Goal: Information Seeking & Learning: Check status

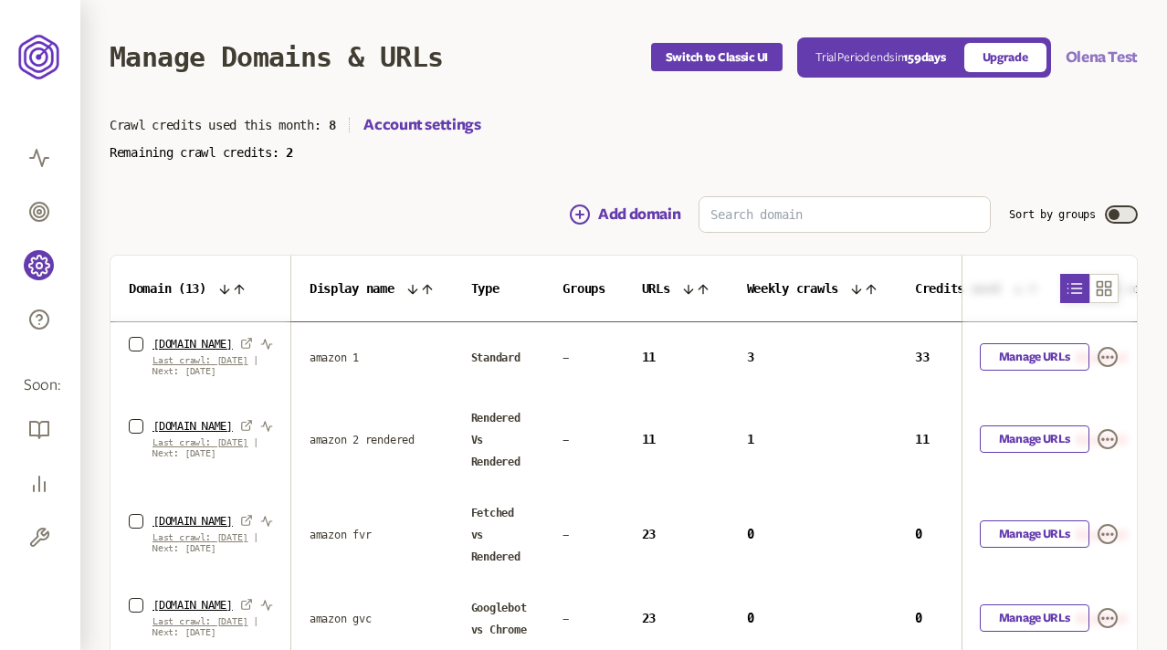
click at [1087, 65] on button "Olena Test" at bounding box center [1102, 58] width 72 height 22
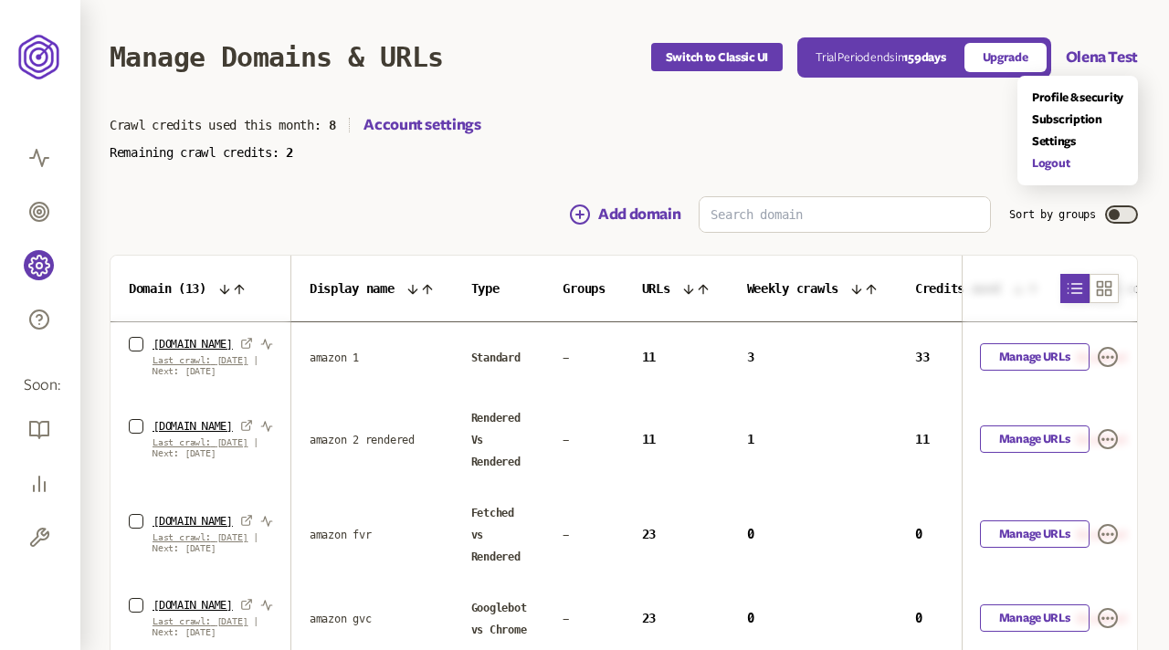
click at [1034, 165] on link "Logout" at bounding box center [1077, 163] width 91 height 15
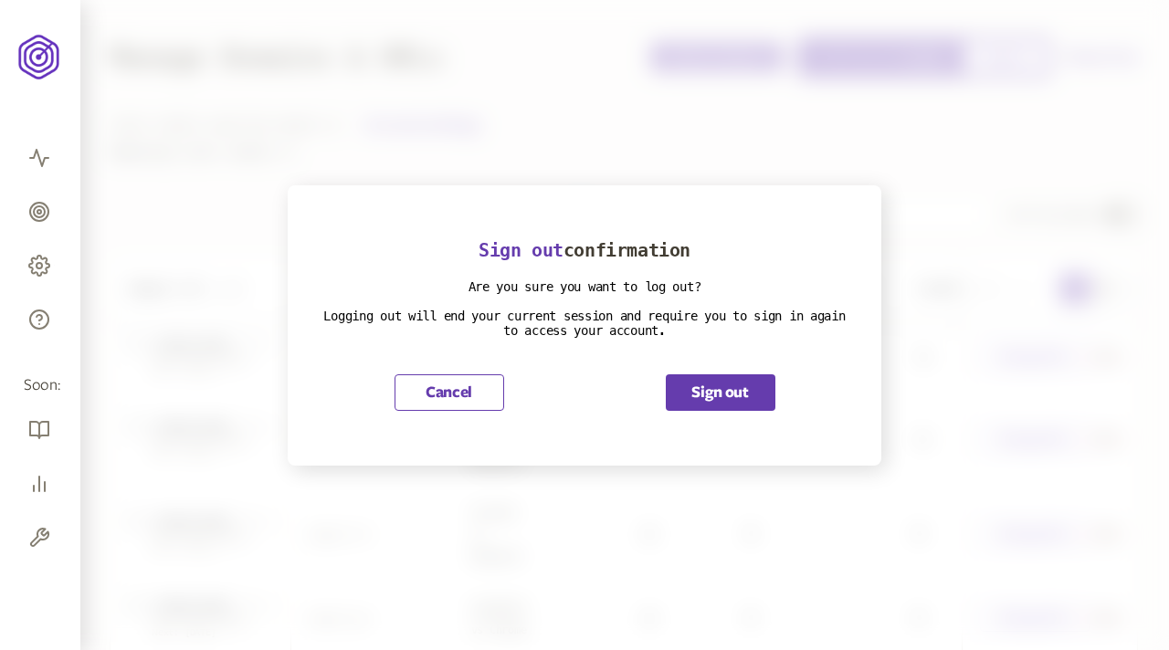
scroll to position [246, 0]
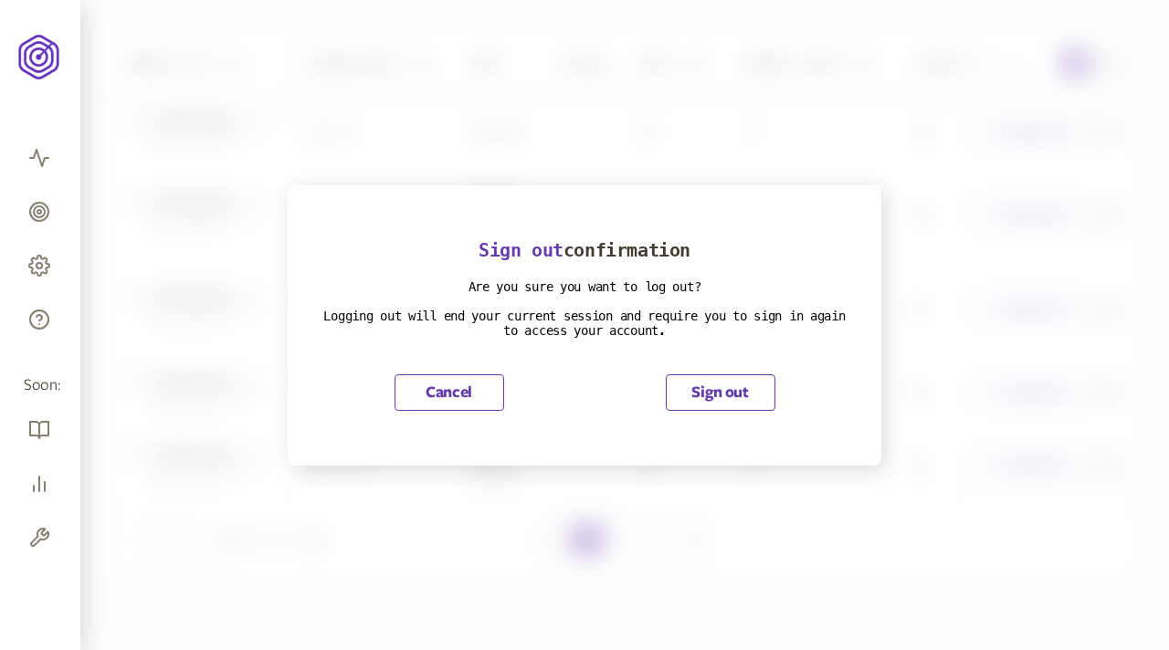
click at [743, 383] on button "Sign out" at bounding box center [721, 392] width 110 height 37
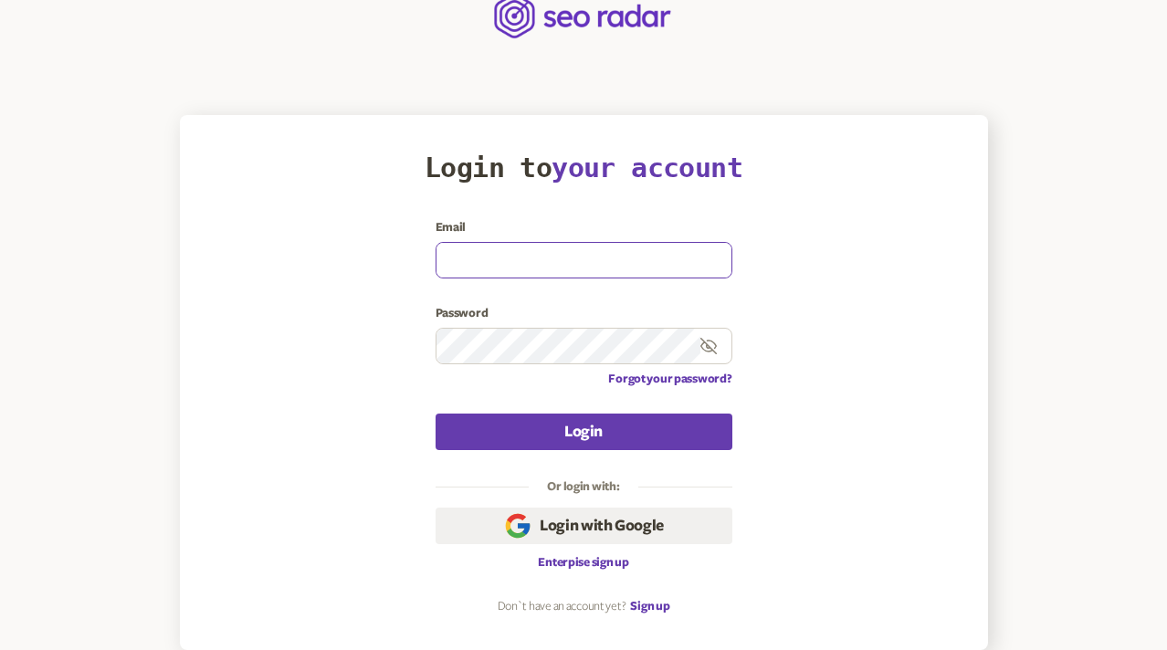
type input "[EMAIL_ADDRESS][DOMAIN_NAME]"
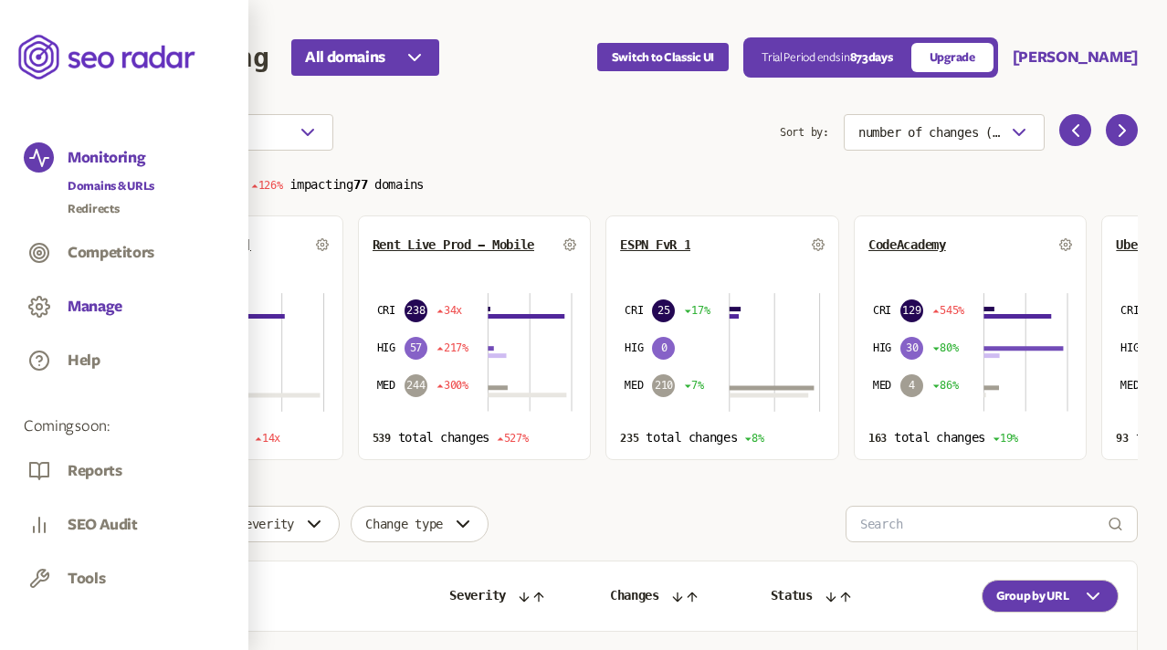
click at [92, 309] on button "Manage" at bounding box center [95, 307] width 55 height 20
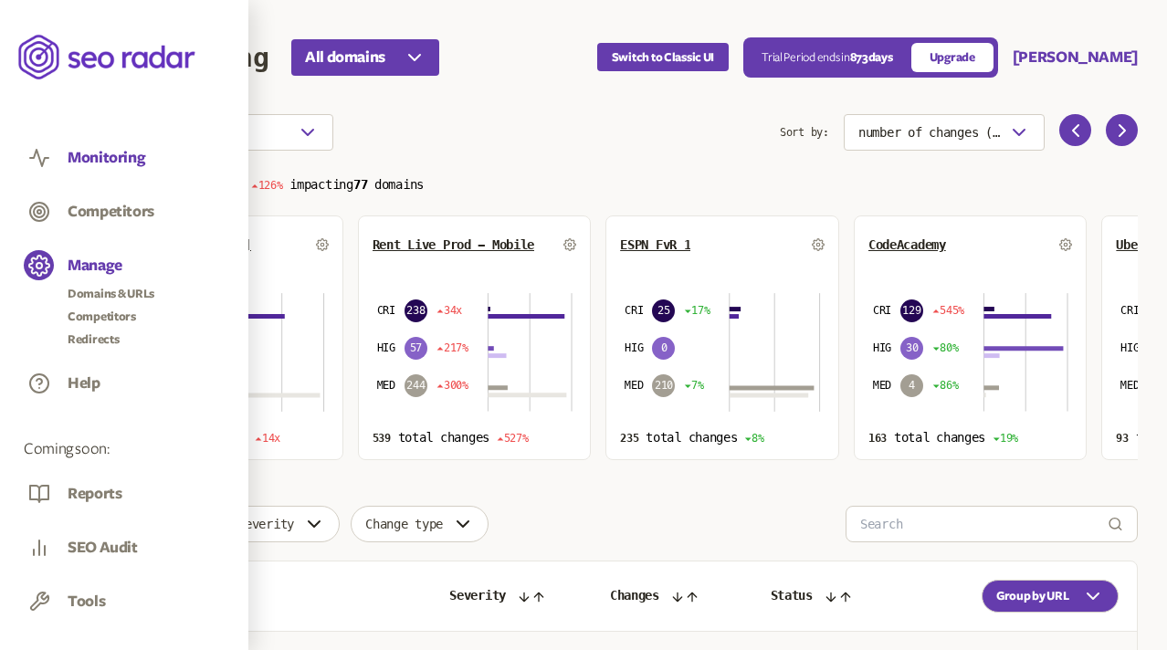
click at [115, 158] on button "Monitoring" at bounding box center [107, 158] width 78 height 20
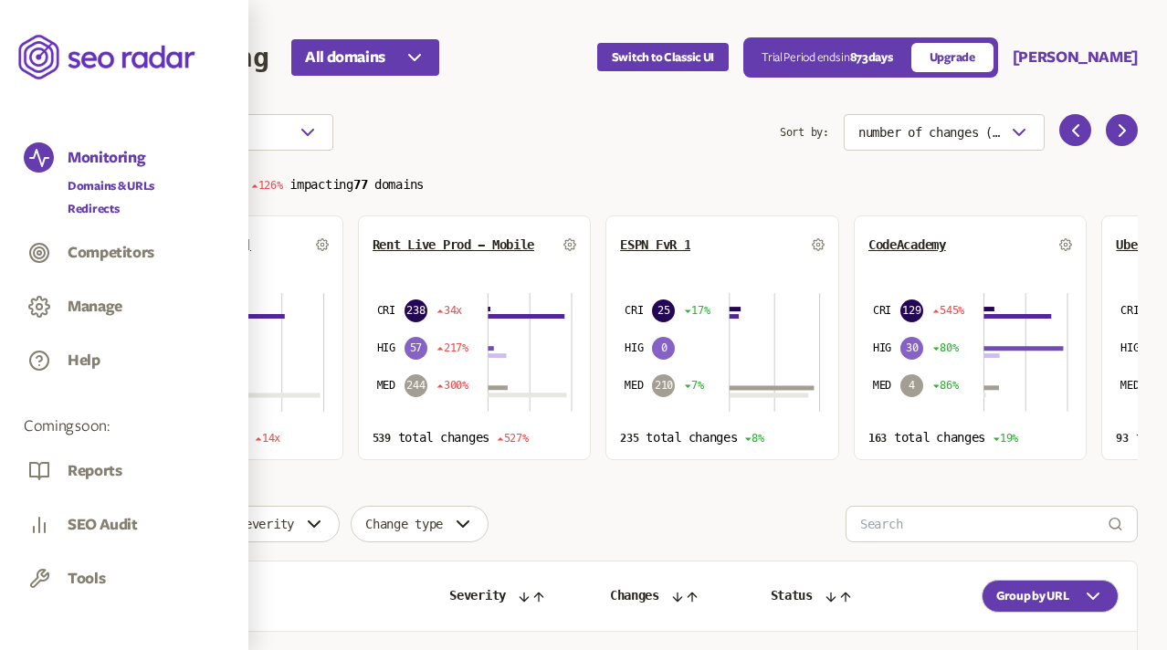
click at [97, 201] on link "Redirects" at bounding box center [111, 209] width 87 height 18
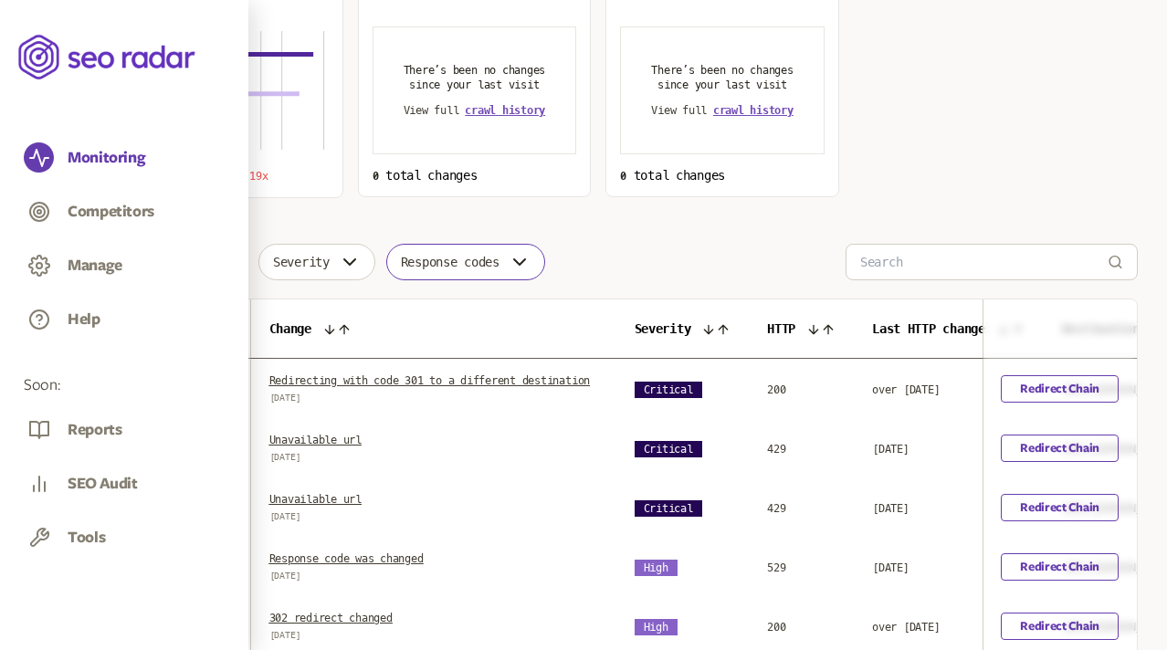
scroll to position [282, 0]
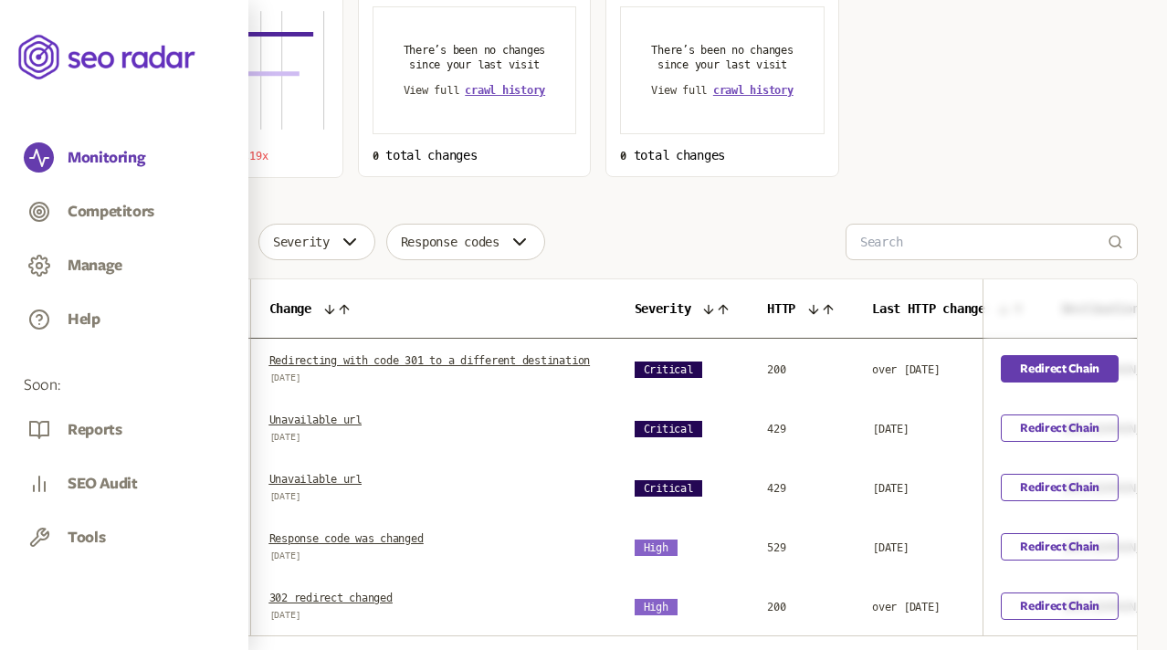
click at [1029, 383] on link "Redirect Chain" at bounding box center [1060, 368] width 118 height 27
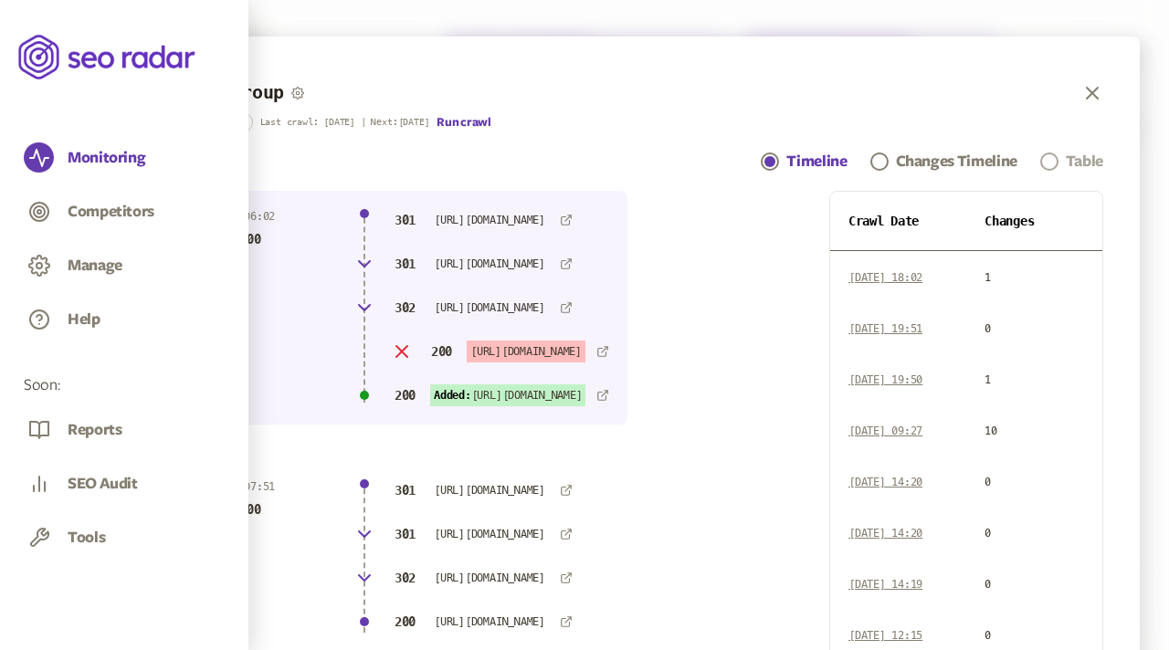
click at [1058, 162] on link "Table" at bounding box center [1071, 162] width 63 height 22
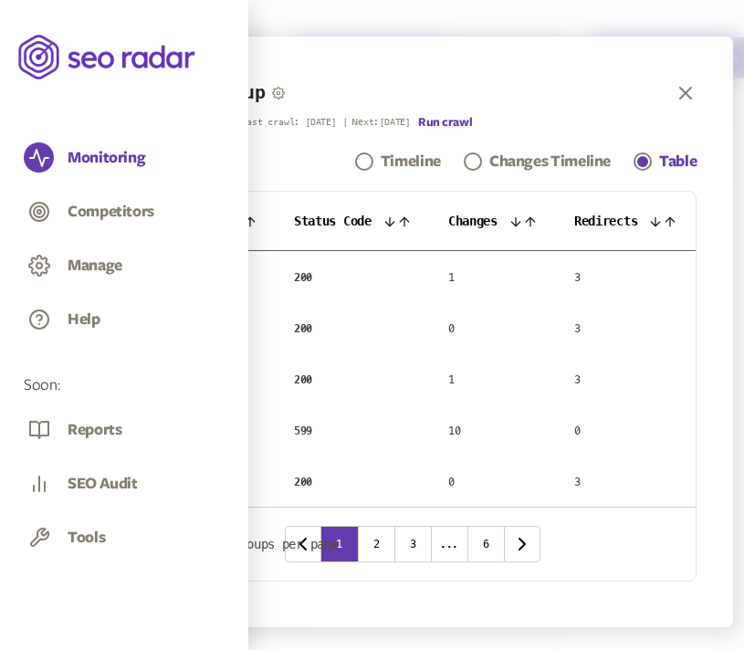
click at [527, 220] on icon at bounding box center [530, 222] width 15 height 15
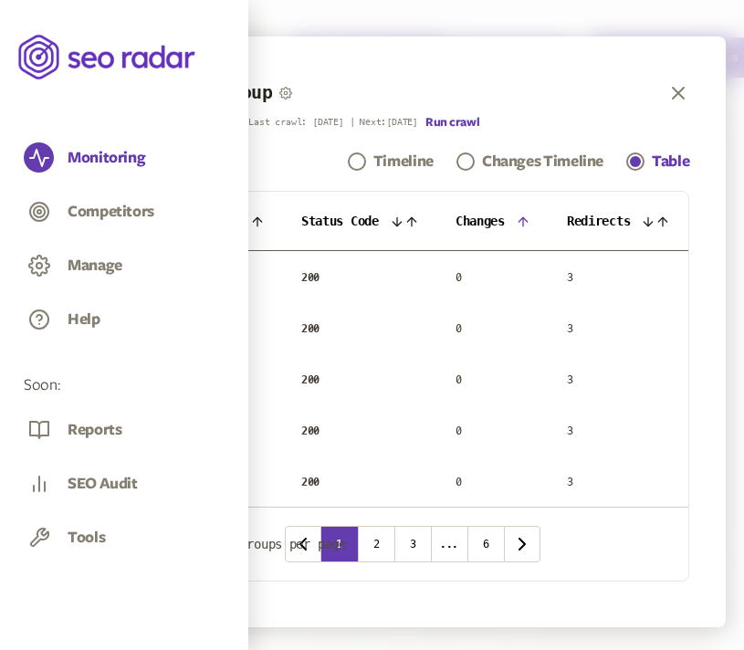
click at [664, 217] on icon at bounding box center [663, 222] width 15 height 15
click at [400, 216] on icon at bounding box center [397, 222] width 15 height 15
click at [516, 217] on icon at bounding box center [508, 222] width 15 height 15
click at [528, 221] on icon at bounding box center [523, 222] width 15 height 15
click at [633, 51] on div "Default Group Redirect Group Last crawl: 20 Aug | Next: 23 Jul Run crawl Timeli…" at bounding box center [413, 332] width 628 height 591
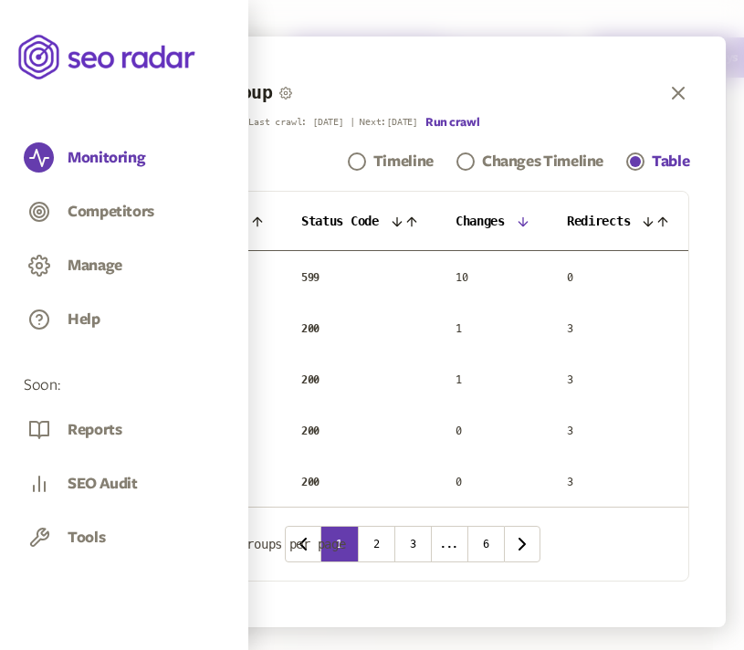
click at [517, 225] on th "Changes" at bounding box center [492, 221] width 111 height 59
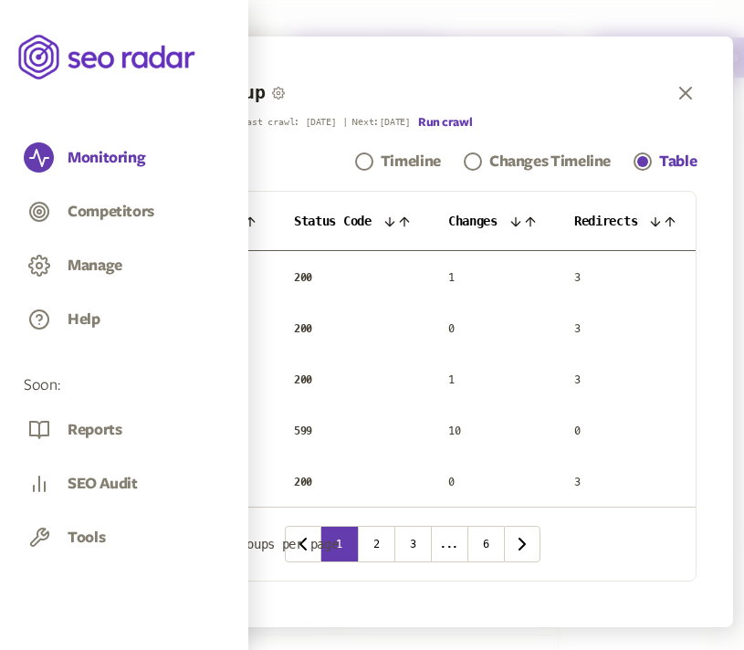
click at [523, 222] on icon at bounding box center [516, 222] width 15 height 15
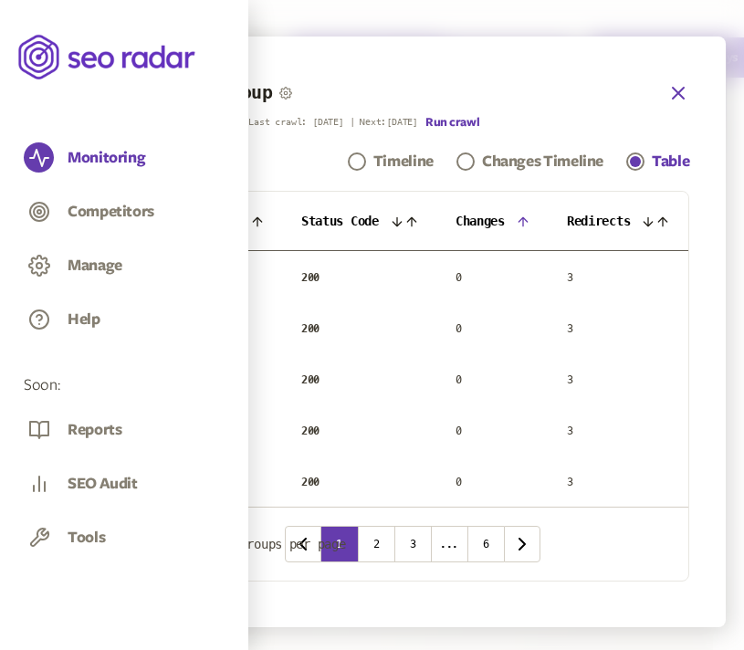
click at [684, 90] on icon "button" at bounding box center [678, 93] width 11 height 11
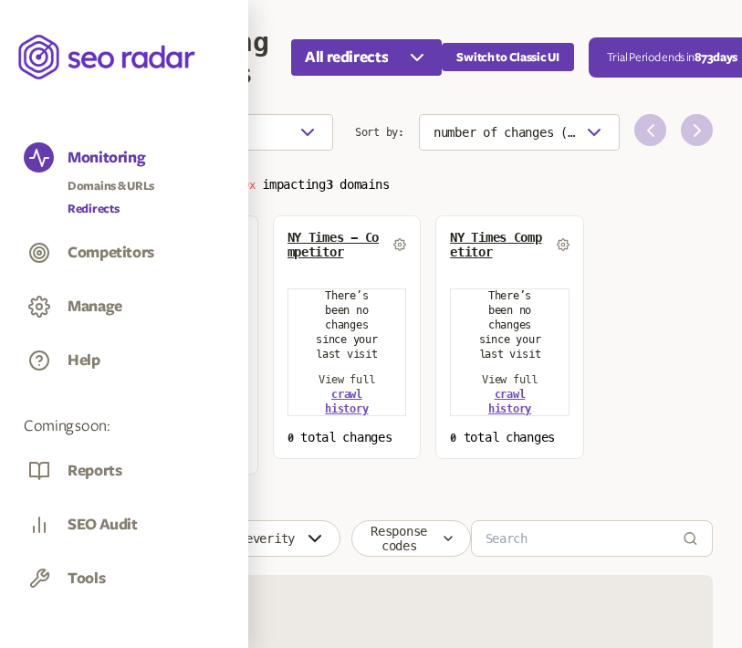
click at [92, 206] on link "Redirects" at bounding box center [111, 209] width 87 height 18
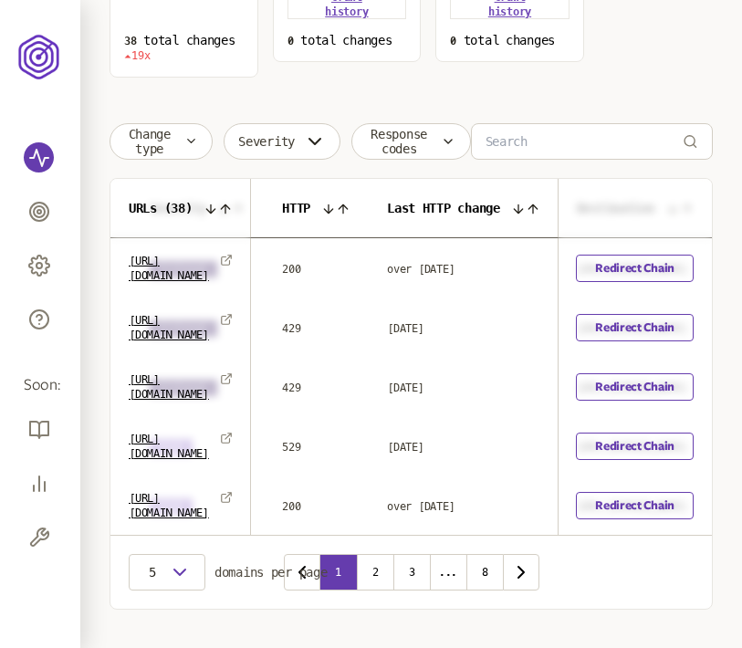
scroll to position [0, 484]
click at [645, 276] on link "Redirect Chain" at bounding box center [635, 268] width 118 height 27
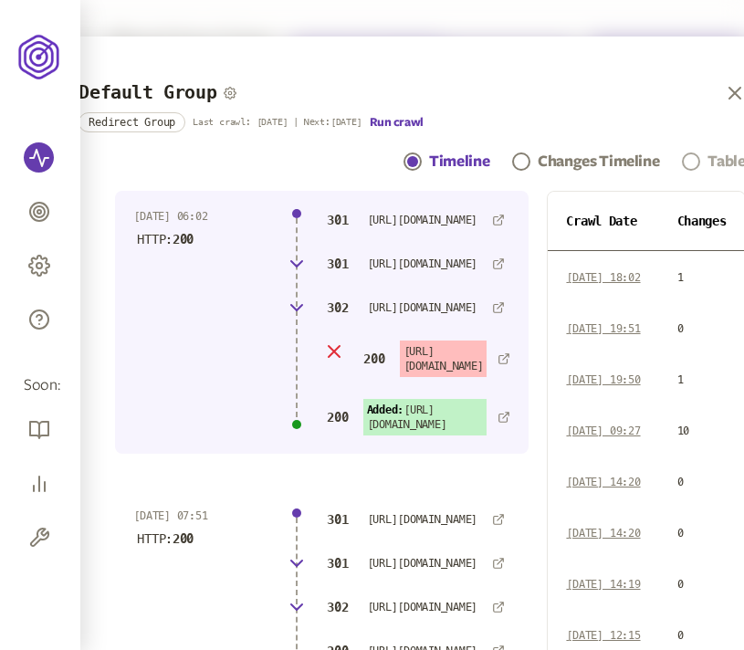
click at [697, 161] on span "Navigation" at bounding box center [691, 162] width 18 height 18
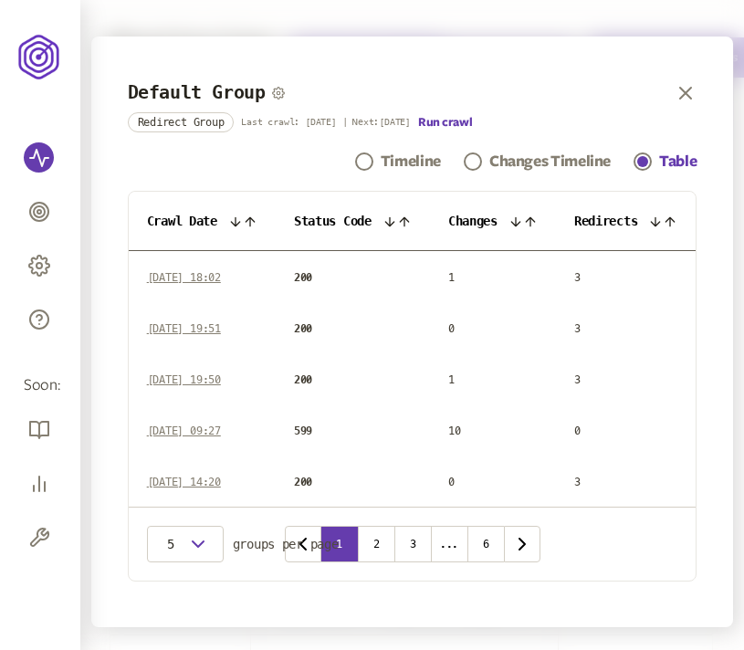
click at [529, 224] on icon at bounding box center [530, 222] width 15 height 15
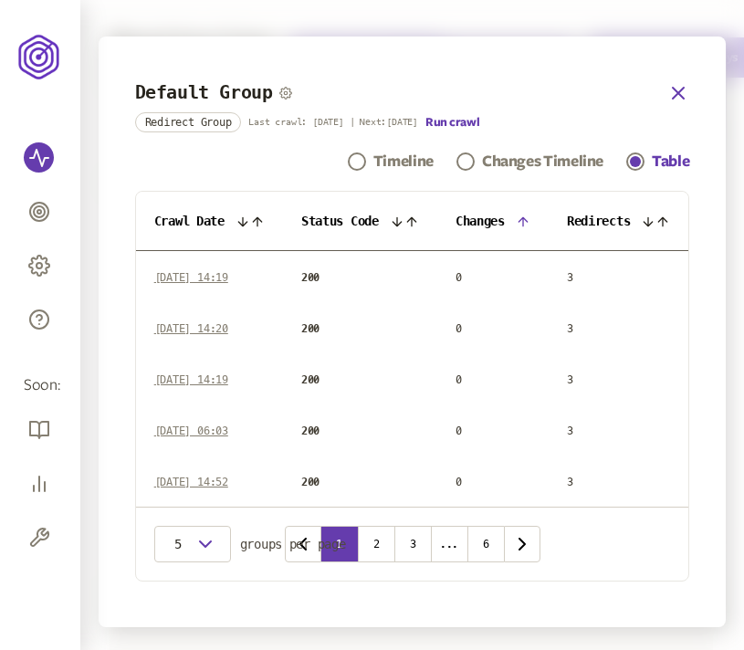
click at [684, 90] on icon "button" at bounding box center [678, 93] width 11 height 11
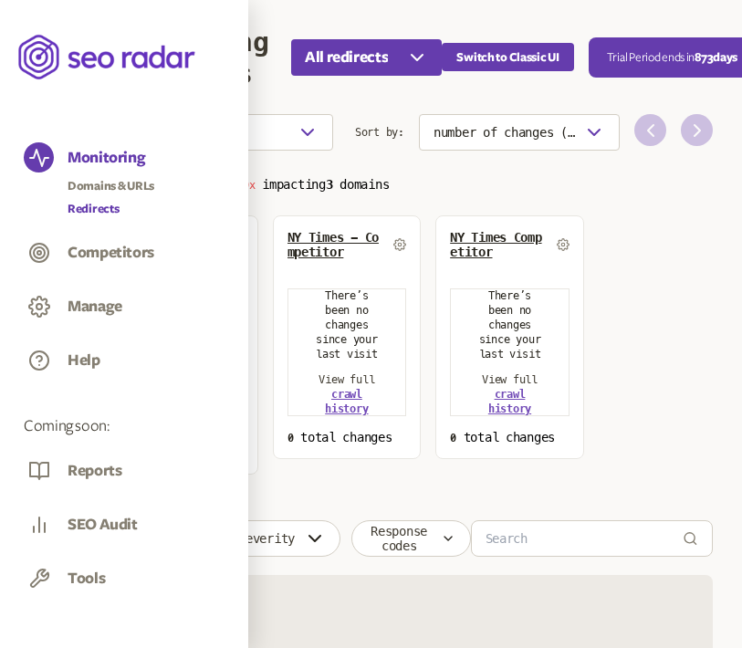
click at [96, 204] on link "Redirects" at bounding box center [111, 209] width 87 height 18
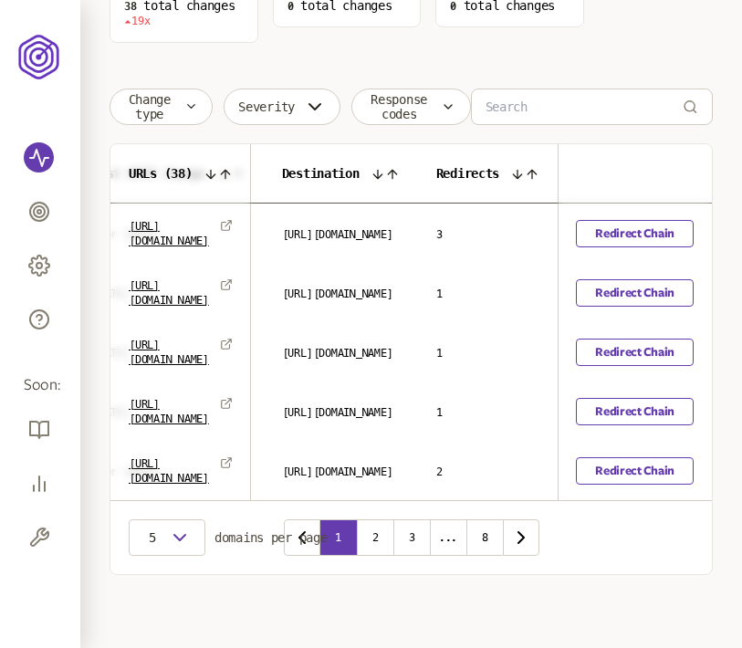
scroll to position [0, 1032]
click at [651, 220] on link "Redirect Chain" at bounding box center [635, 233] width 118 height 27
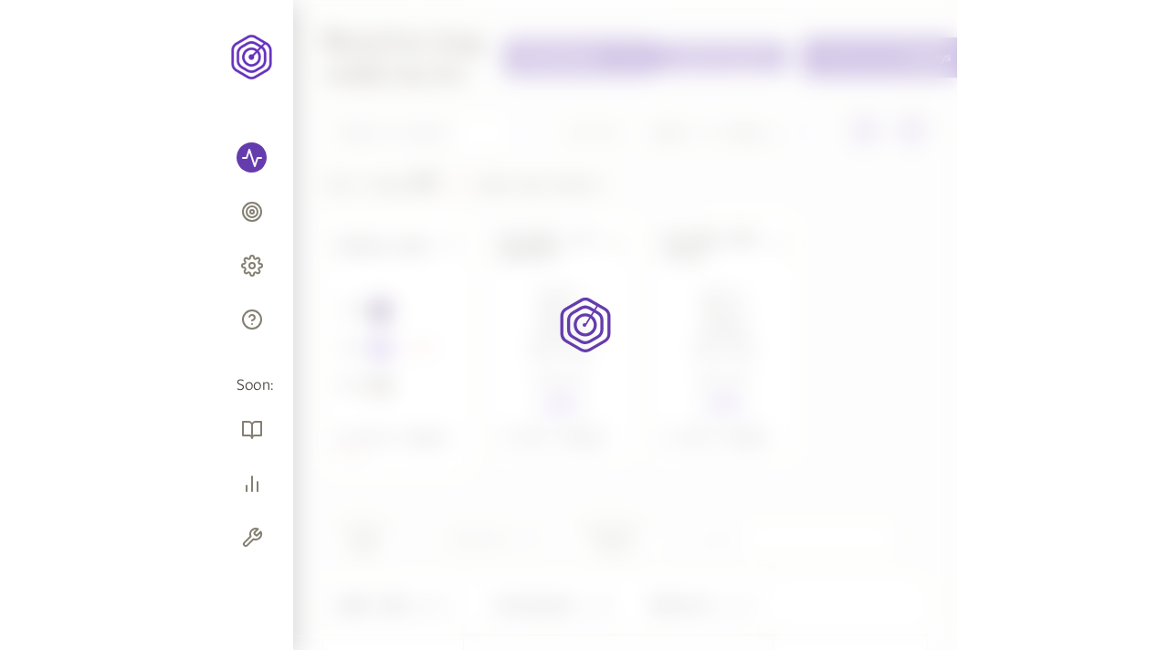
scroll to position [0, 1030]
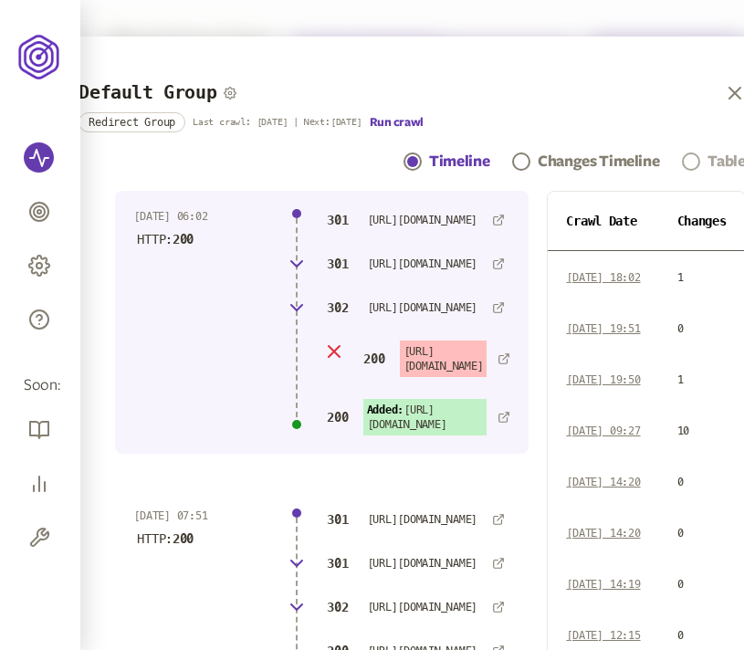
click at [707, 157] on link "Table" at bounding box center [713, 162] width 63 height 22
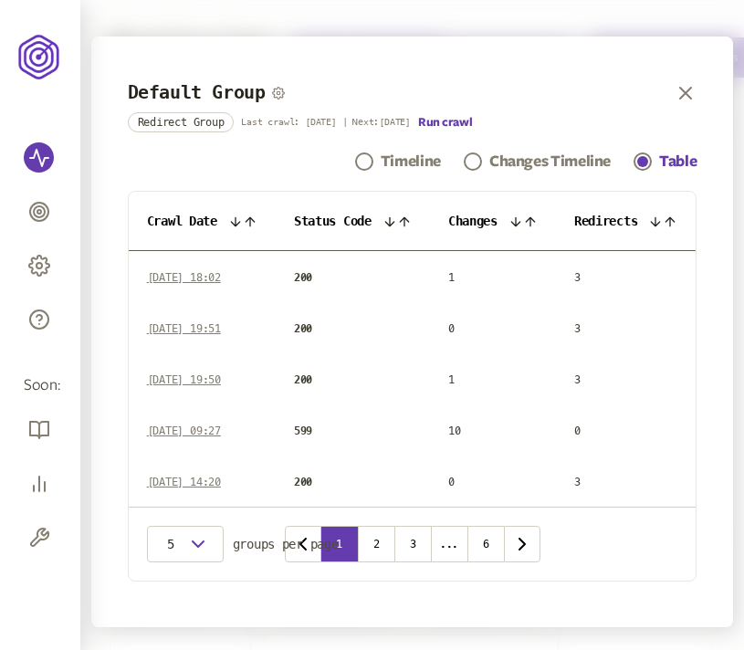
scroll to position [0, 607]
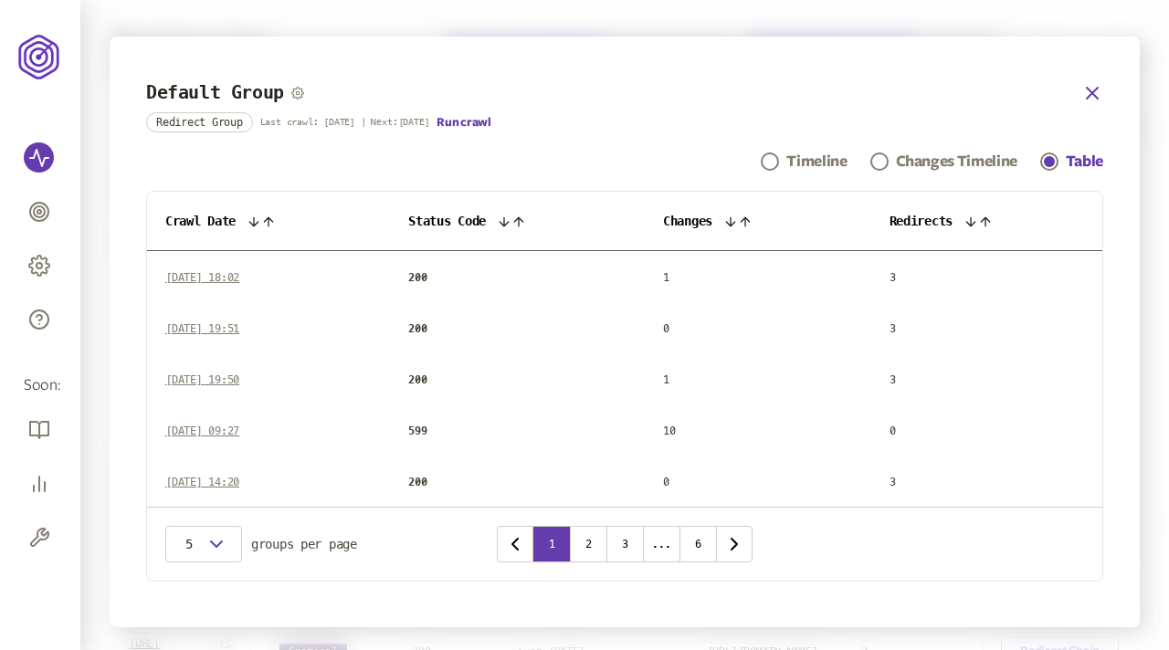
click at [742, 88] on icon "button" at bounding box center [1092, 93] width 22 height 22
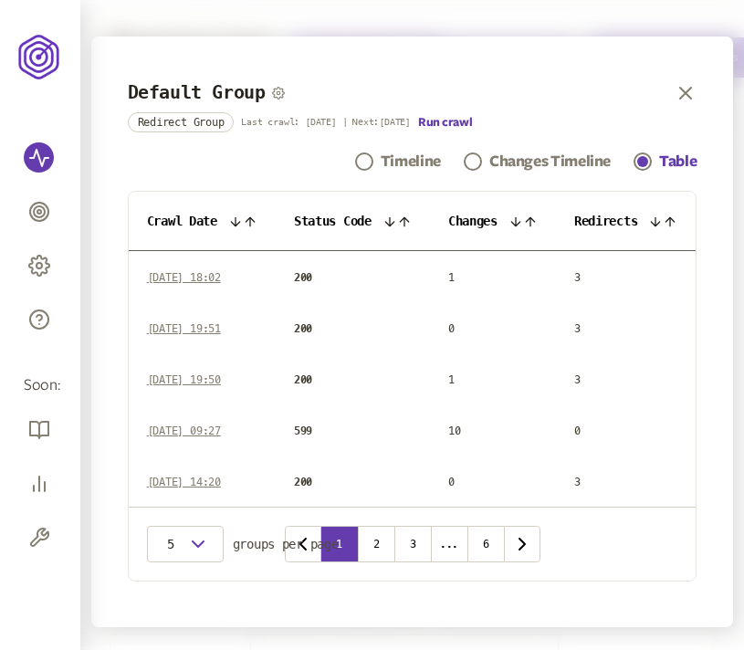
click at [521, 221] on icon at bounding box center [516, 222] width 15 height 15
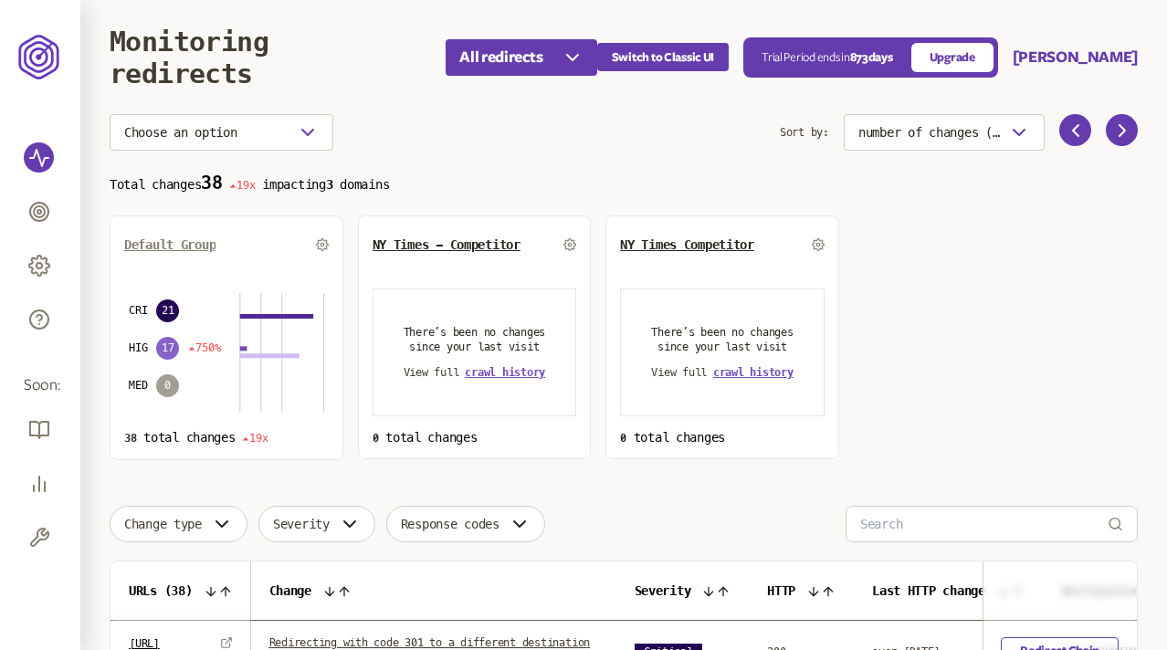
click at [186, 242] on span "Default Group" at bounding box center [169, 244] width 91 height 15
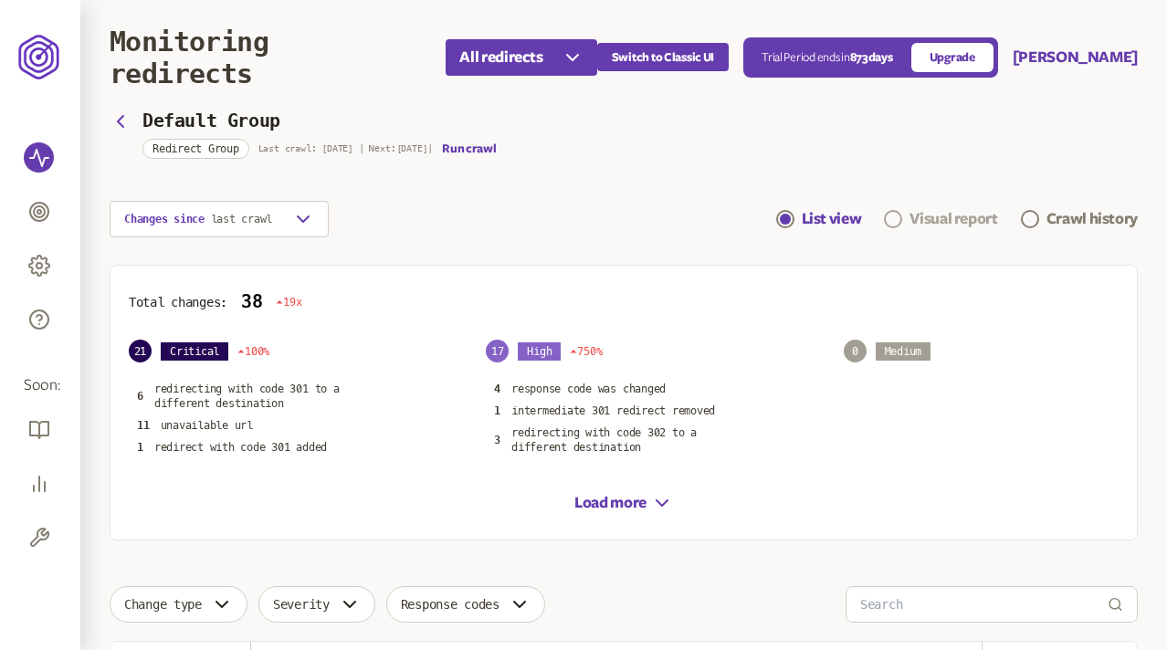
click at [985, 212] on div "Visual report" at bounding box center [954, 219] width 88 height 22
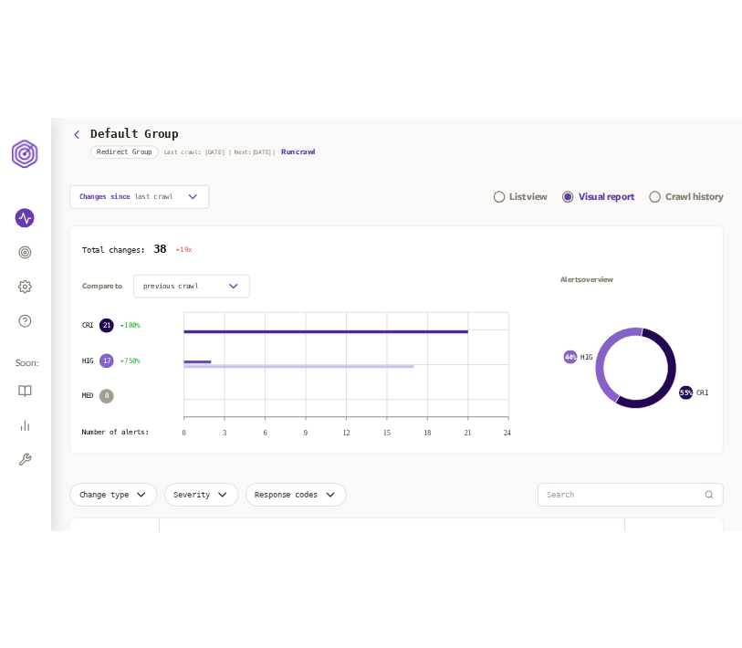
scroll to position [97, 0]
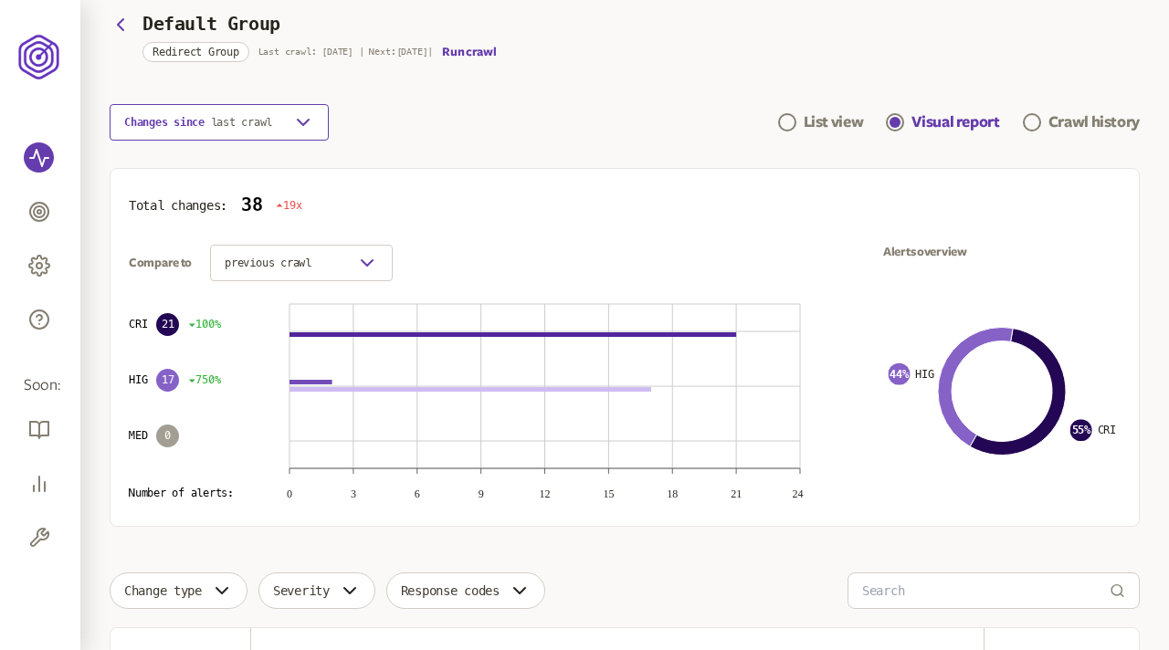
click at [287, 128] on button "Changes since last crawl" at bounding box center [219, 122] width 219 height 37
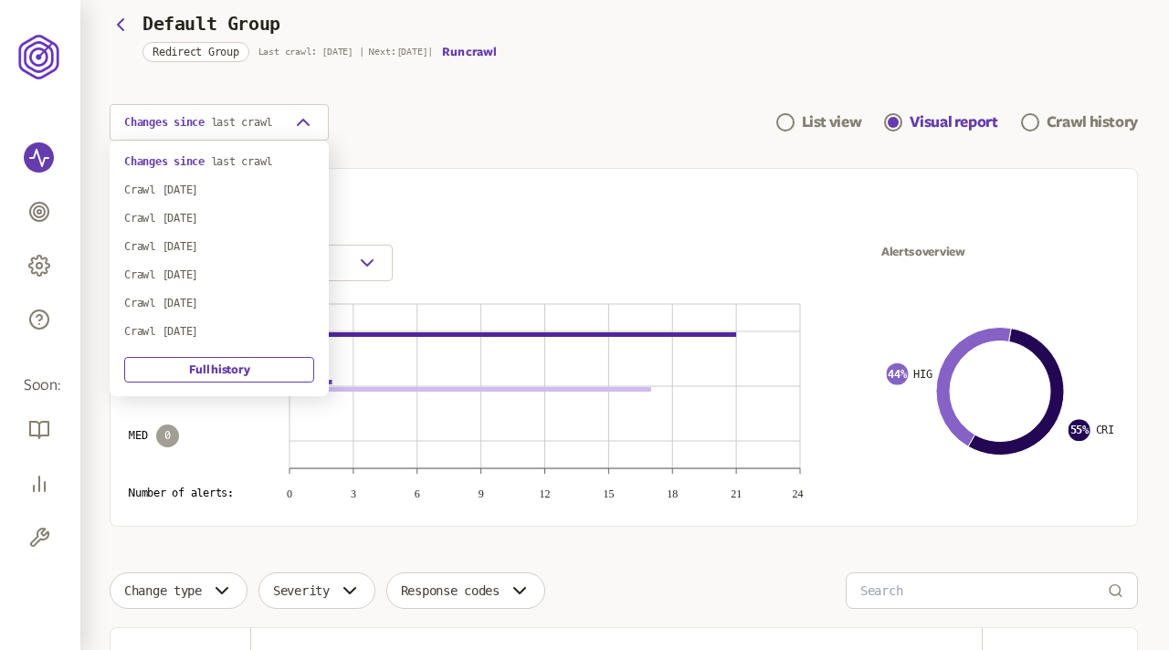
click at [500, 115] on div "Changes since last crawl List view Visual report Crawl history" at bounding box center [624, 122] width 1028 height 37
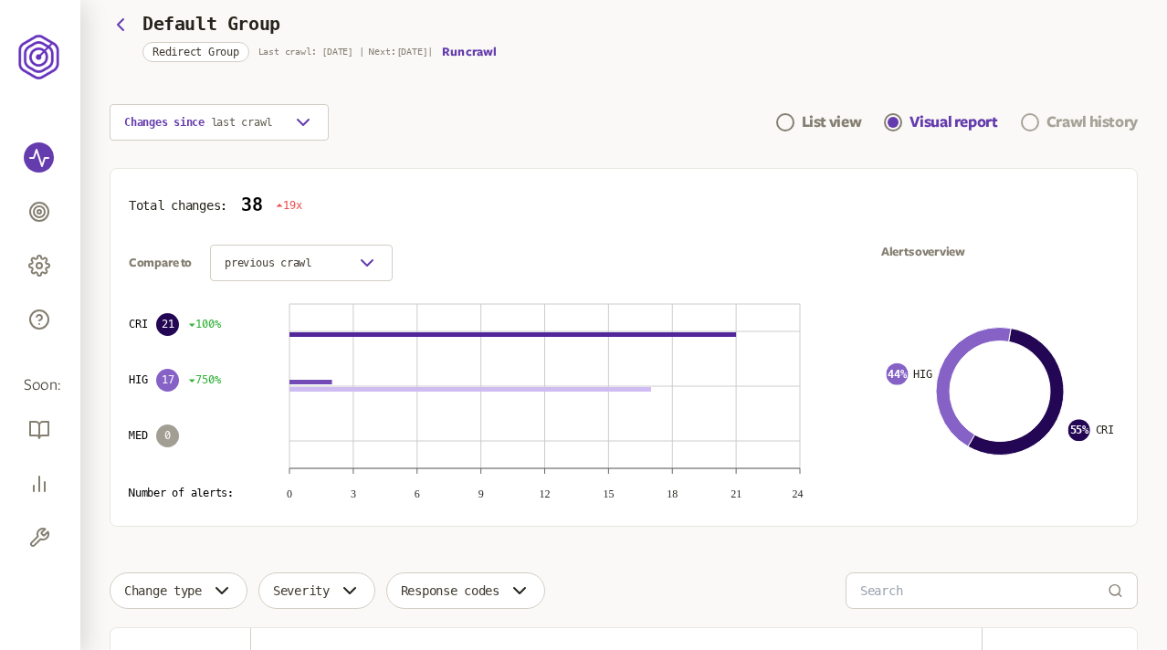
click at [1104, 119] on div "Crawl history" at bounding box center [1092, 122] width 91 height 22
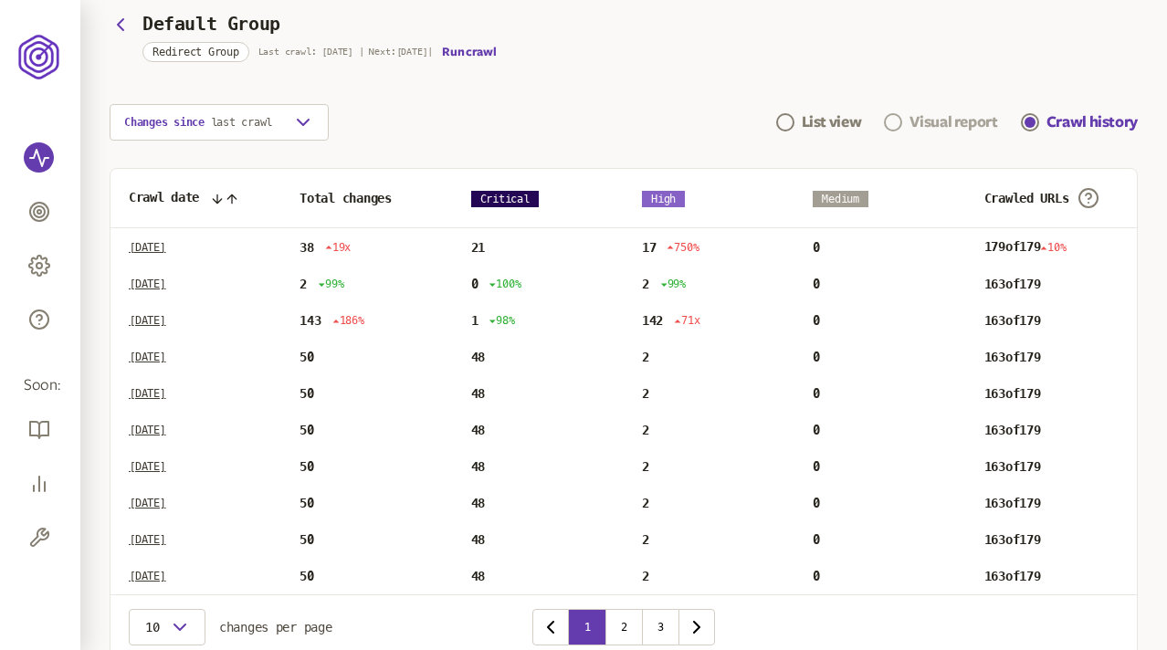
click at [915, 119] on div "Visual report" at bounding box center [954, 122] width 88 height 22
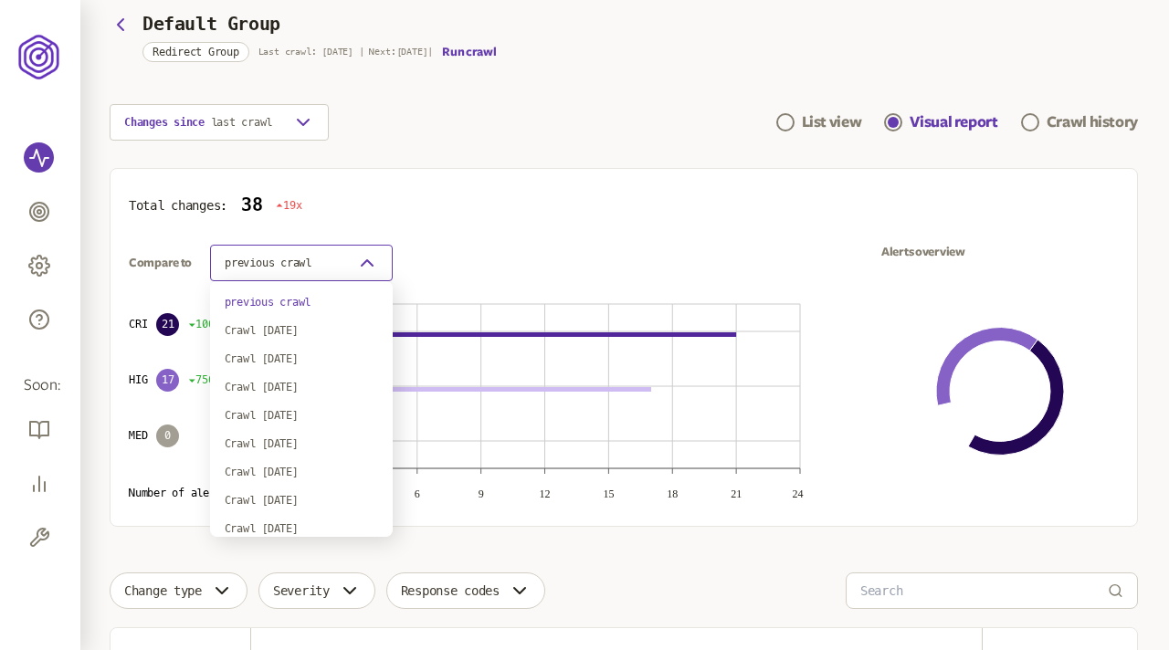
click at [342, 267] on button "previous crawl" at bounding box center [301, 263] width 183 height 37
click at [294, 121] on main "Monitoring redirects All redirects Switch to Classic UI Trial Period ends in 87…" at bounding box center [623, 661] width 1087 height 1517
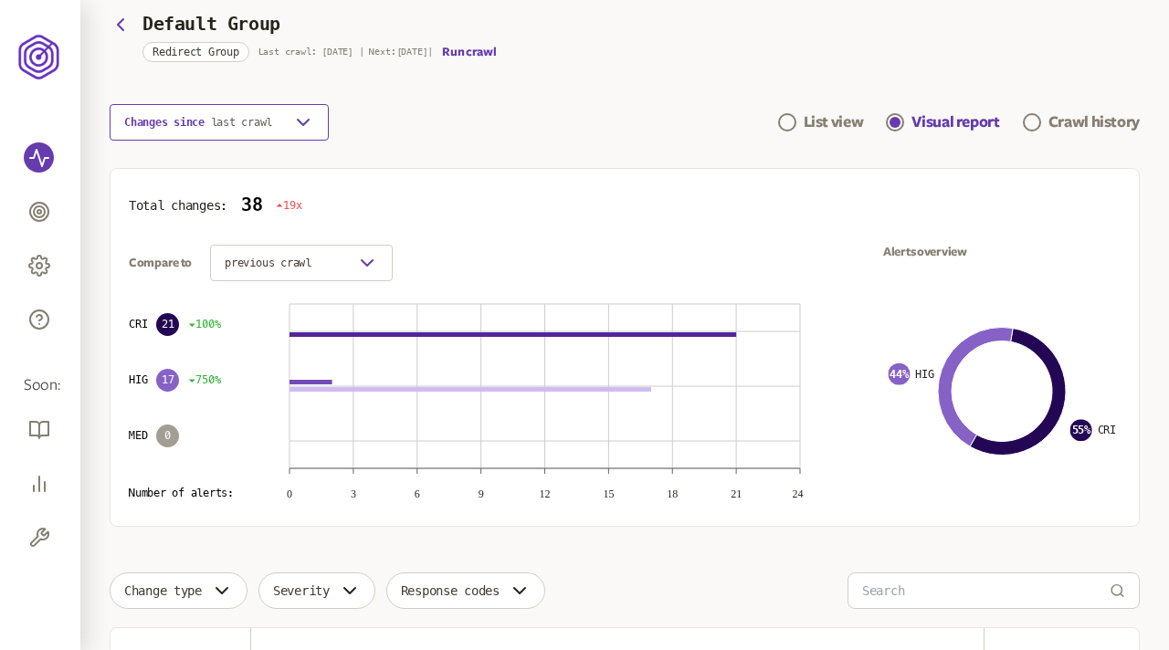
click at [305, 121] on icon "button" at bounding box center [303, 122] width 22 height 22
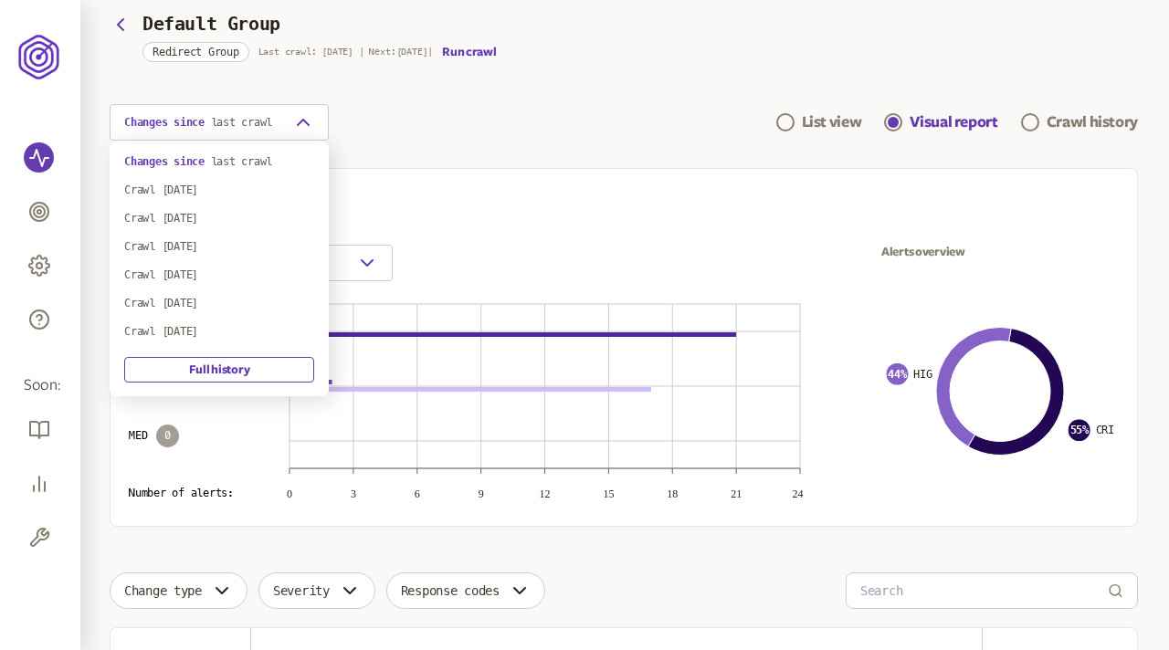
click at [481, 162] on main "Monitoring redirects All redirects Switch to Classic UI Trial Period ends in 87…" at bounding box center [623, 661] width 1087 height 1517
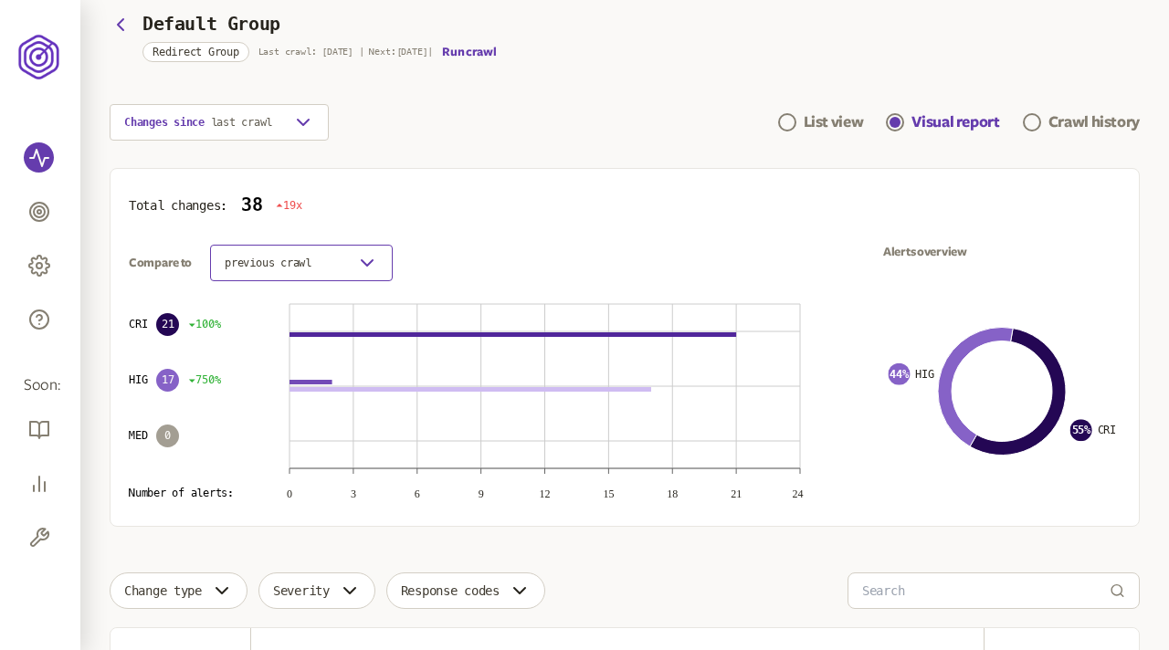
click at [338, 274] on button "previous crawl" at bounding box center [301, 263] width 183 height 37
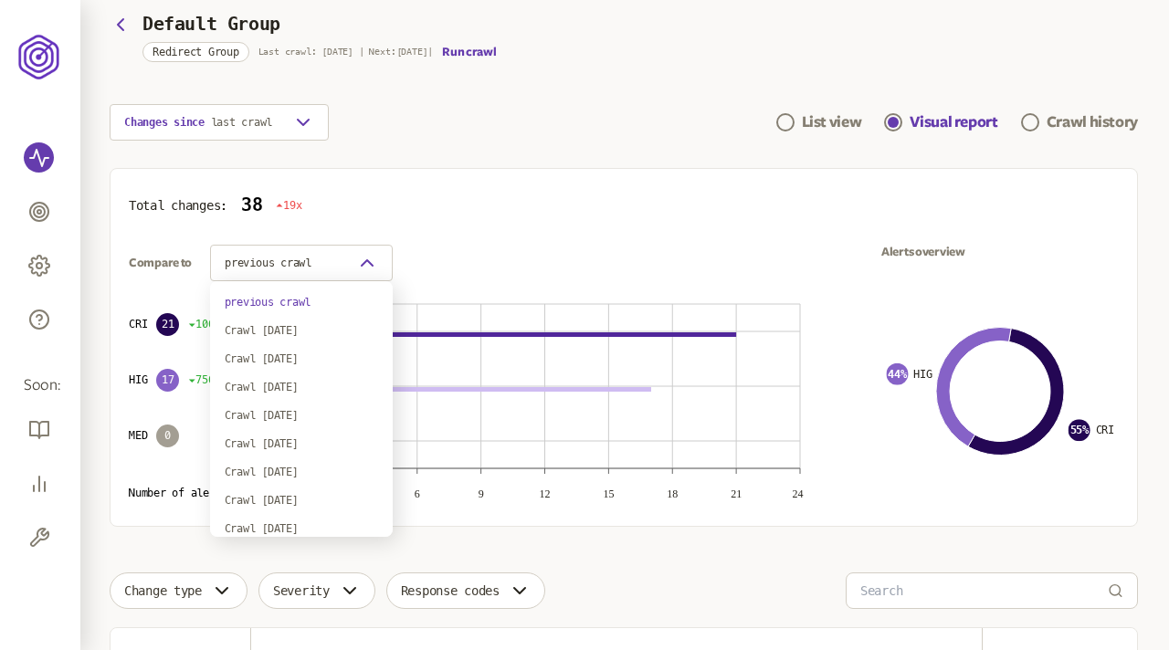
click at [306, 338] on div "previous crawl Crawl 7th Jan 2024 Crawl 7th Jan 2024 Crawl 7th Jan 2024 Crawl 7…" at bounding box center [301, 409] width 183 height 256
click at [293, 330] on div "Crawl 7th Jan 2024" at bounding box center [301, 330] width 153 height 15
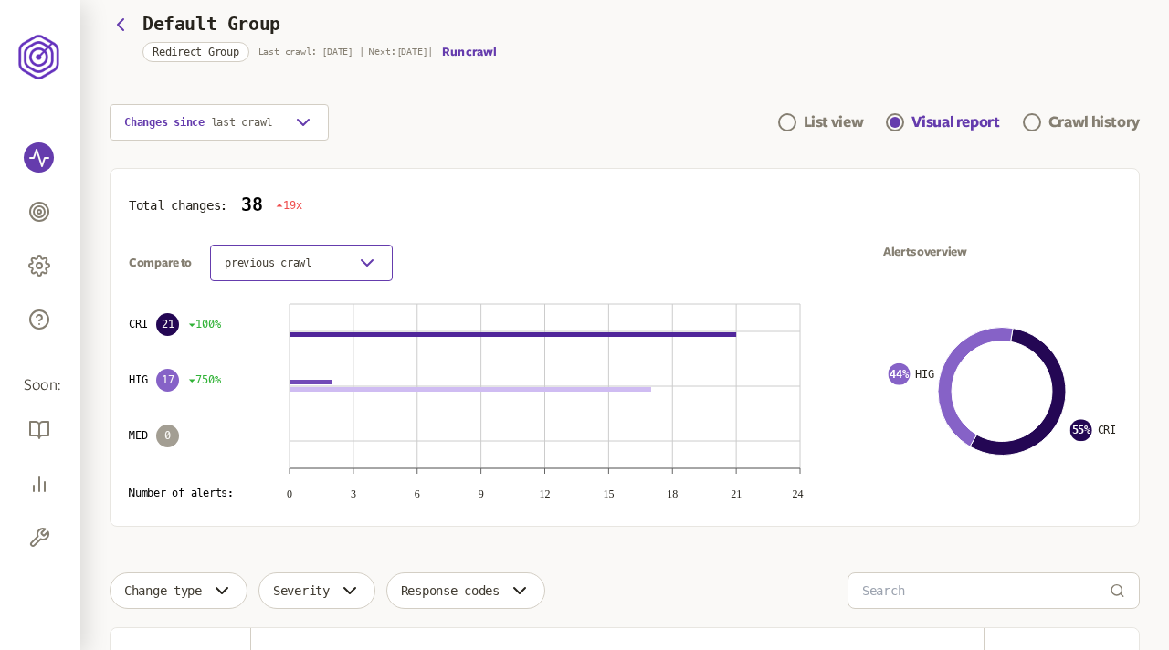
click at [369, 268] on icon "button" at bounding box center [367, 263] width 22 height 22
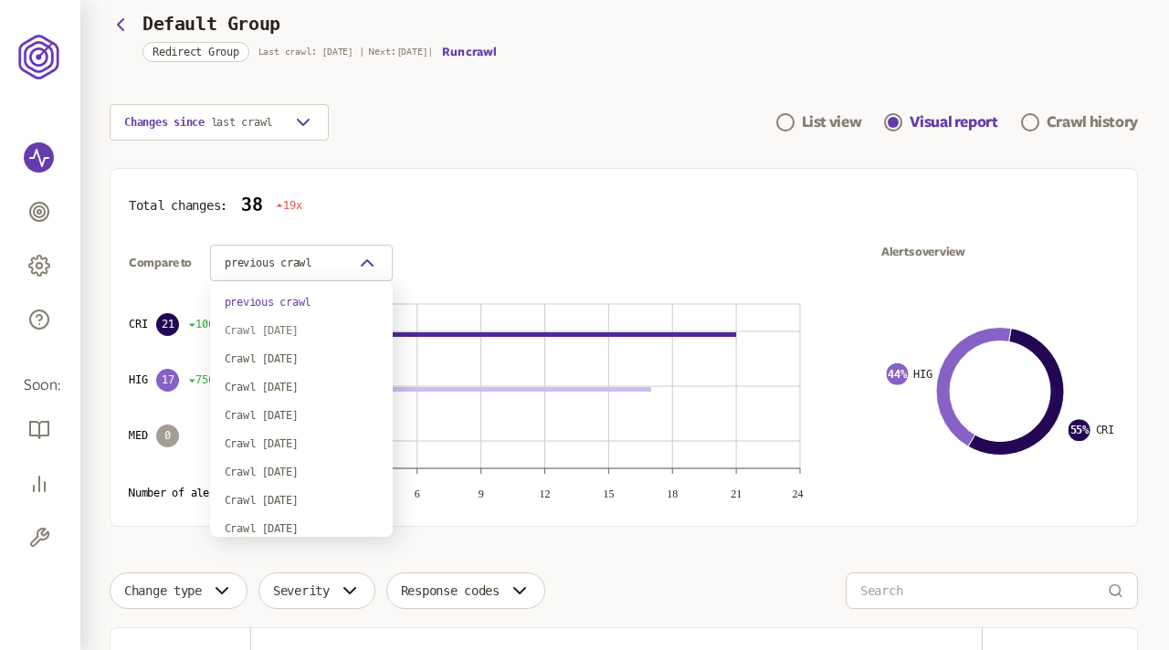
click at [317, 327] on div "Crawl 7th Jan 2024" at bounding box center [301, 330] width 153 height 15
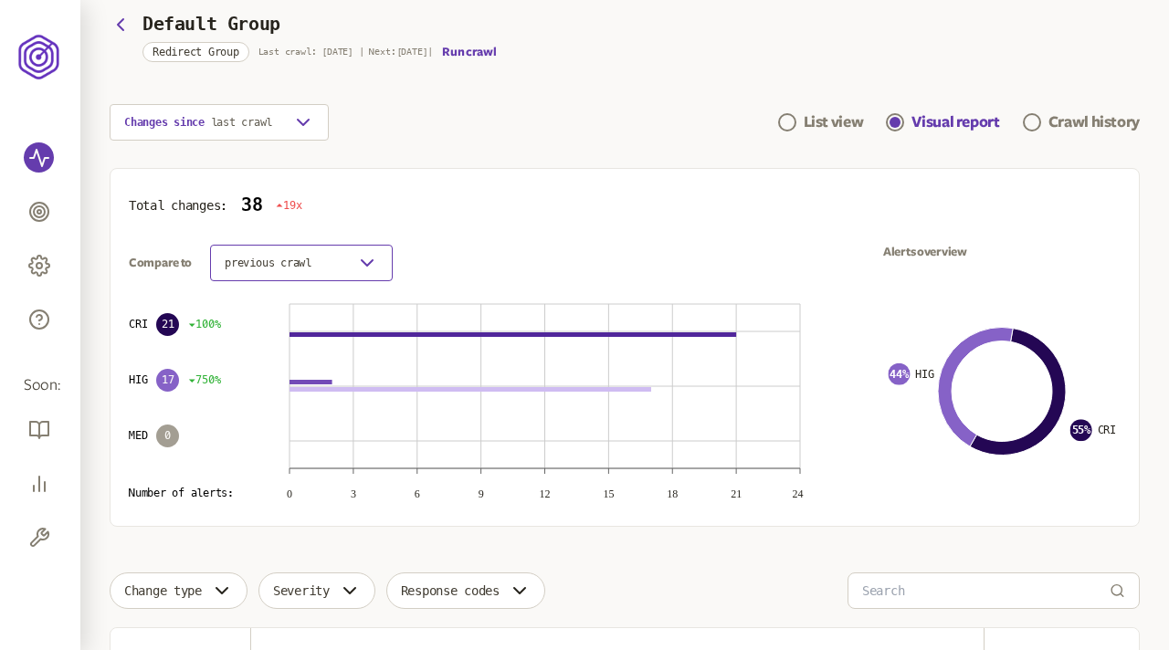
click at [355, 276] on button "previous crawl" at bounding box center [301, 263] width 183 height 37
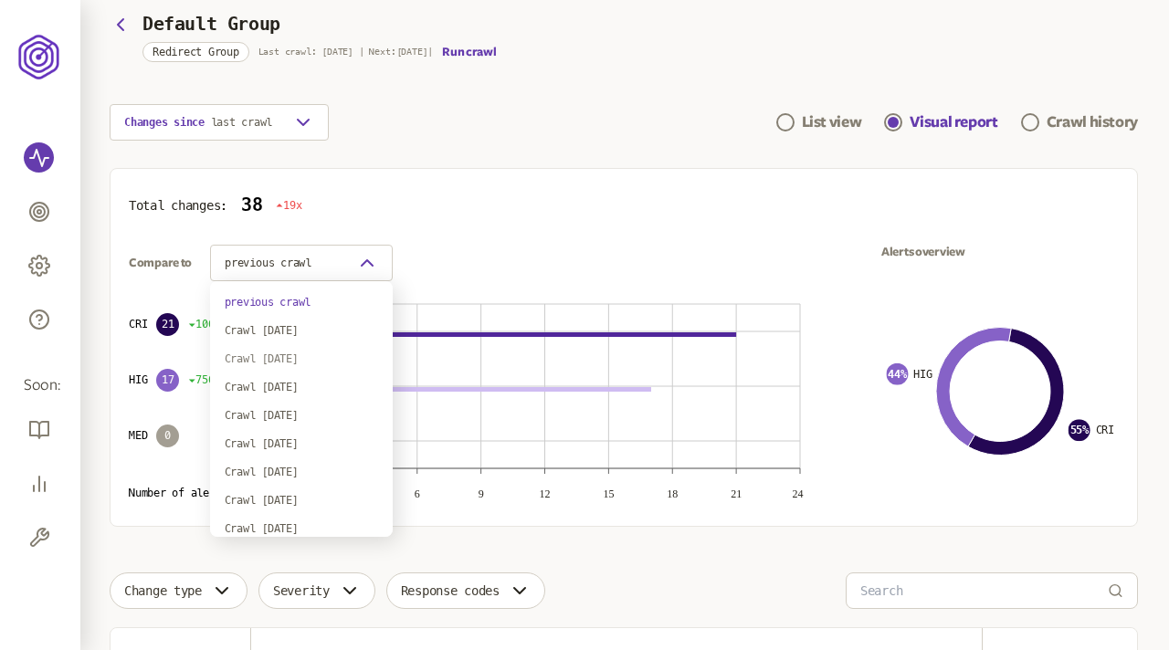
click at [304, 358] on div "Crawl 7th Jan 2024" at bounding box center [301, 359] width 153 height 15
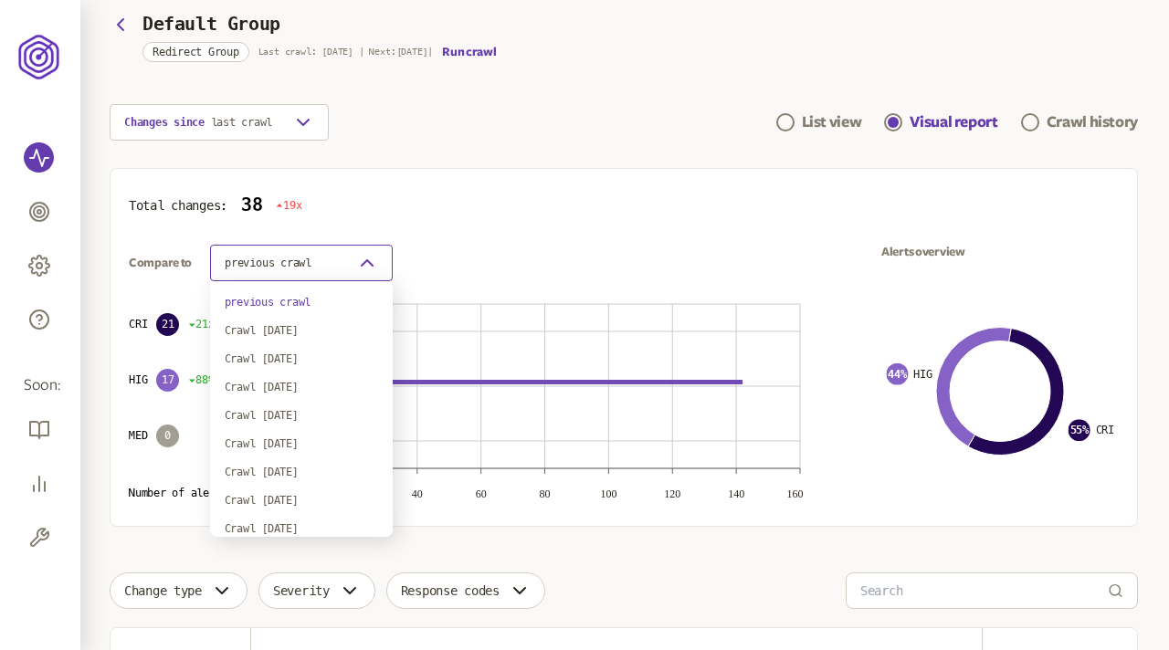
click at [366, 258] on icon "button" at bounding box center [367, 263] width 22 height 22
click at [308, 412] on div "Crawl 7th Jan 2024" at bounding box center [301, 415] width 153 height 15
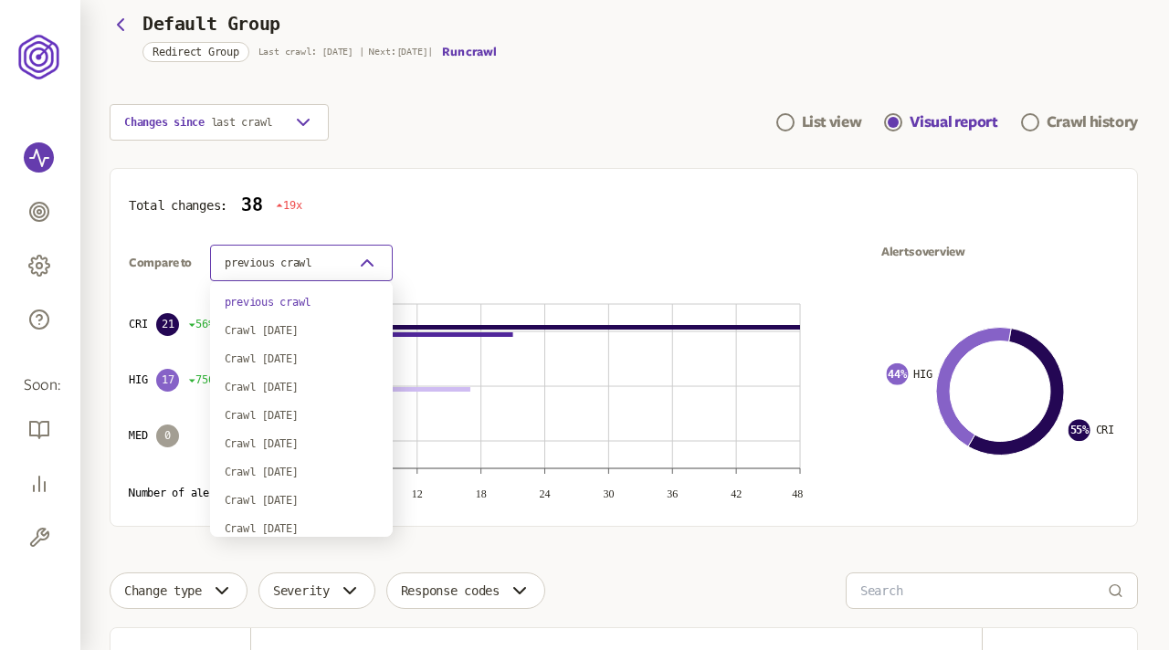
click at [365, 267] on icon "button" at bounding box center [367, 263] width 22 height 22
click at [307, 443] on div "Crawl 7th Jan 2024" at bounding box center [301, 444] width 153 height 15
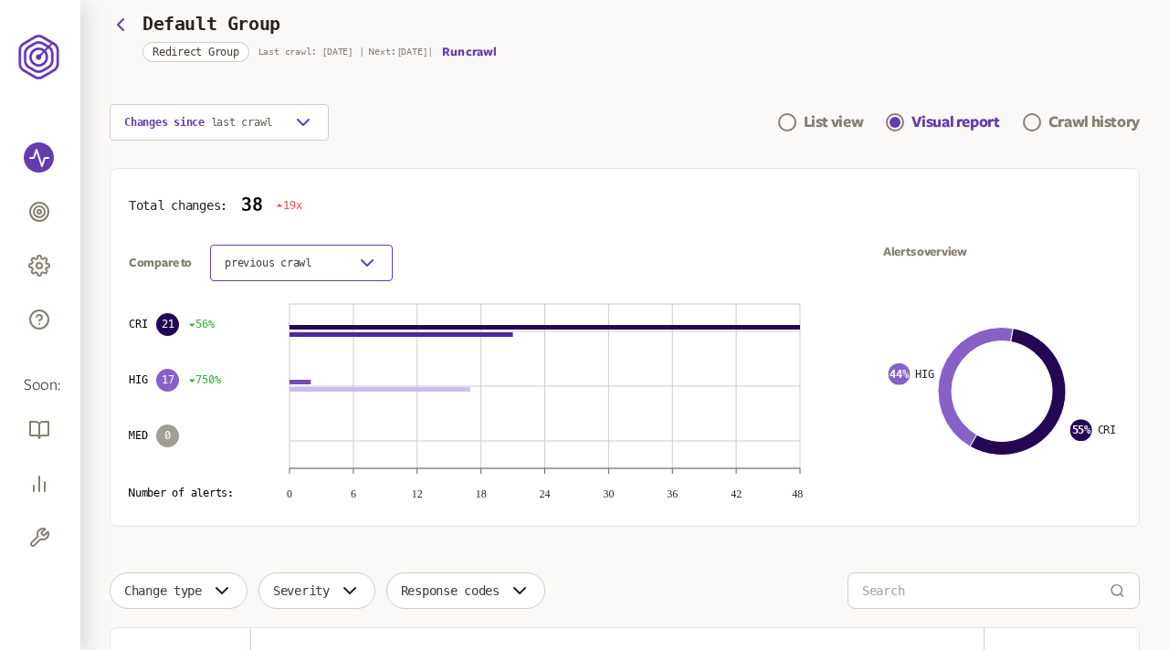
click at [370, 265] on icon "button" at bounding box center [367, 263] width 22 height 22
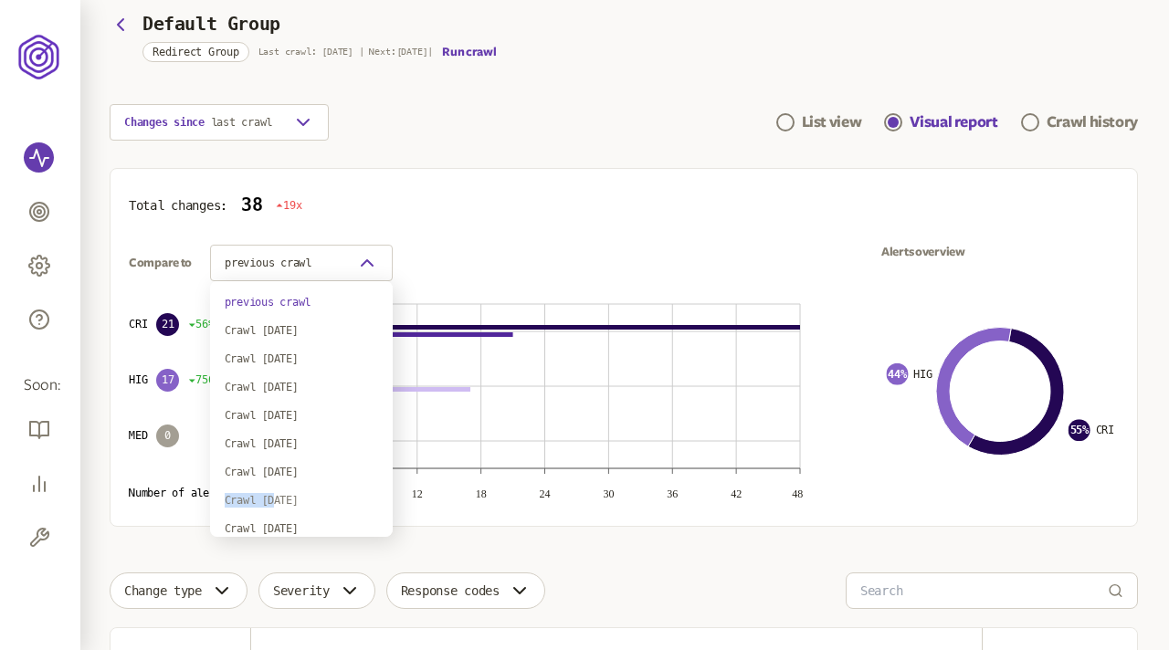
click at [272, 493] on div "Crawl 7th Jan 2024" at bounding box center [301, 500] width 153 height 15
click at [363, 264] on icon "button" at bounding box center [367, 263] width 22 height 22
click at [321, 357] on div "Crawl 7th Jan 2024" at bounding box center [301, 359] width 153 height 15
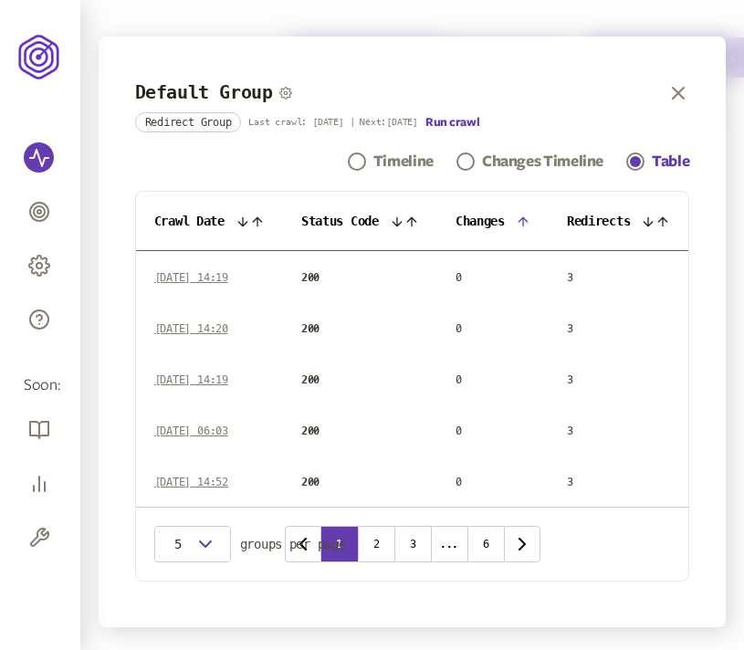
click at [526, 216] on icon at bounding box center [523, 222] width 15 height 15
click at [525, 216] on icon at bounding box center [523, 222] width 15 height 15
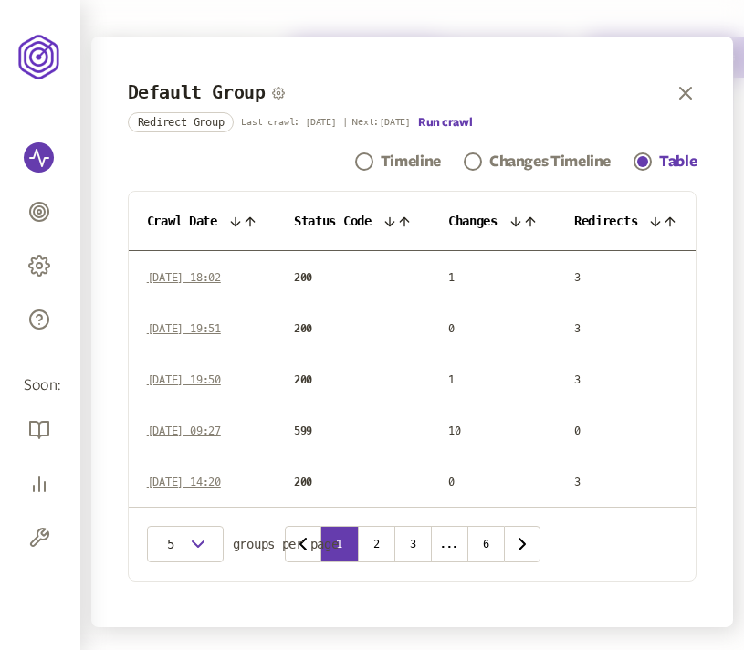
click at [525, 216] on icon at bounding box center [530, 222] width 15 height 15
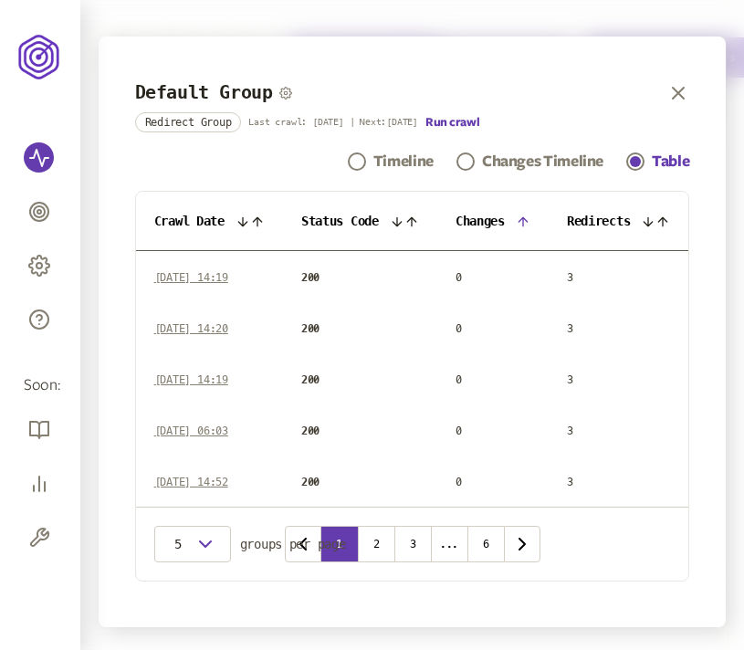
click at [524, 216] on icon at bounding box center [523, 222] width 15 height 15
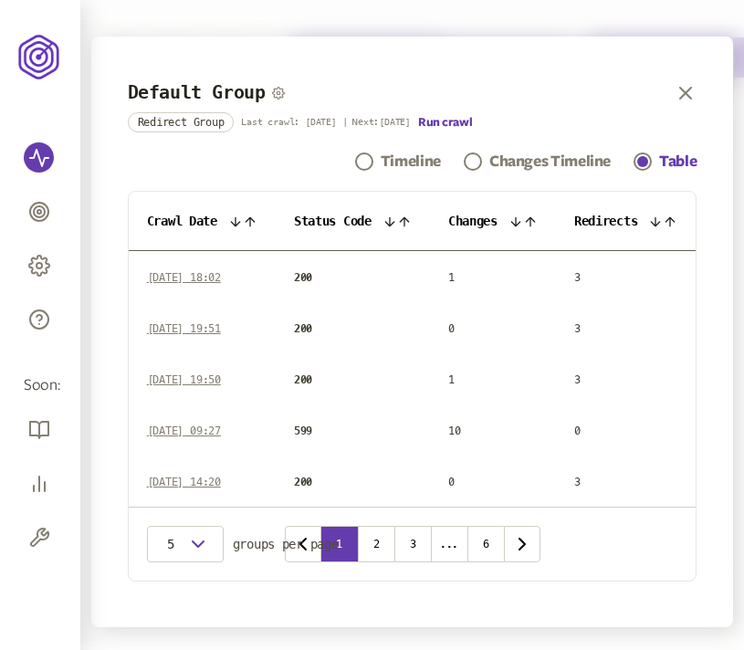
click at [663, 220] on icon at bounding box center [655, 222] width 15 height 15
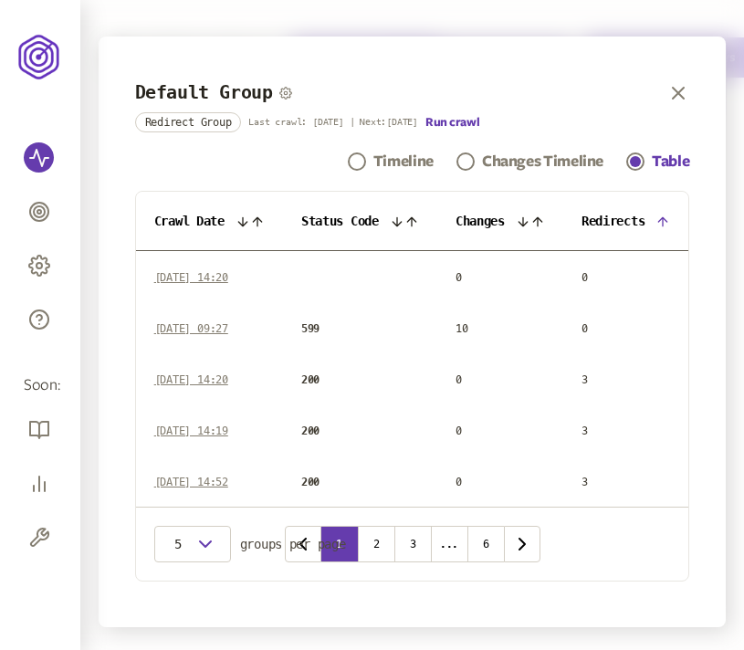
click at [669, 216] on icon at bounding box center [663, 222] width 15 height 15
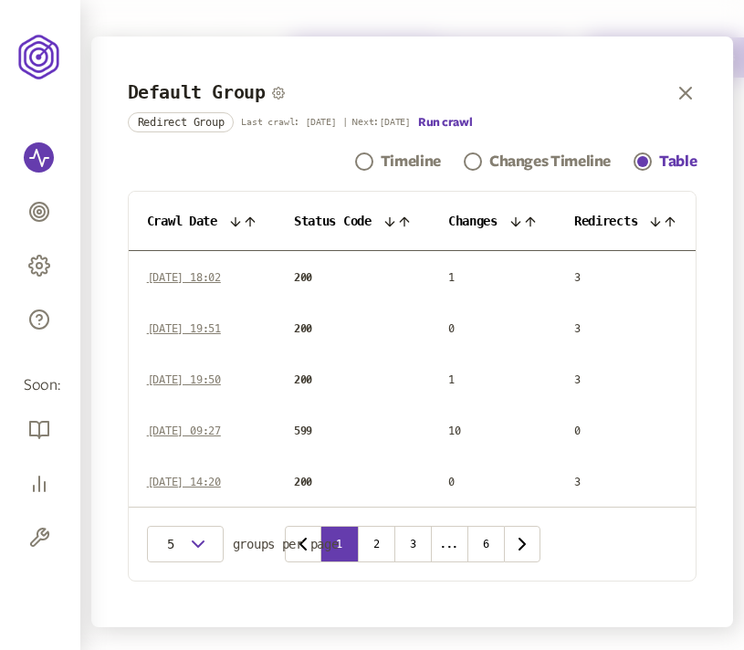
click at [532, 223] on icon at bounding box center [530, 221] width 8 height 8
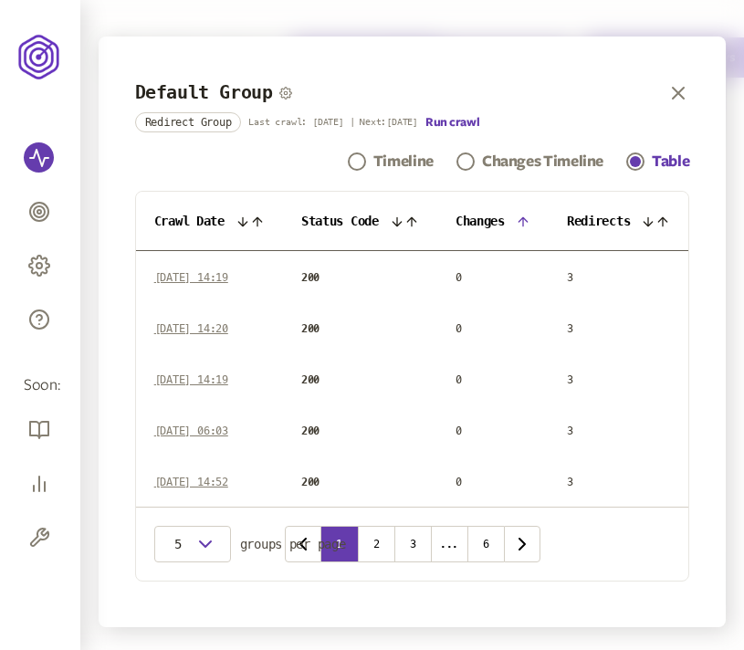
click at [519, 222] on icon at bounding box center [523, 222] width 15 height 15
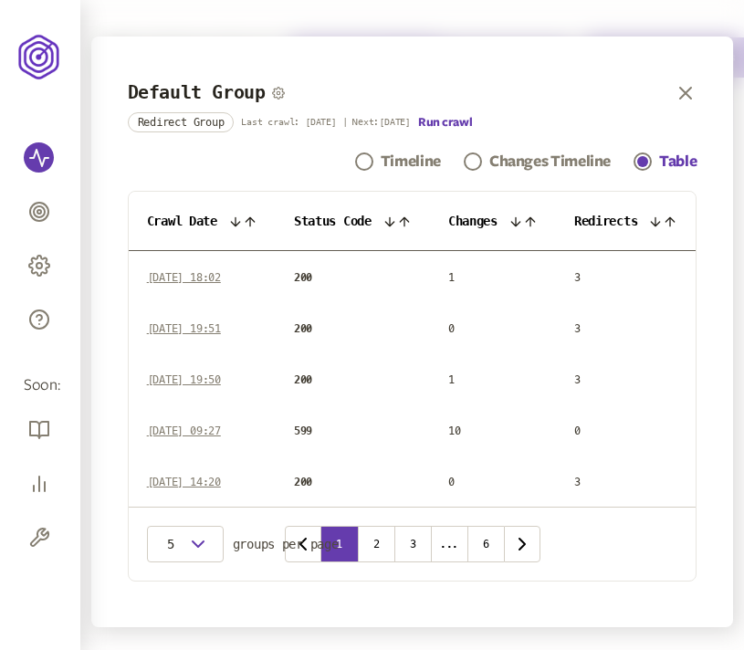
click at [395, 221] on icon at bounding box center [390, 222] width 15 height 15
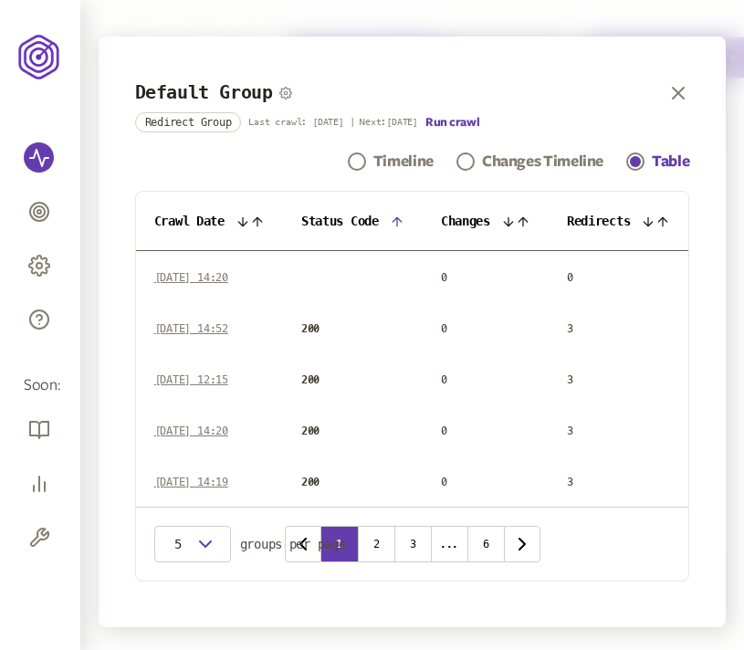
click at [398, 219] on icon at bounding box center [397, 221] width 8 height 8
click at [390, 217] on icon at bounding box center [397, 222] width 15 height 15
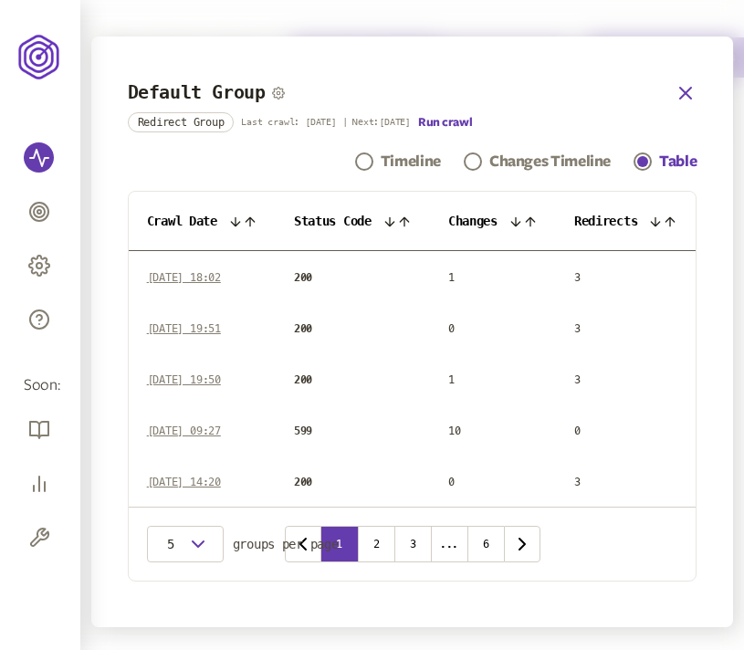
click at [693, 101] on icon "button" at bounding box center [686, 93] width 22 height 22
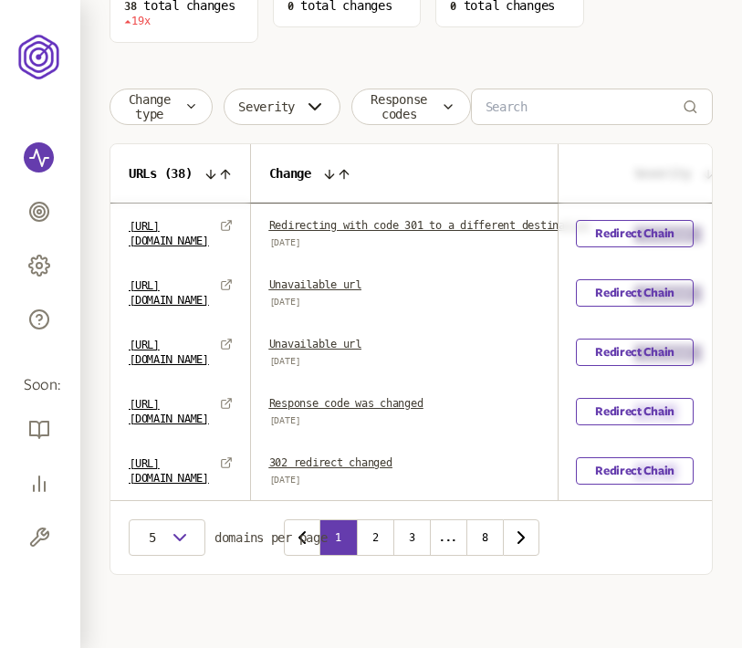
scroll to position [448, 0]
click at [649, 226] on link "Redirect Chain" at bounding box center [635, 233] width 118 height 27
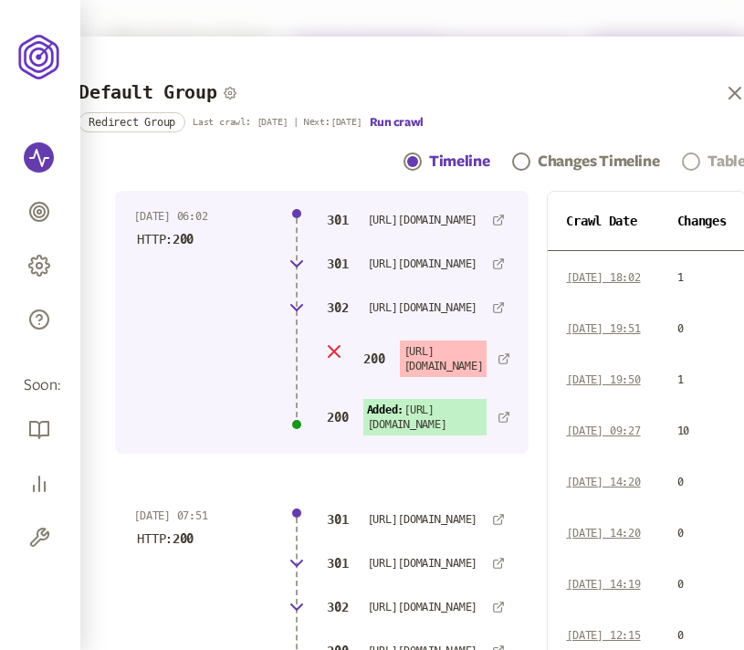
click at [716, 156] on div "Table" at bounding box center [726, 162] width 37 height 22
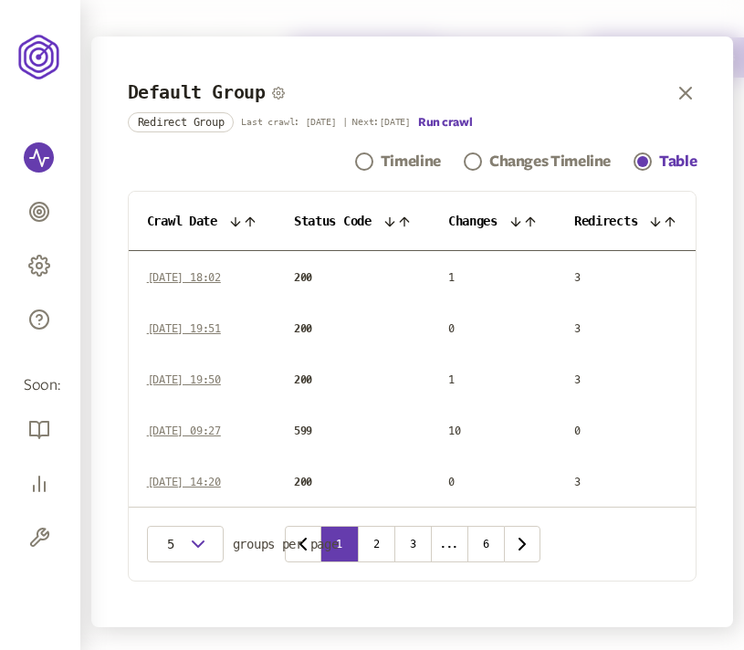
click at [521, 220] on icon at bounding box center [516, 222] width 15 height 15
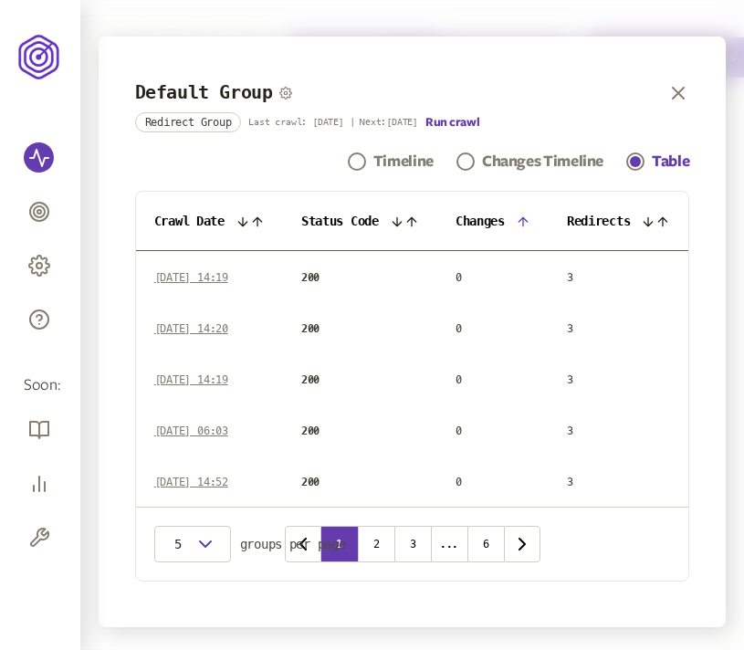
click at [521, 220] on icon at bounding box center [523, 222] width 15 height 15
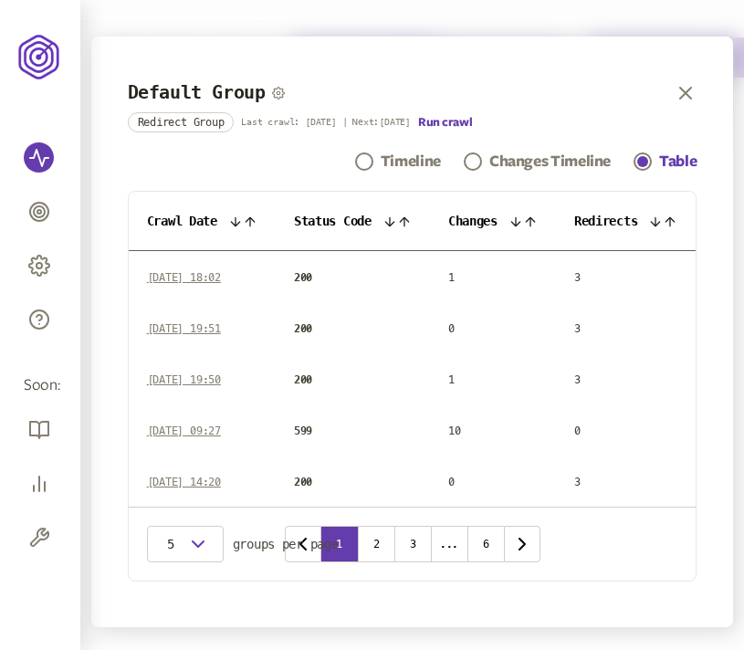
click at [390, 220] on icon at bounding box center [390, 222] width 15 height 15
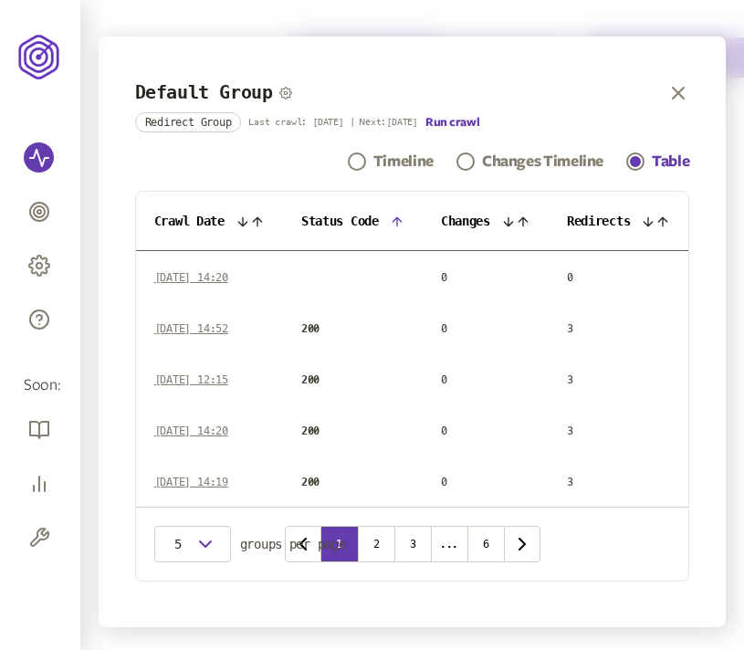
click at [399, 222] on icon at bounding box center [397, 222] width 15 height 15
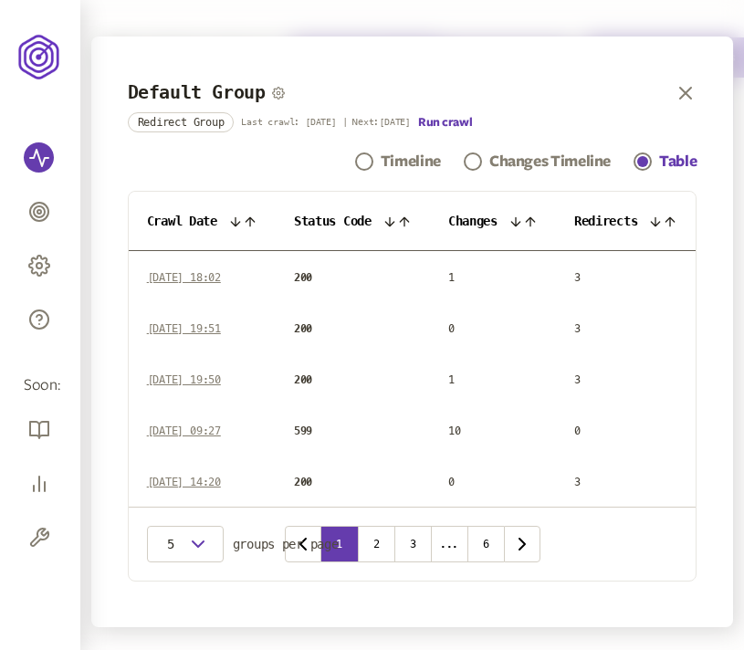
click at [659, 224] on icon at bounding box center [656, 221] width 8 height 8
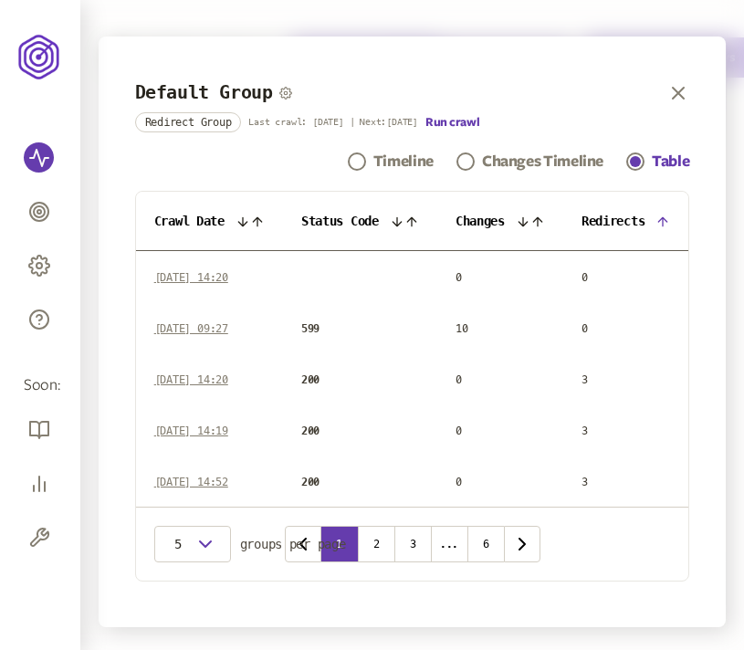
click at [668, 219] on icon at bounding box center [663, 221] width 8 height 8
click at [668, 219] on icon at bounding box center [663, 222] width 15 height 15
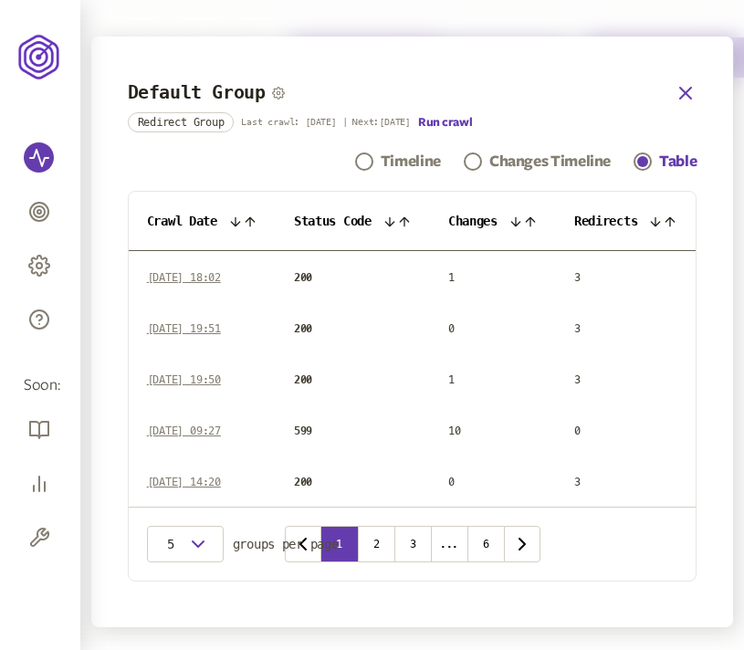
click at [691, 89] on icon "button" at bounding box center [685, 93] width 11 height 11
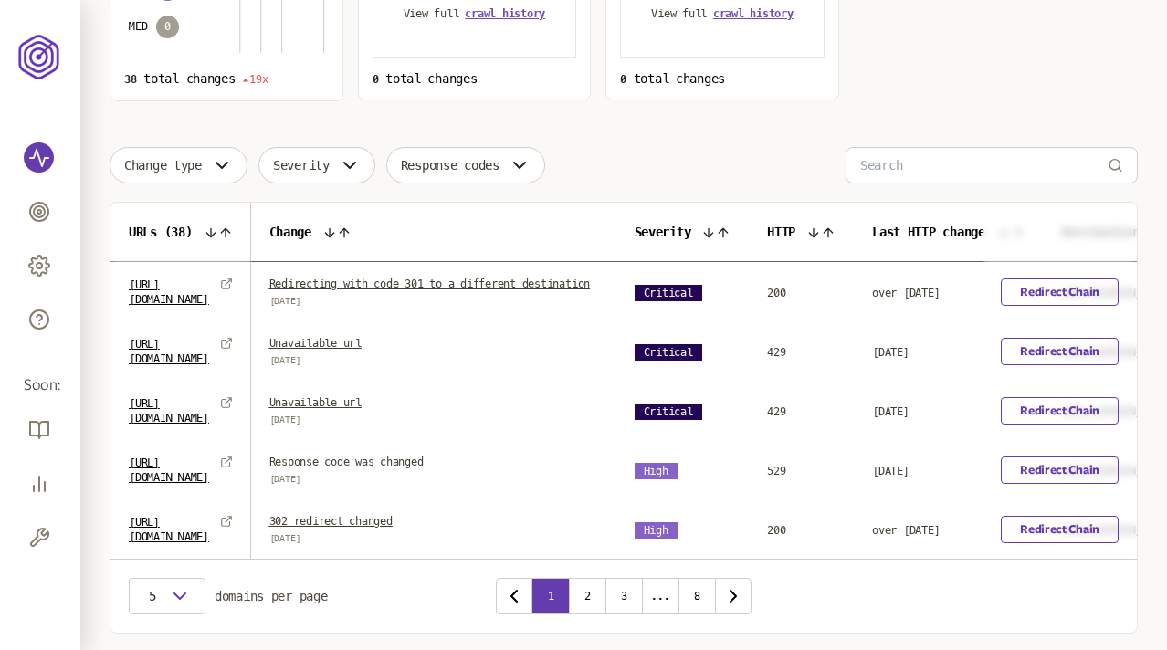
scroll to position [357, 0]
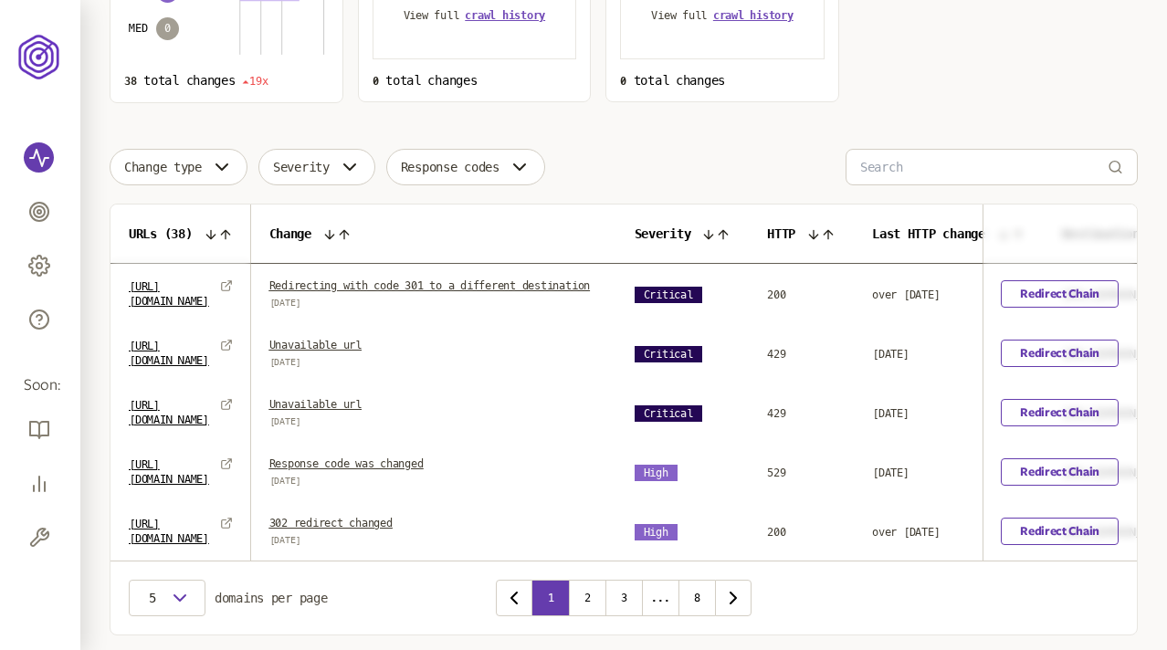
click at [337, 234] on icon at bounding box center [329, 234] width 15 height 15
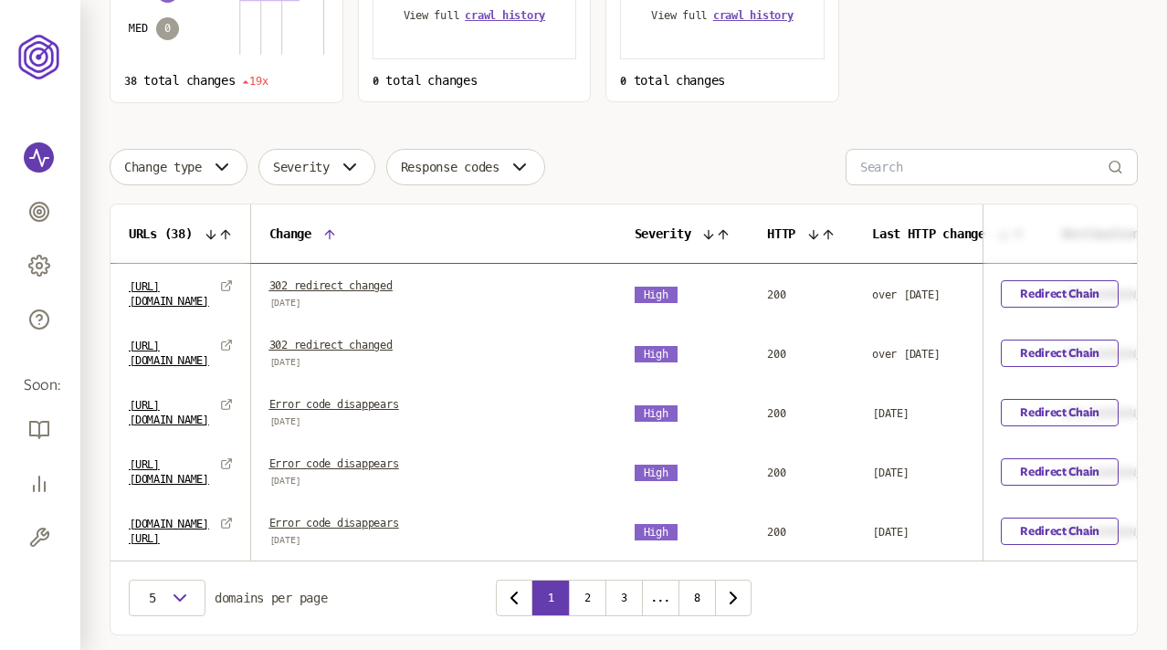
click at [333, 233] on icon at bounding box center [329, 234] width 8 height 8
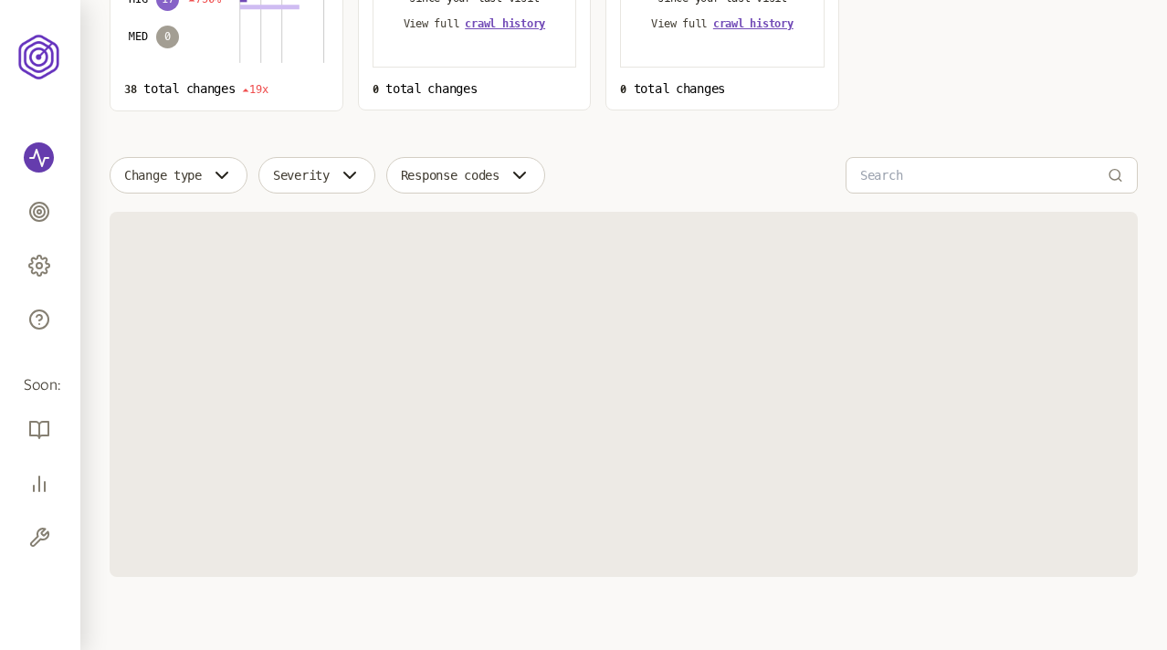
scroll to position [357, 0]
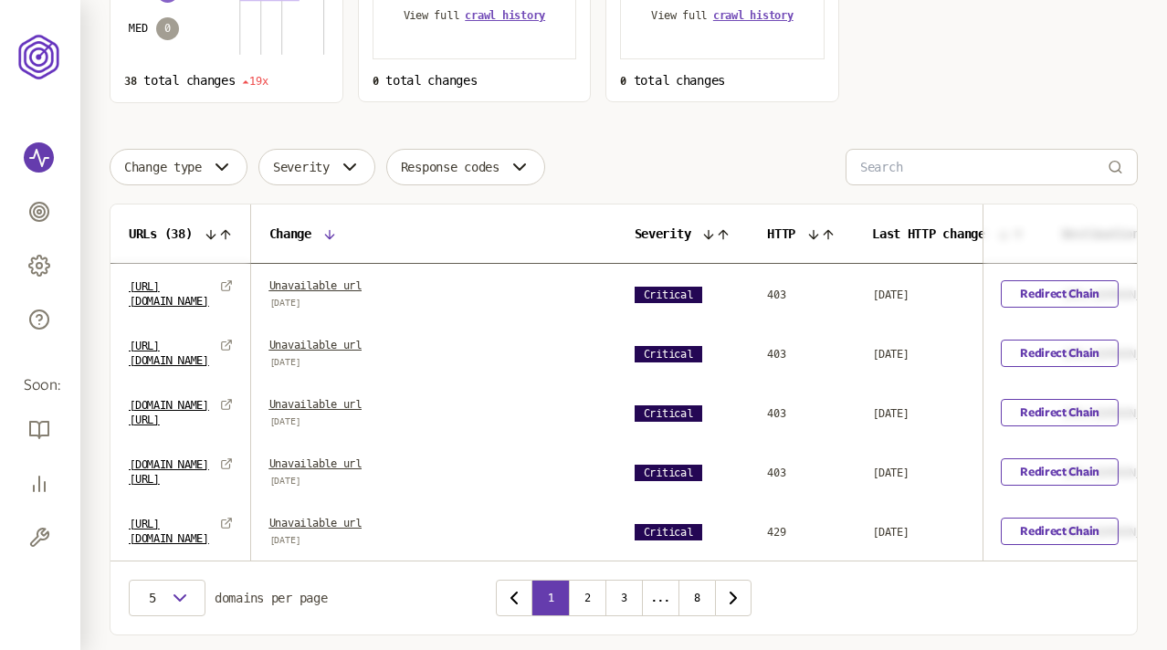
click at [337, 233] on icon at bounding box center [329, 234] width 15 height 15
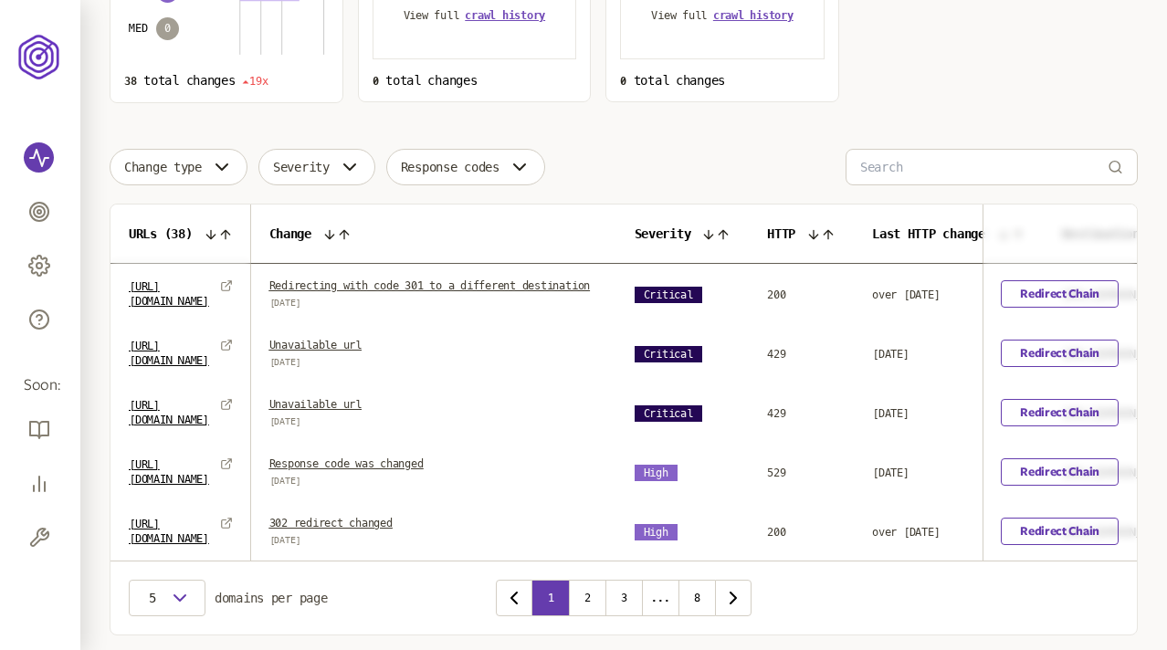
click at [352, 237] on icon at bounding box center [344, 234] width 15 height 15
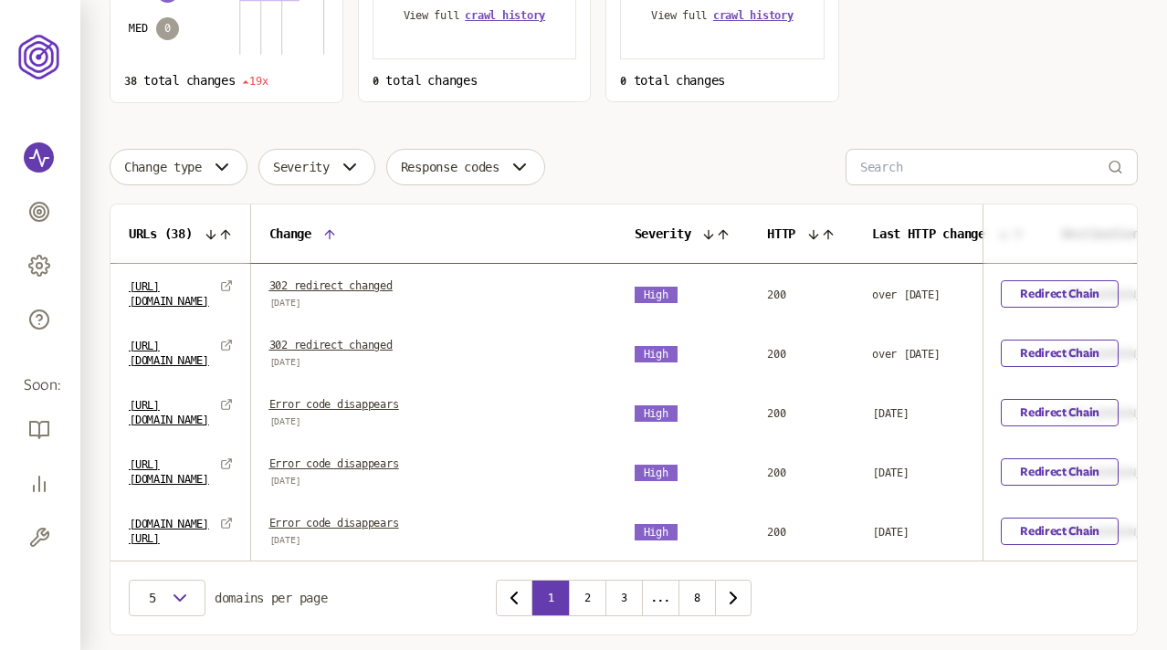
click at [337, 237] on icon at bounding box center [329, 234] width 15 height 15
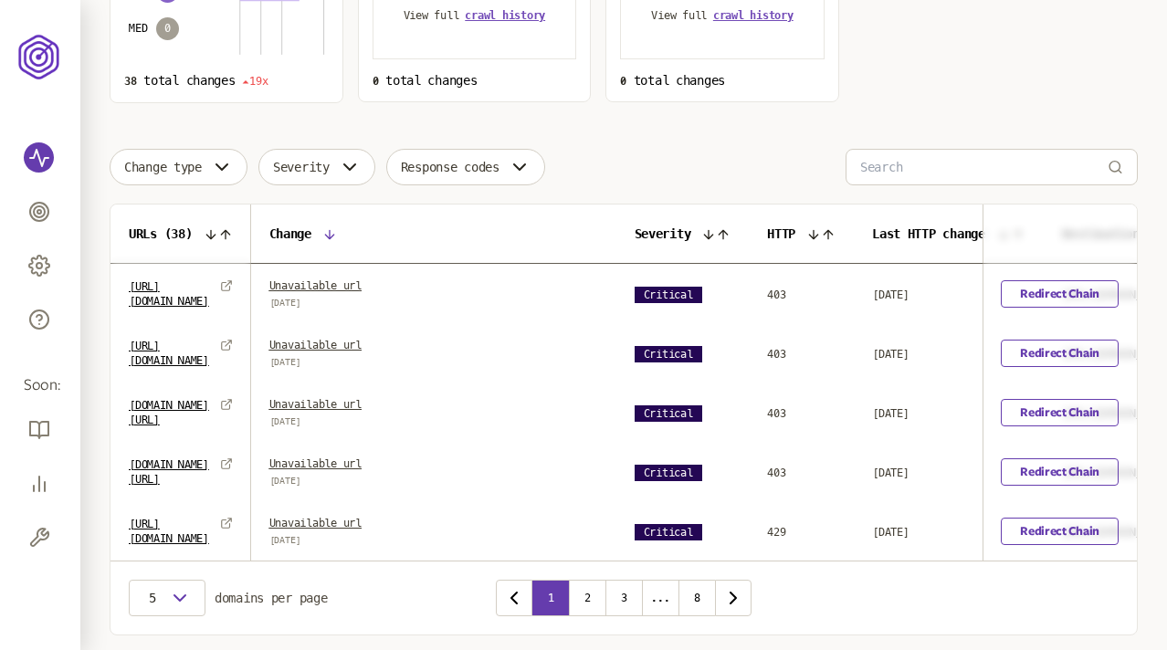
click at [403, 236] on th "Change" at bounding box center [433, 234] width 365 height 59
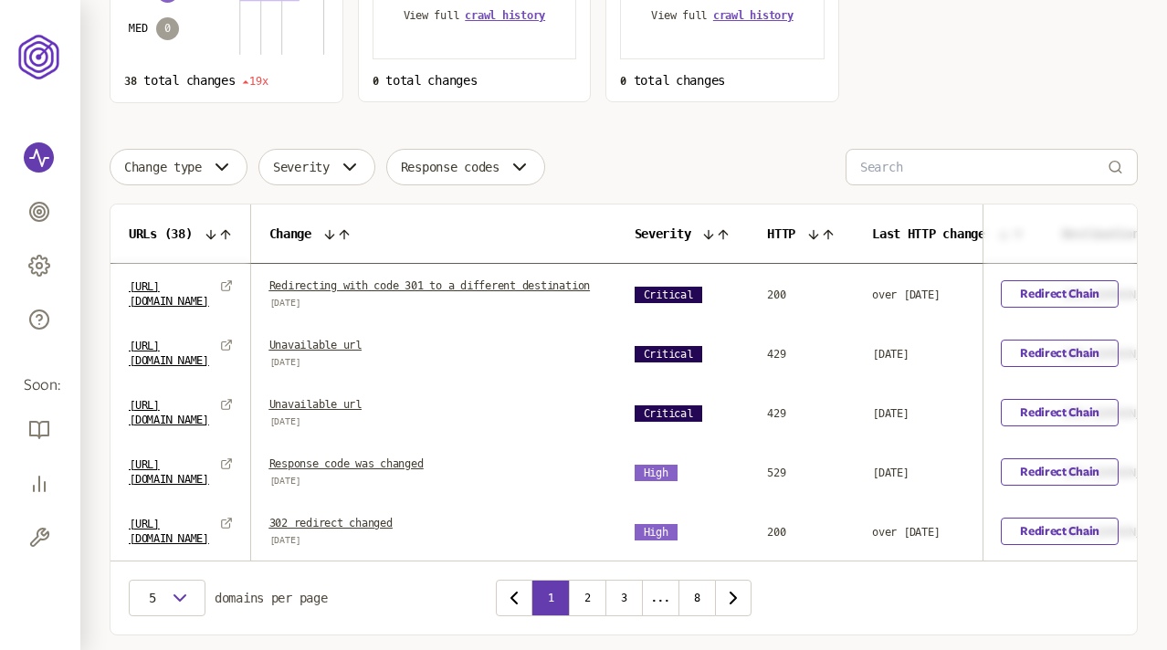
click at [352, 237] on icon at bounding box center [344, 234] width 15 height 15
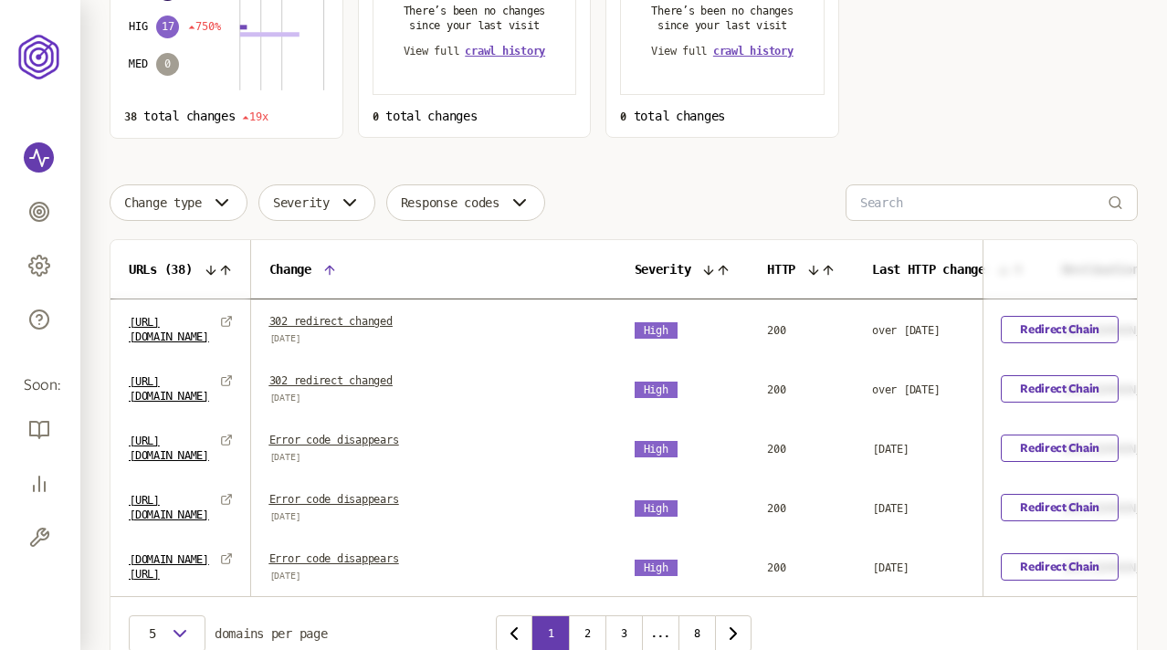
click at [393, 321] on link "302 redirect changed" at bounding box center [330, 321] width 123 height 13
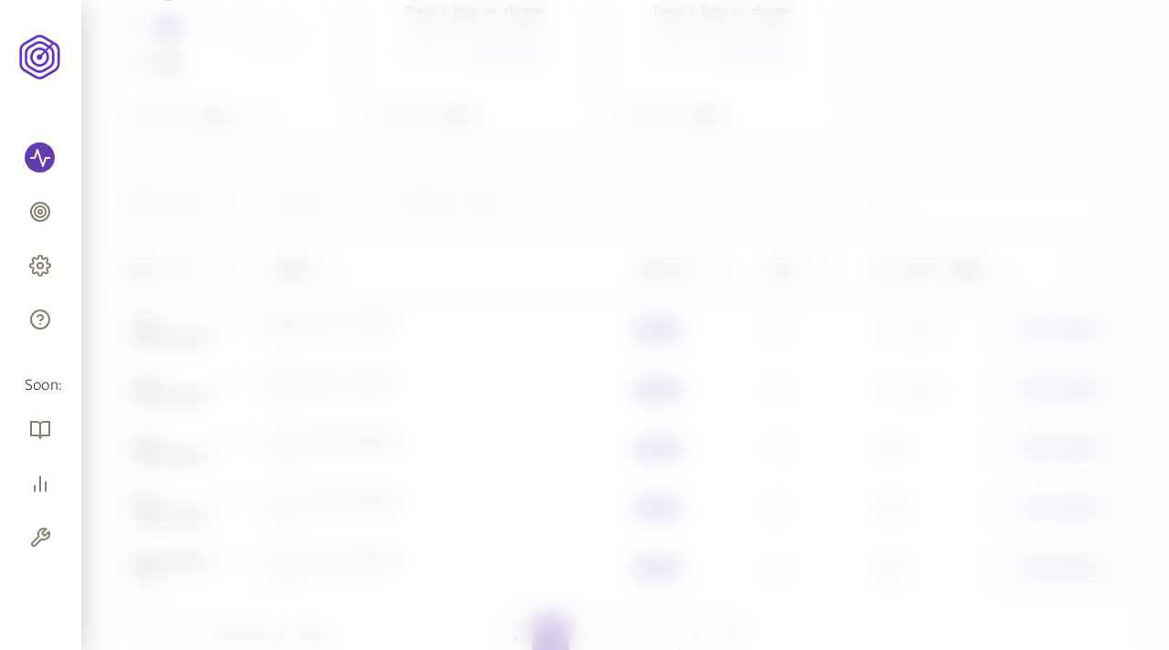
scroll to position [417, 0]
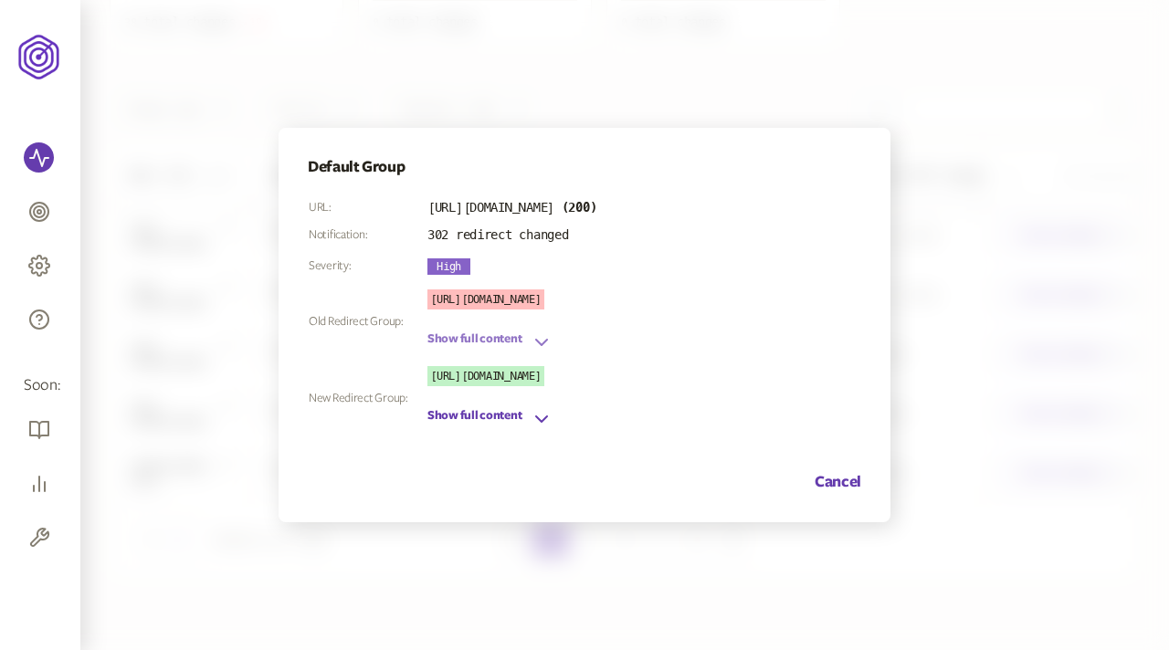
click at [535, 342] on icon "button" at bounding box center [542, 342] width 22 height 22
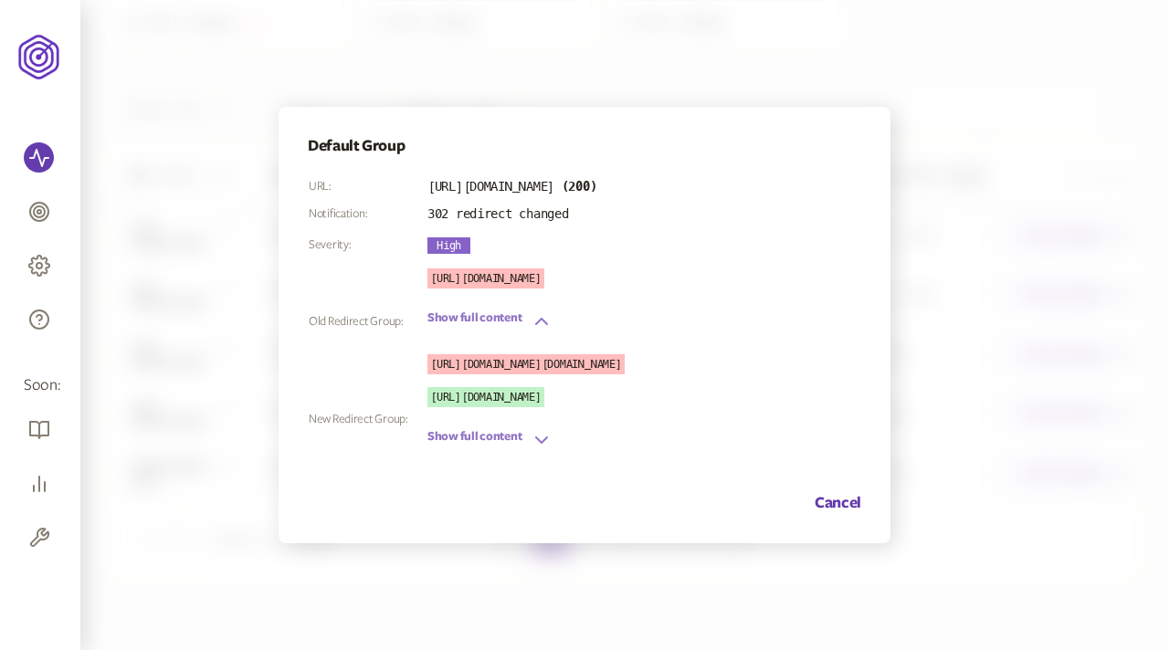
click at [536, 444] on icon "button" at bounding box center [542, 440] width 22 height 22
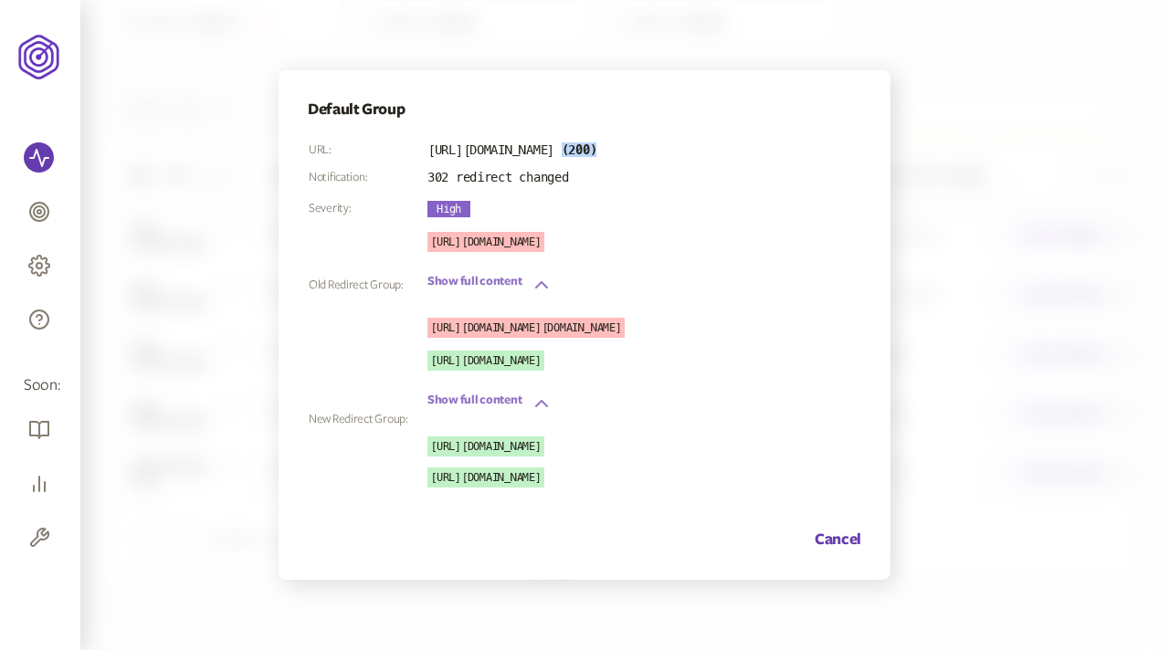
drag, startPoint x: 615, startPoint y: 130, endPoint x: 723, endPoint y: 130, distance: 107.8
click at [629, 142] on td "[URL][DOMAIN_NAME] ( 200 )" at bounding box center [527, 150] width 203 height 16
drag, startPoint x: 582, startPoint y: 228, endPoint x: 467, endPoint y: 226, distance: 115.1
click at [467, 232] on span "[URL][DOMAIN_NAME]" at bounding box center [485, 242] width 117 height 20
drag, startPoint x: 661, startPoint y: 336, endPoint x: 485, endPoint y: 317, distance: 177.3
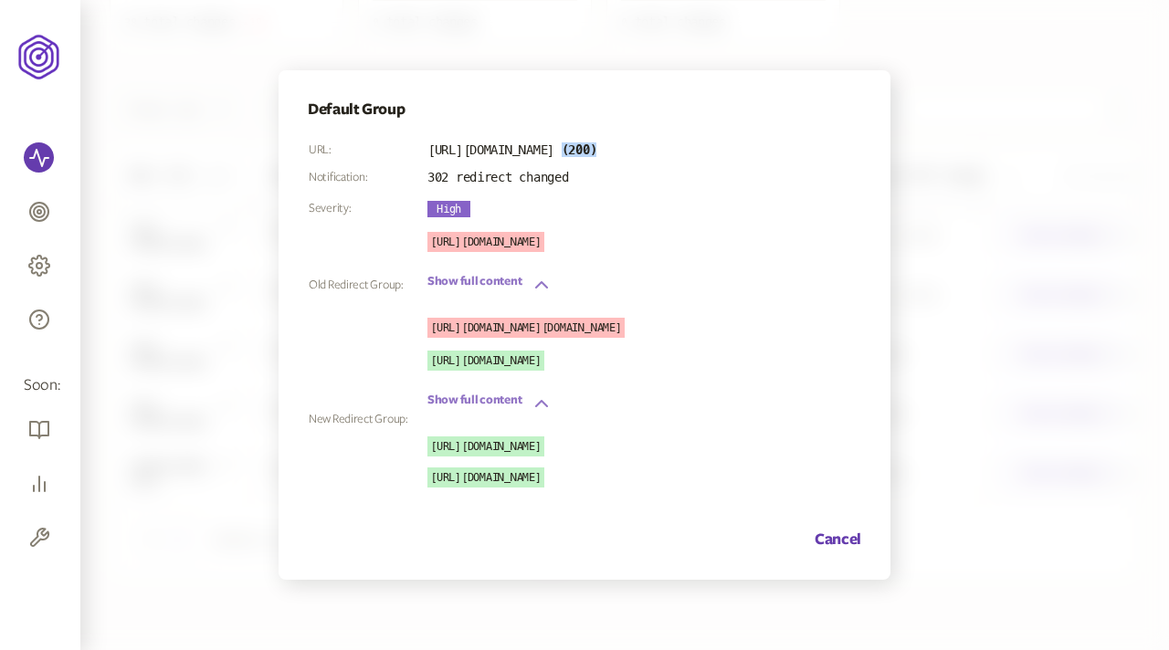
click at [485, 318] on p "[URL][DOMAIN_NAME][DOMAIN_NAME]" at bounding box center [525, 328] width 197 height 20
click at [510, 483] on p "[URL][DOMAIN_NAME]" at bounding box center [485, 478] width 117 height 20
click at [743, 551] on button "Cancel" at bounding box center [838, 540] width 47 height 22
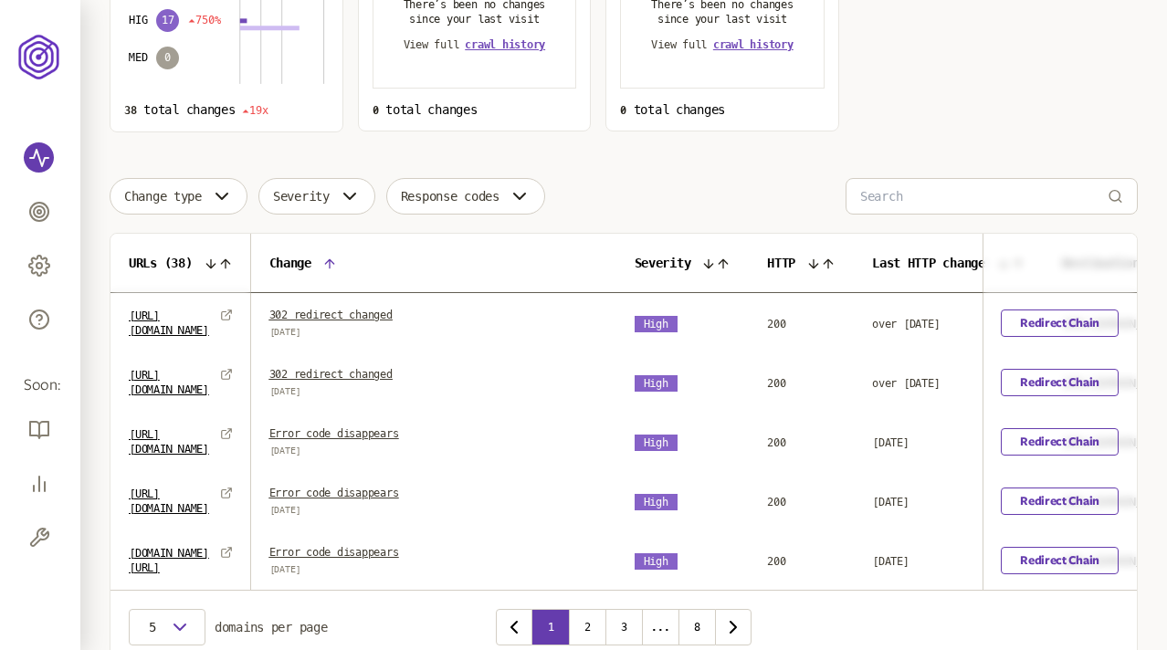
scroll to position [321, 0]
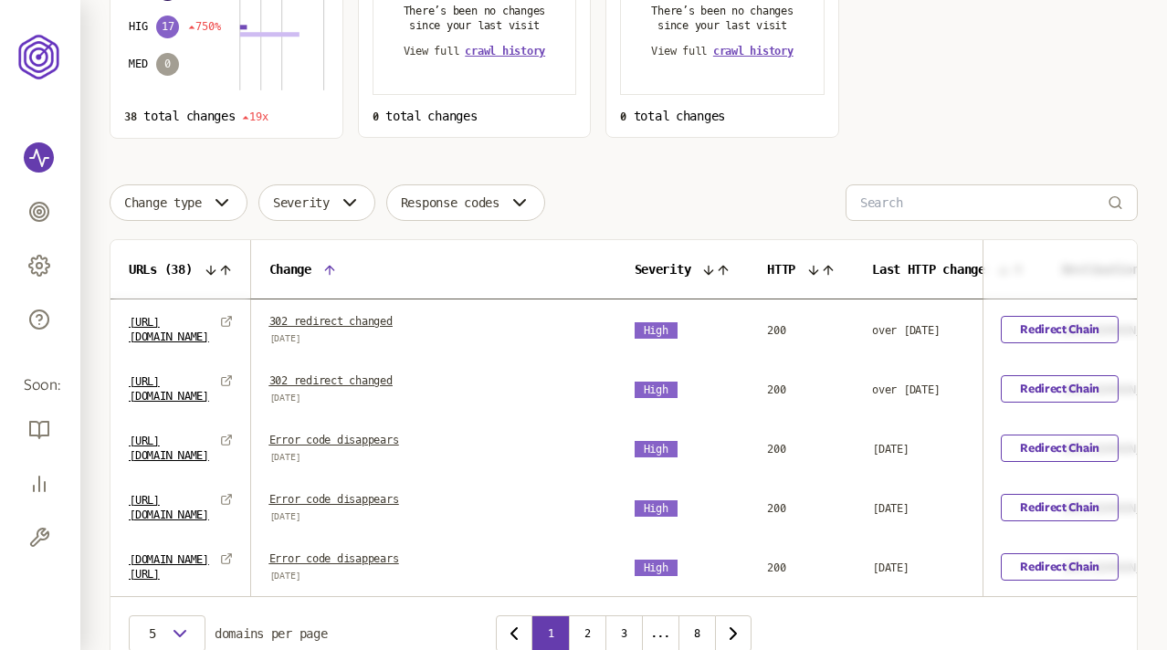
click at [743, 331] on span "200" at bounding box center [776, 330] width 18 height 13
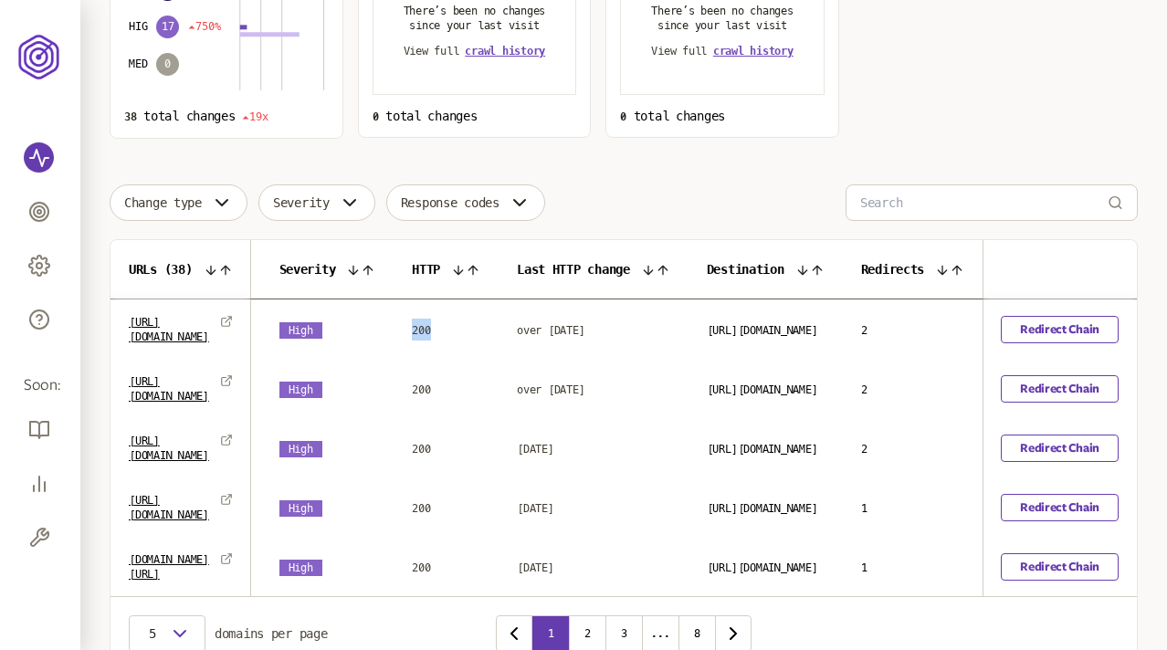
scroll to position [0, 489]
drag, startPoint x: 830, startPoint y: 331, endPoint x: 661, endPoint y: 332, distance: 168.9
click at [707, 332] on span "[URL][DOMAIN_NAME]" at bounding box center [762, 330] width 111 height 13
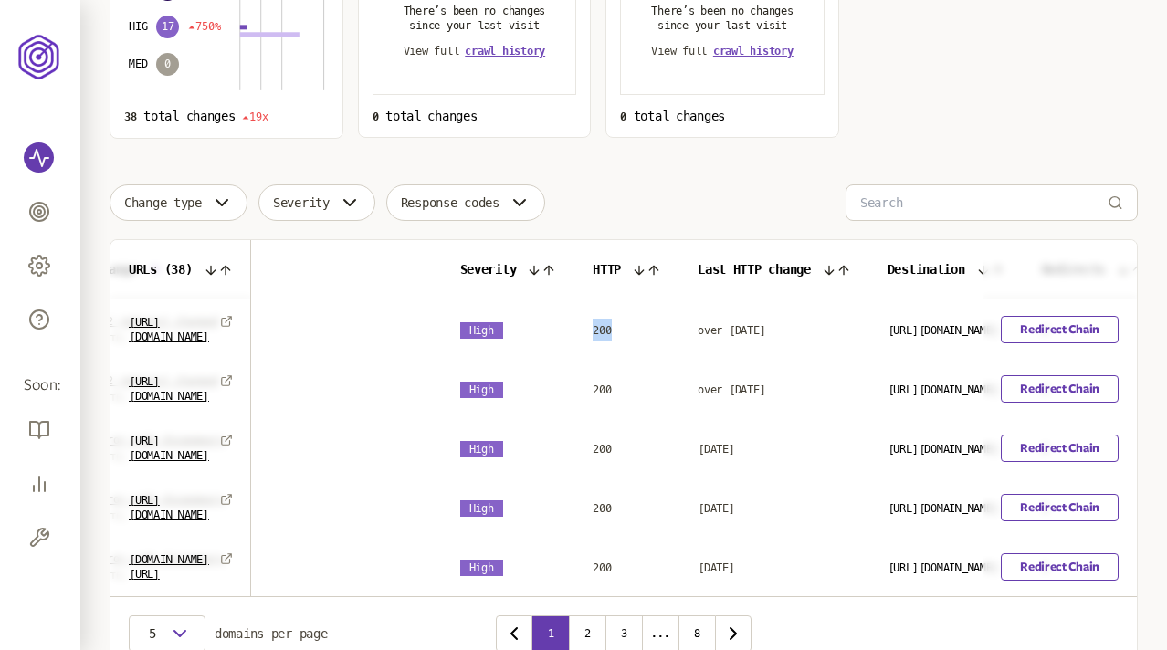
scroll to position [0, 312]
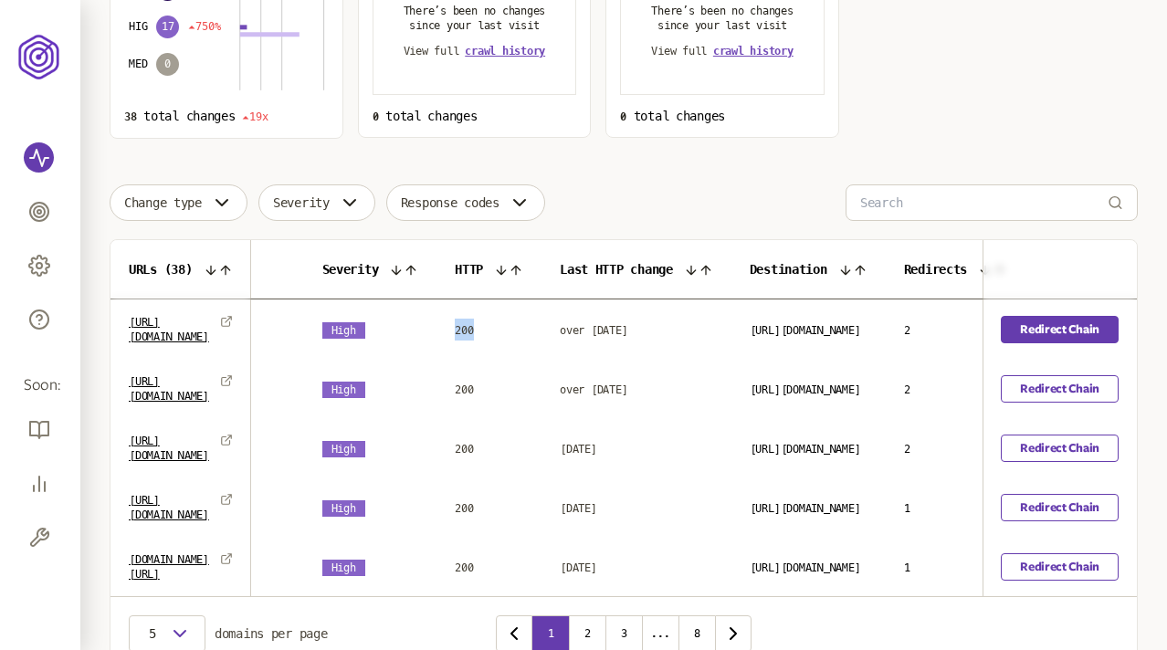
click at [743, 323] on link "Redirect Chain" at bounding box center [1060, 329] width 118 height 27
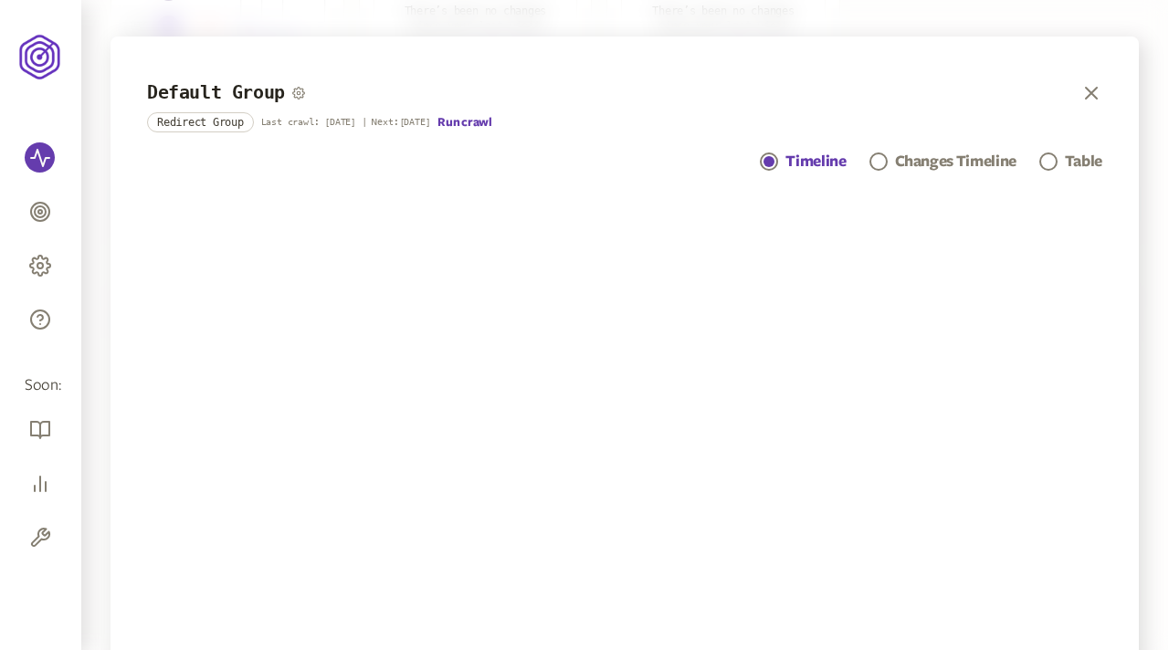
scroll to position [432, 0]
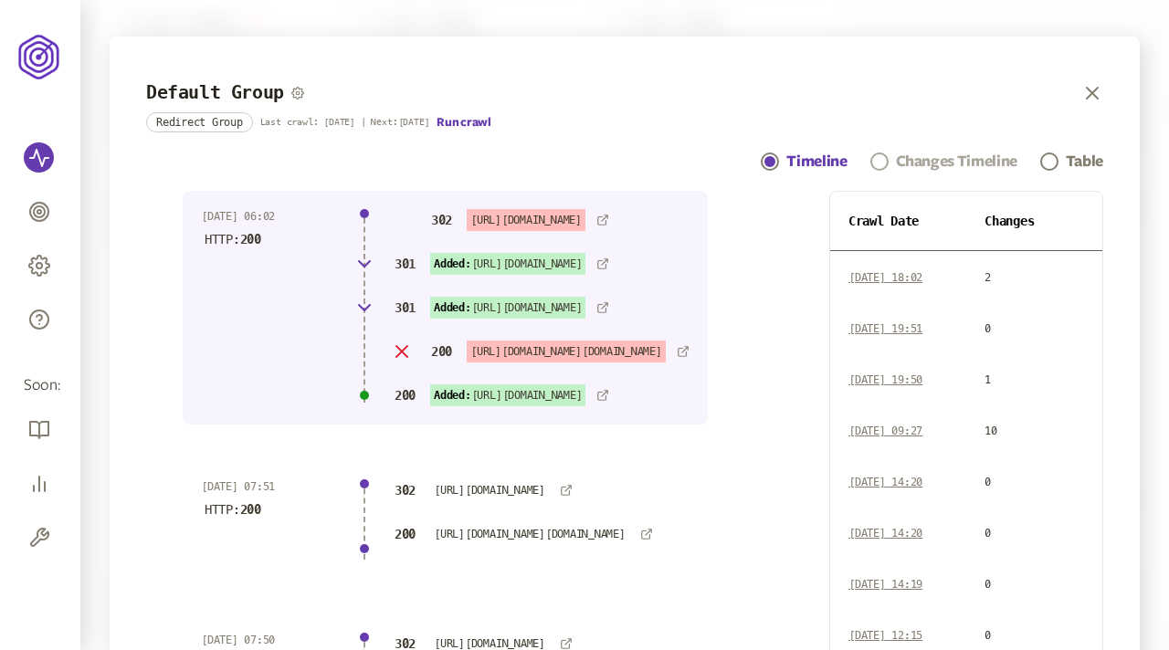
click at [743, 153] on div "Changes Timeline" at bounding box center [956, 162] width 121 height 22
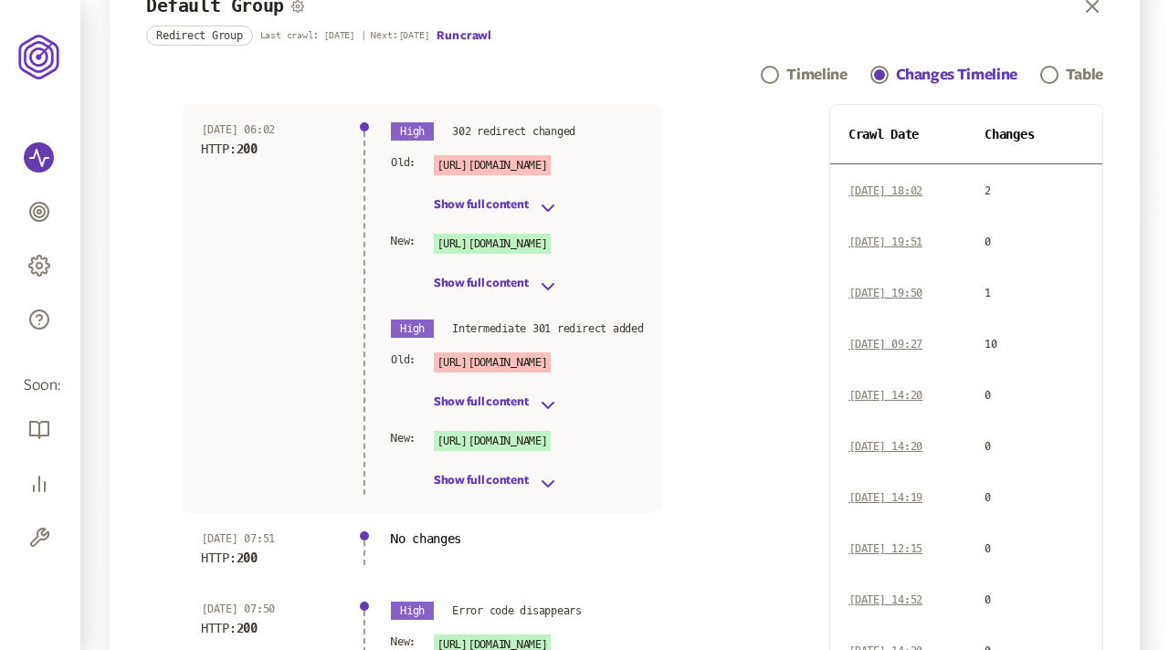
scroll to position [86, 0]
click at [534, 289] on button "Show full content" at bounding box center [496, 288] width 125 height 22
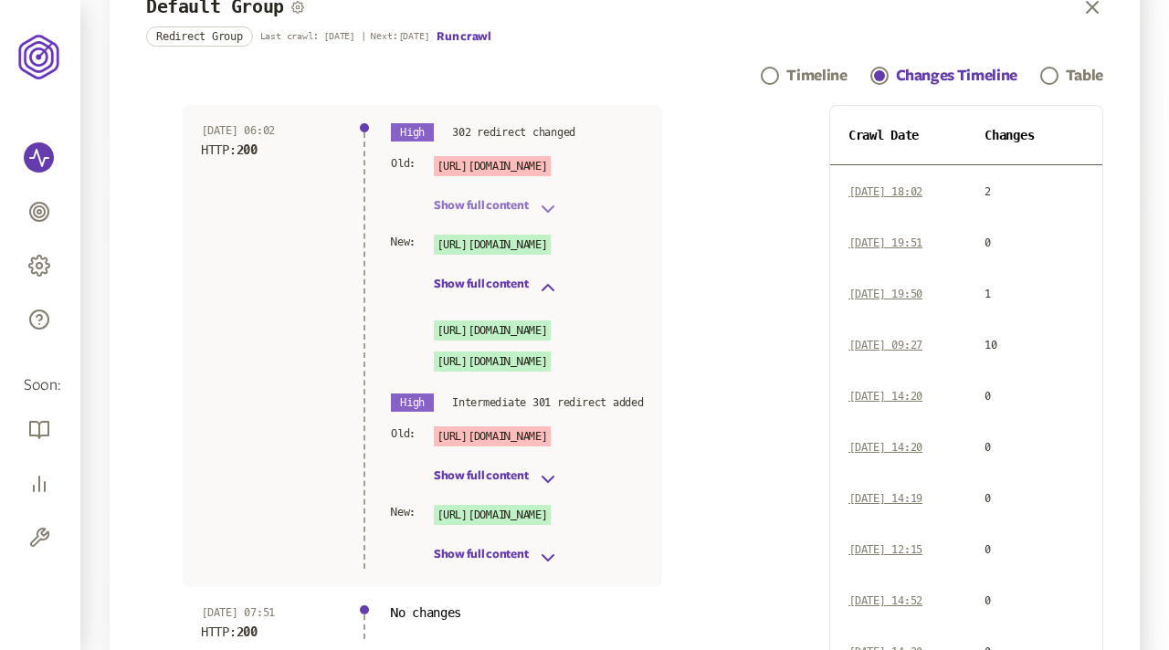
click at [546, 201] on icon "button" at bounding box center [548, 209] width 22 height 22
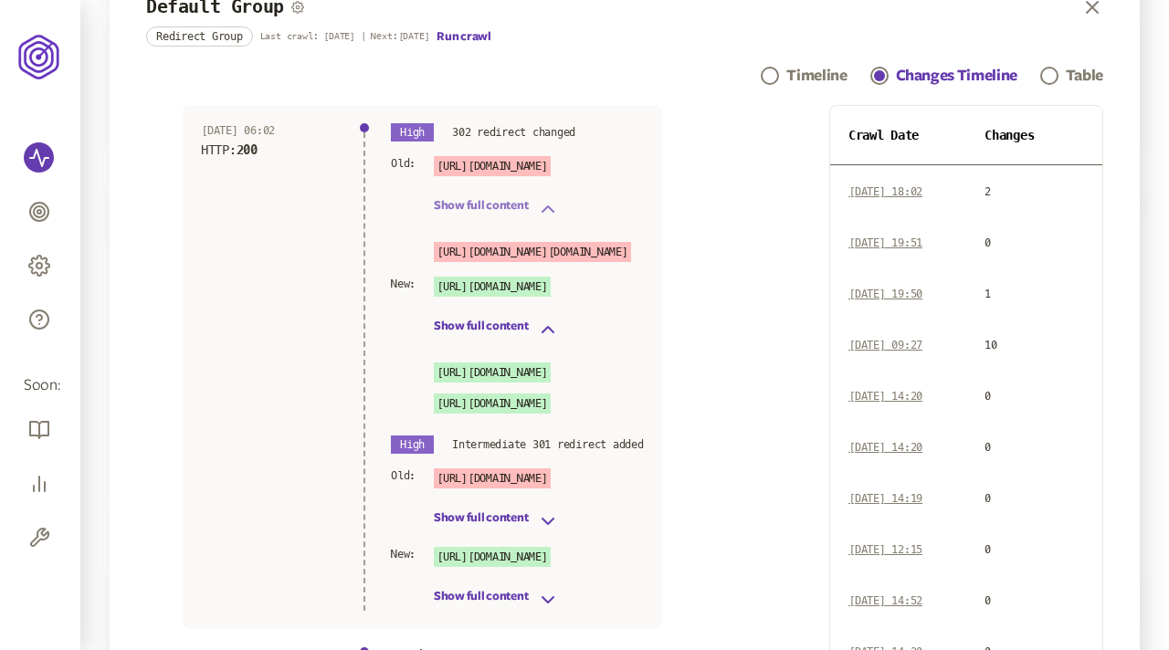
drag, startPoint x: 815, startPoint y: 253, endPoint x: 710, endPoint y: 249, distance: 106.0
click at [631, 249] on p "[URL][DOMAIN_NAME][DOMAIN_NAME]" at bounding box center [532, 252] width 197 height 20
drag, startPoint x: 458, startPoint y: 129, endPoint x: 603, endPoint y: 127, distance: 145.2
click at [603, 127] on div "High 302 redirect changed" at bounding box center [517, 132] width 253 height 18
drag, startPoint x: 586, startPoint y: 164, endPoint x: 478, endPoint y: 166, distance: 108.7
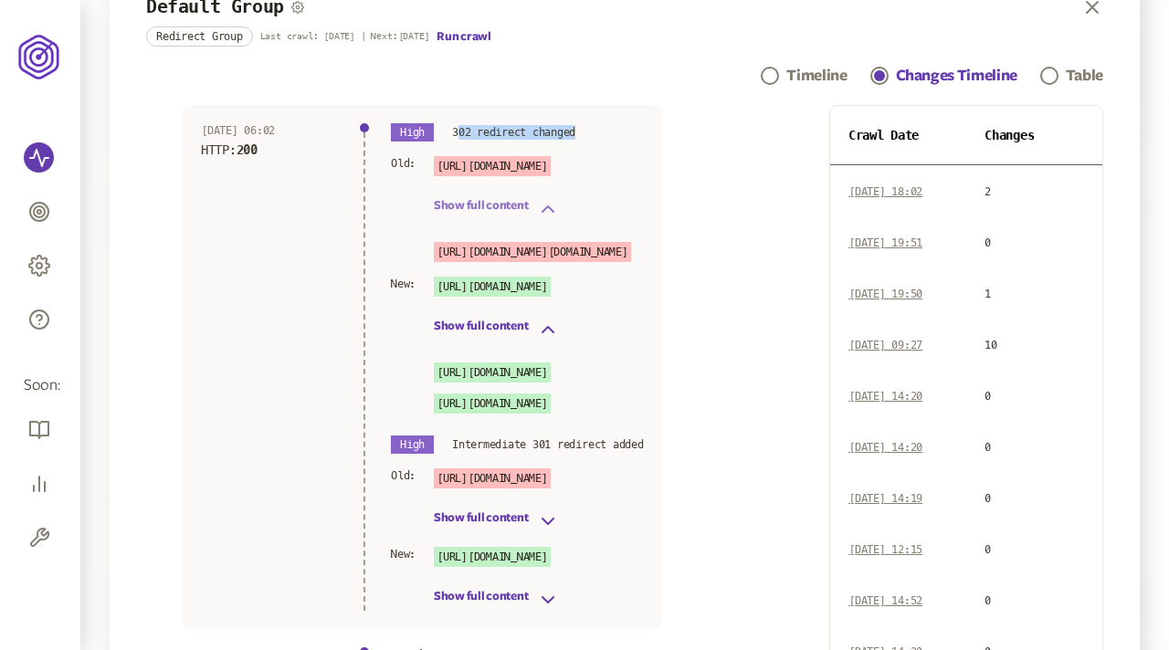
click at [478, 166] on span "[URL][DOMAIN_NAME]" at bounding box center [492, 166] width 117 height 20
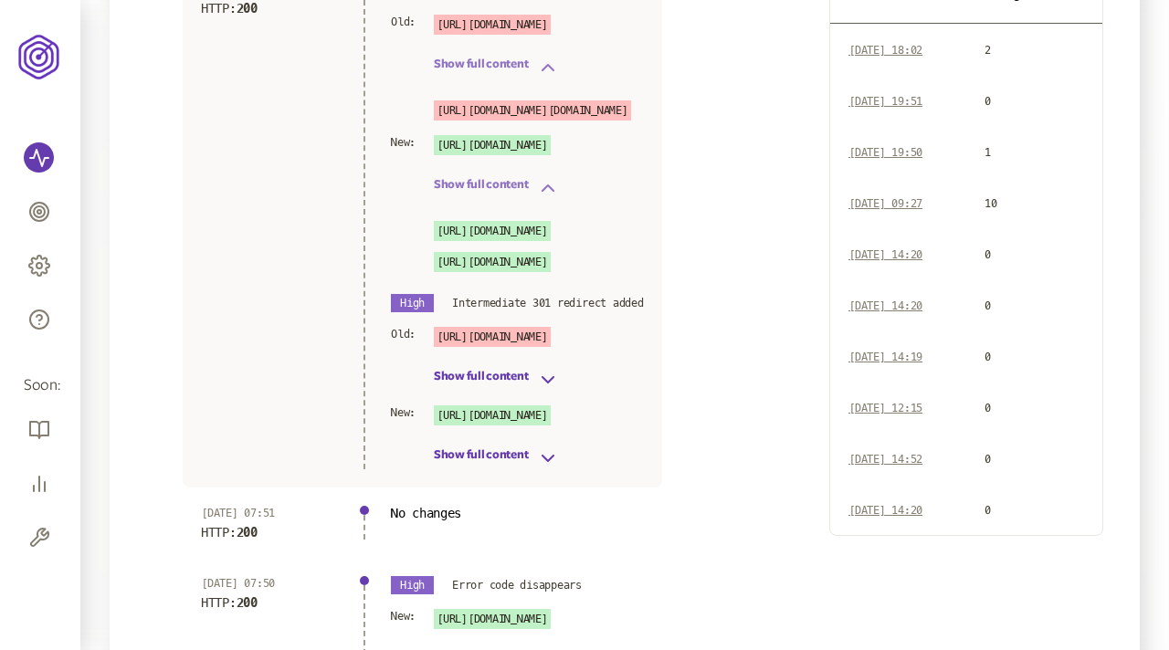
scroll to position [226, 0]
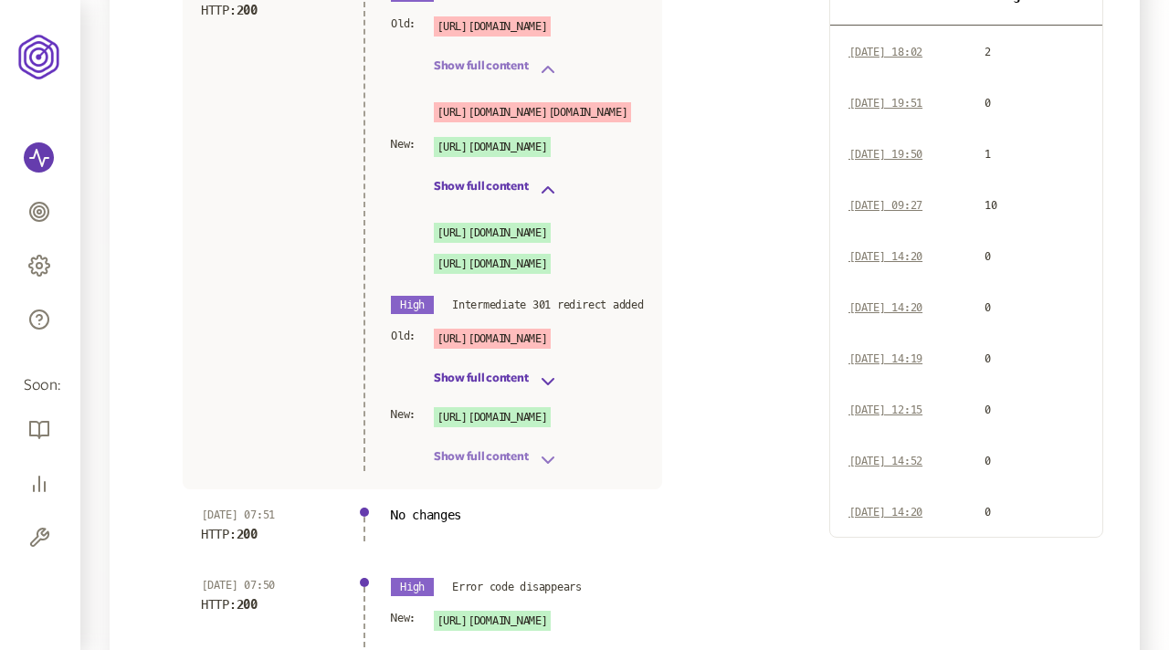
click at [538, 459] on icon "button" at bounding box center [548, 460] width 22 height 22
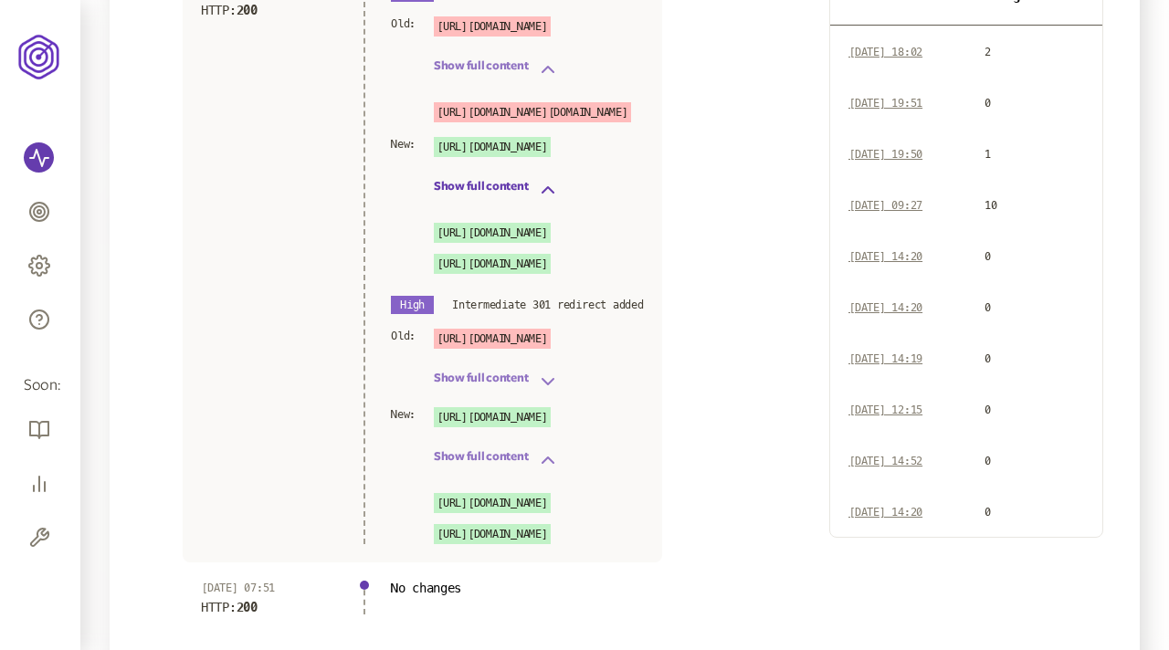
click at [547, 373] on icon "button" at bounding box center [548, 382] width 22 height 22
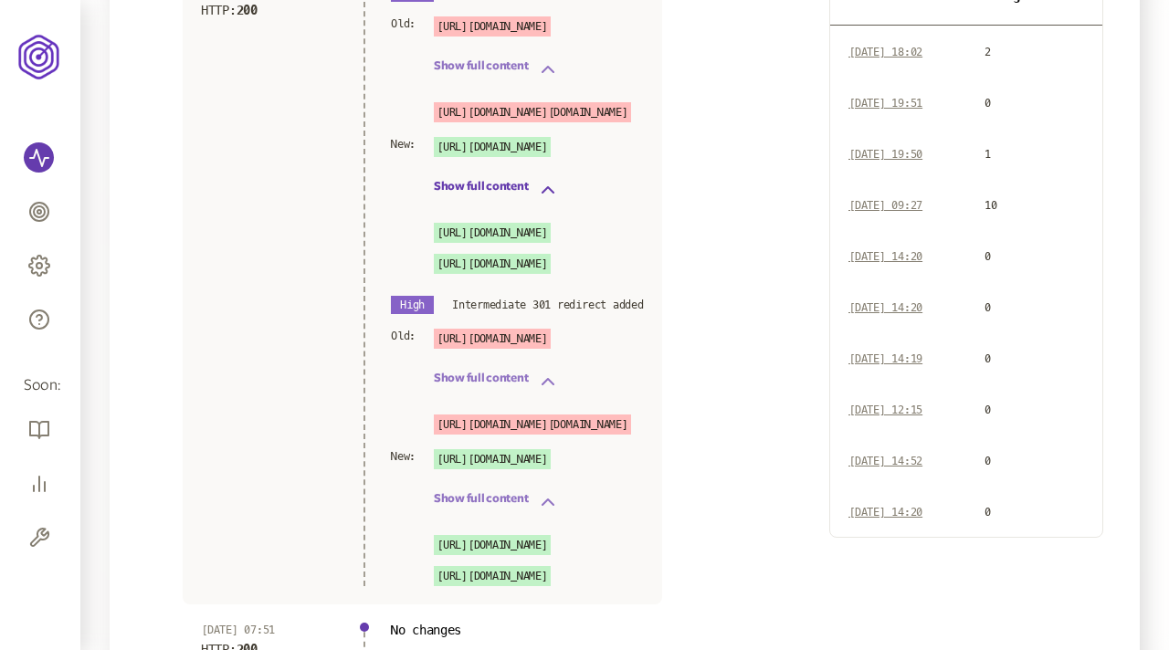
drag, startPoint x: 582, startPoint y: 337, endPoint x: 468, endPoint y: 334, distance: 113.3
click at [468, 334] on span "[URL][DOMAIN_NAME]" at bounding box center [492, 339] width 117 height 20
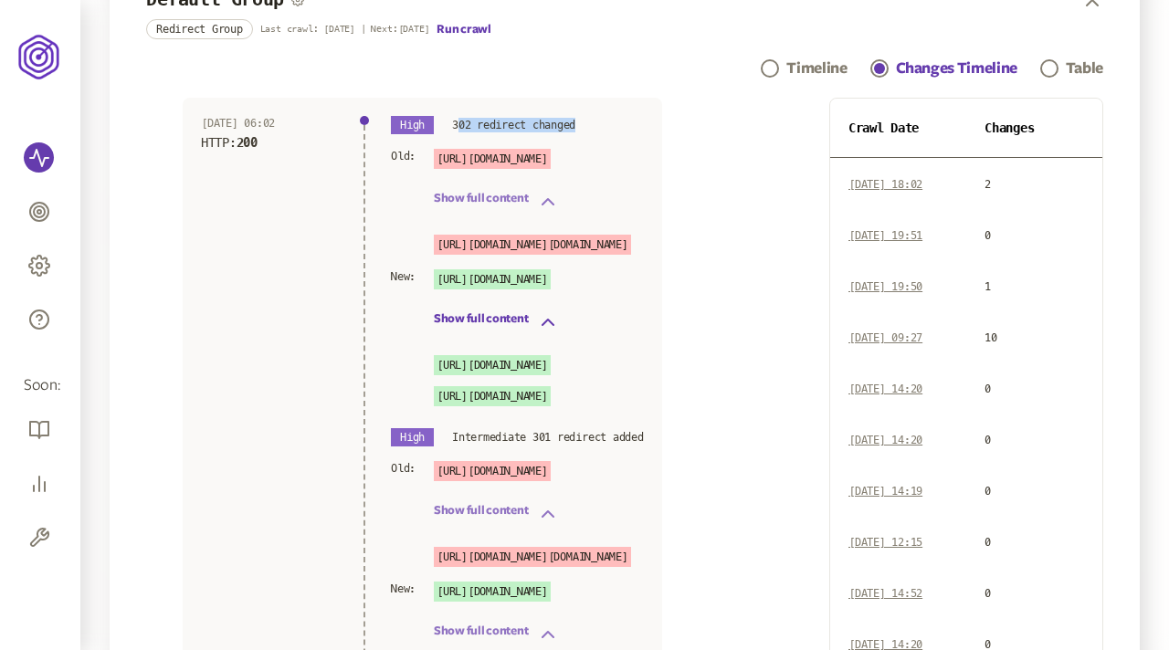
scroll to position [0, 0]
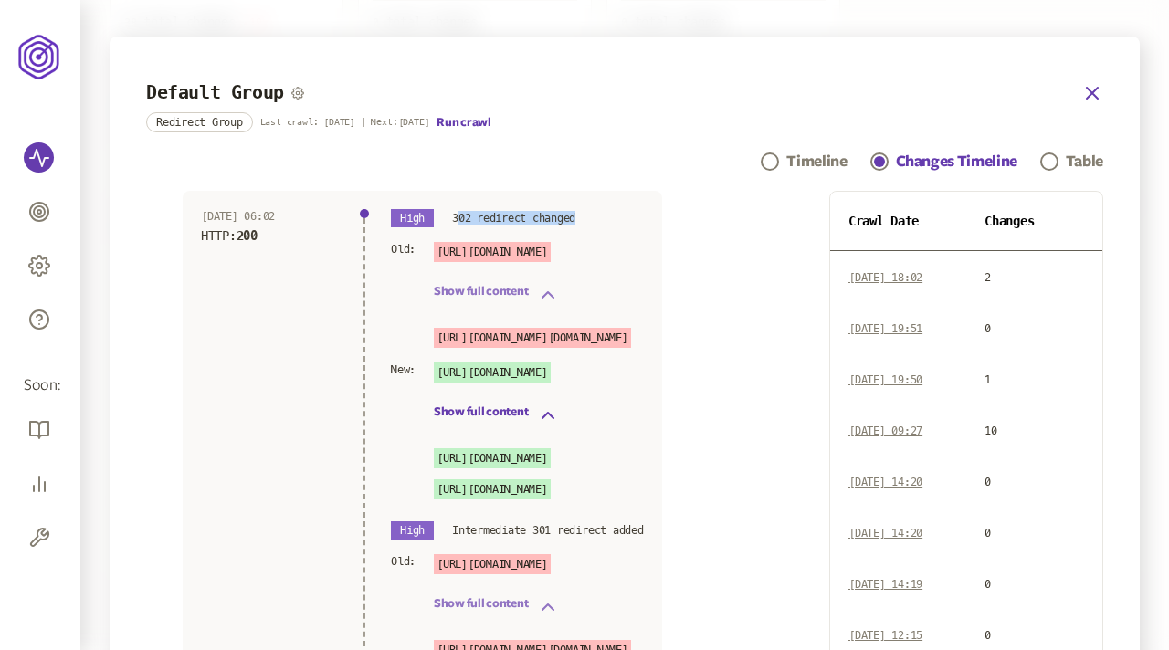
click at [743, 90] on icon "button" at bounding box center [1092, 93] width 22 height 22
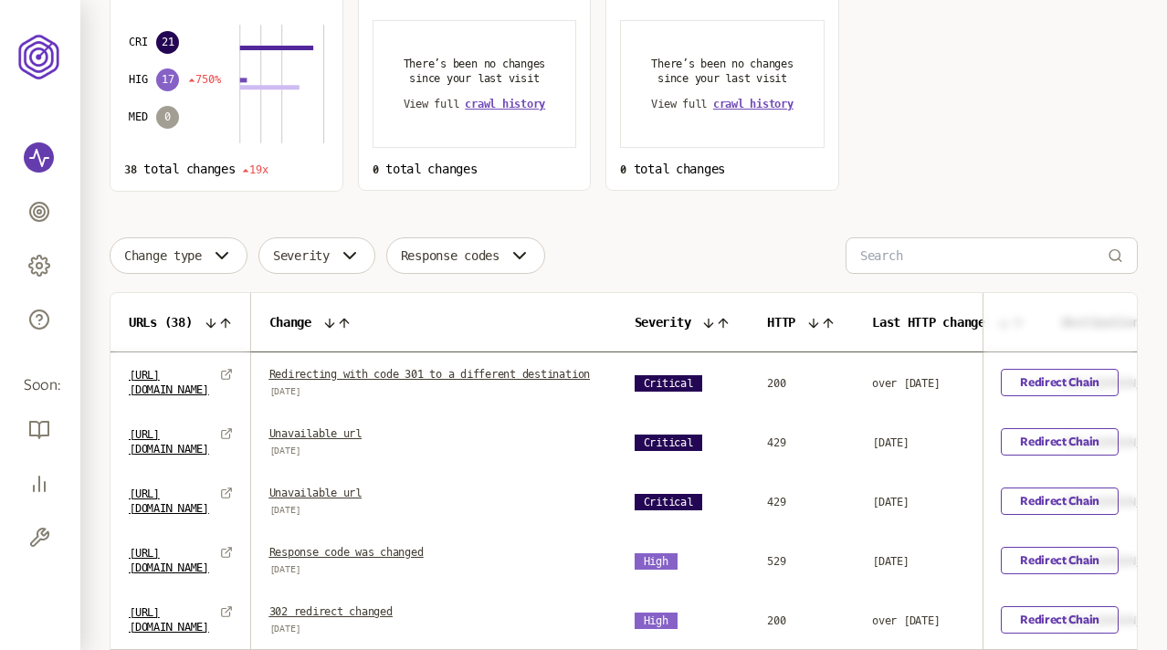
click at [369, 381] on link "Redirecting with code 301 to a different destination" at bounding box center [429, 374] width 321 height 13
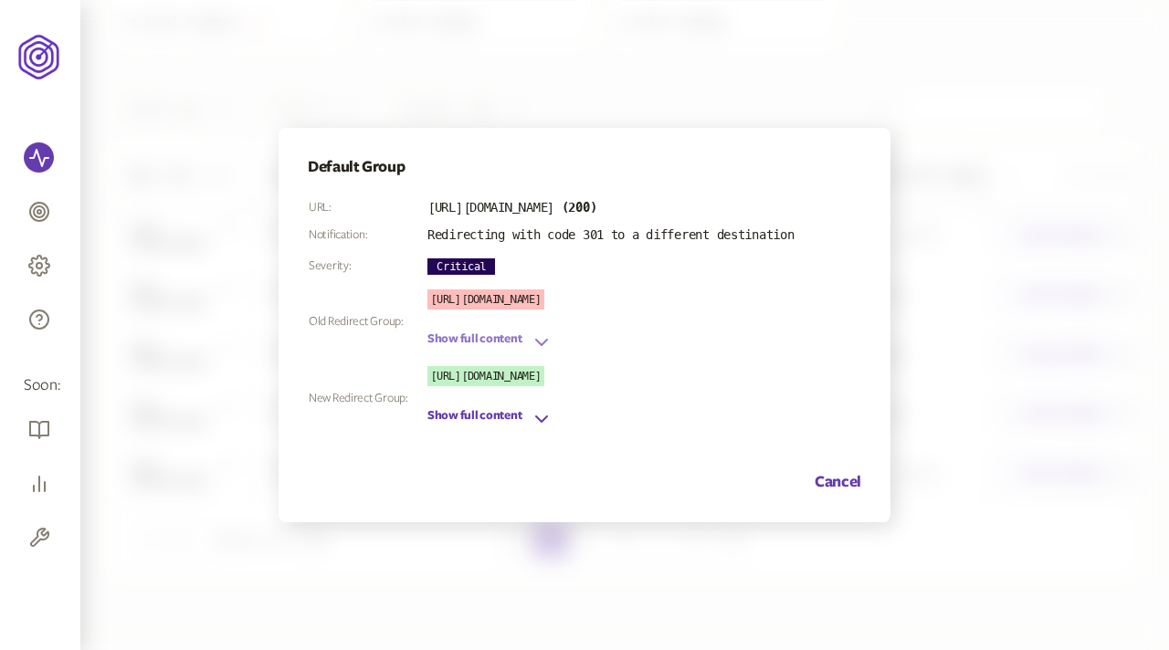
click at [496, 342] on button "Show full content" at bounding box center [489, 342] width 125 height 22
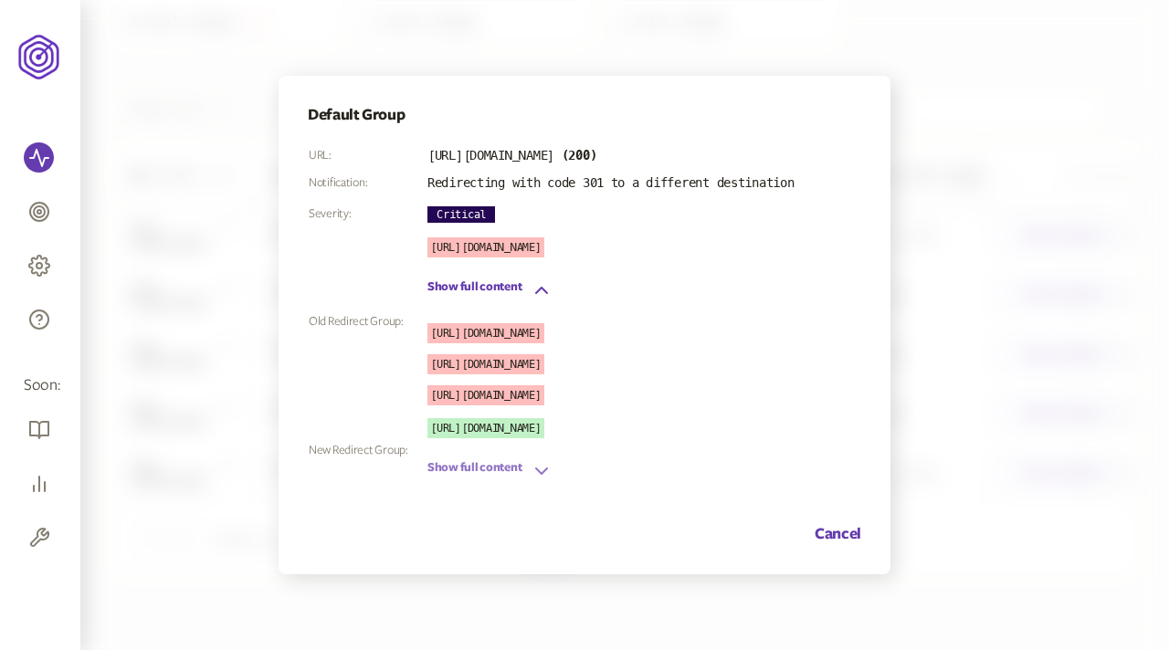
click at [514, 464] on button "Show full content" at bounding box center [489, 471] width 125 height 22
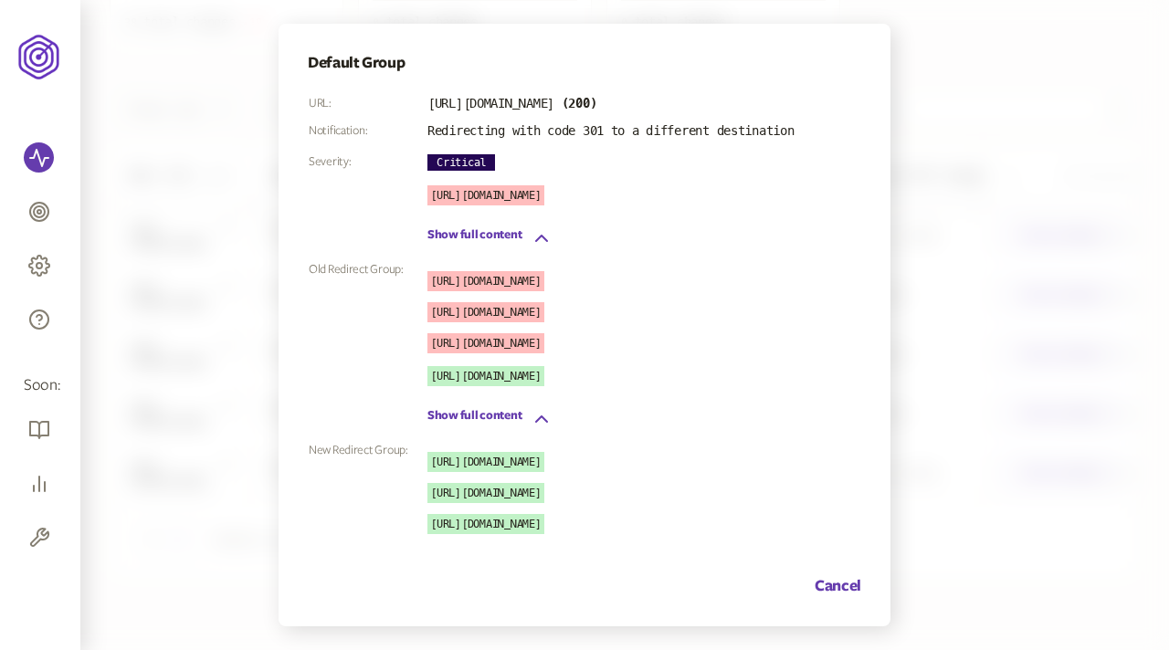
click at [597, 101] on b "( 200 )" at bounding box center [580, 103] width 36 height 15
drag, startPoint x: 650, startPoint y: 349, endPoint x: 492, endPoint y: 304, distance: 164.2
click at [492, 304] on div "[URL][DOMAIN_NAME] [URL][DOMAIN_NAME] [URL][DOMAIN_NAME]" at bounding box center [610, 312] width 366 height 82
click at [743, 581] on button "Cancel" at bounding box center [838, 586] width 47 height 22
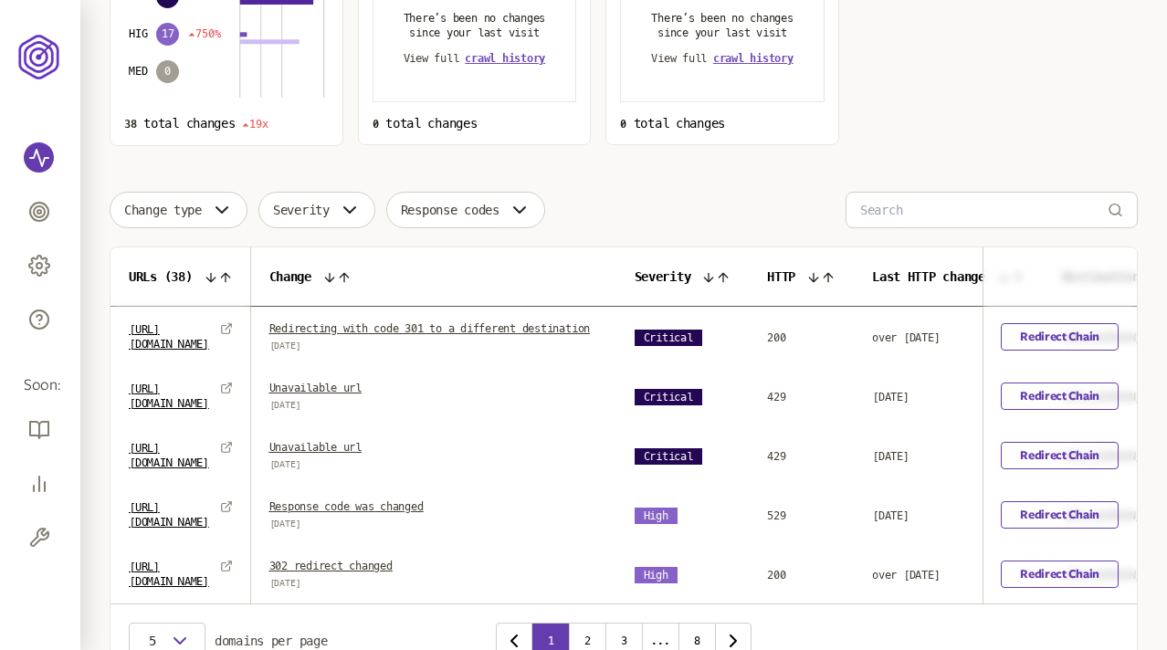
scroll to position [268, 0]
